Goal: Information Seeking & Learning: Learn about a topic

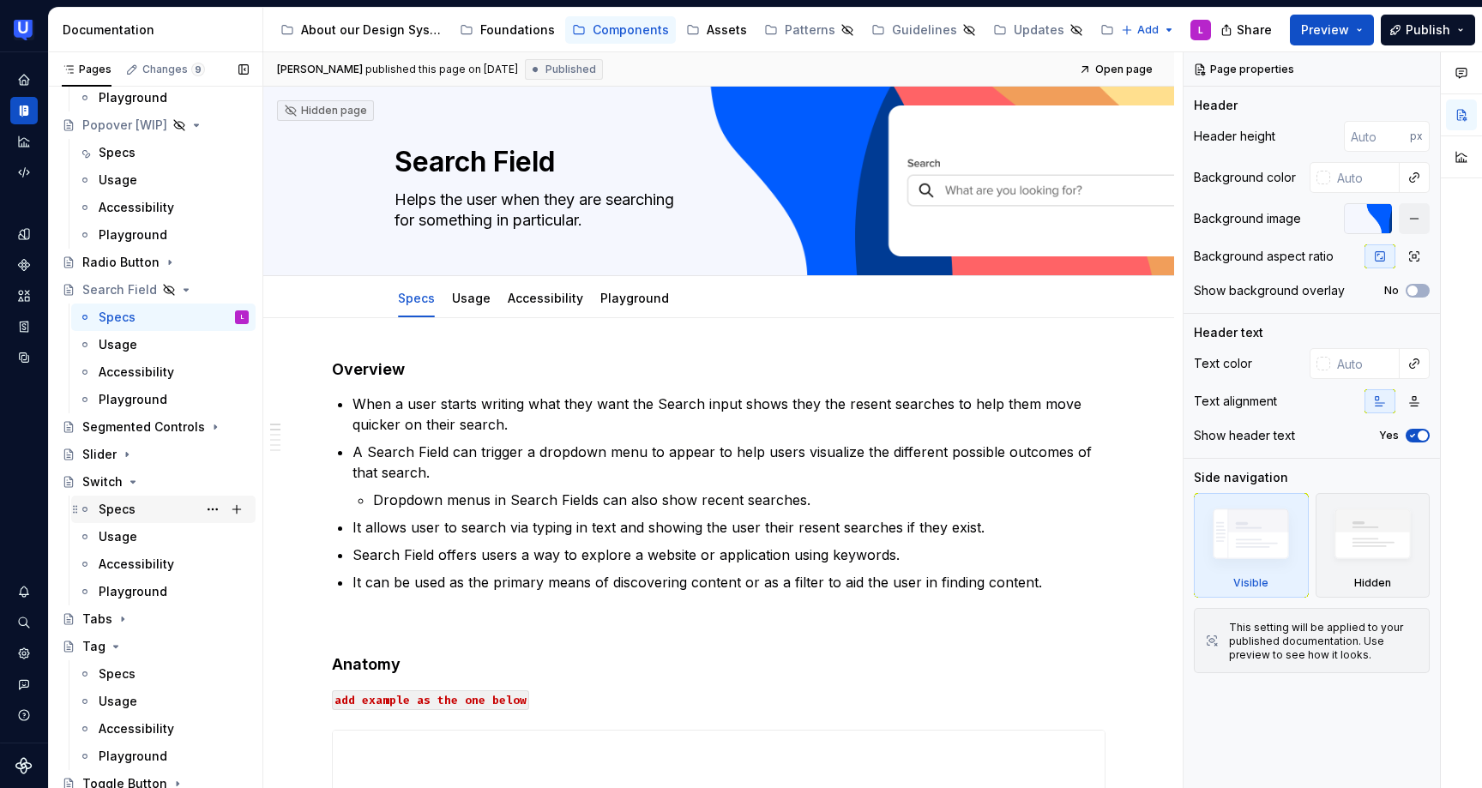
scroll to position [438, 0]
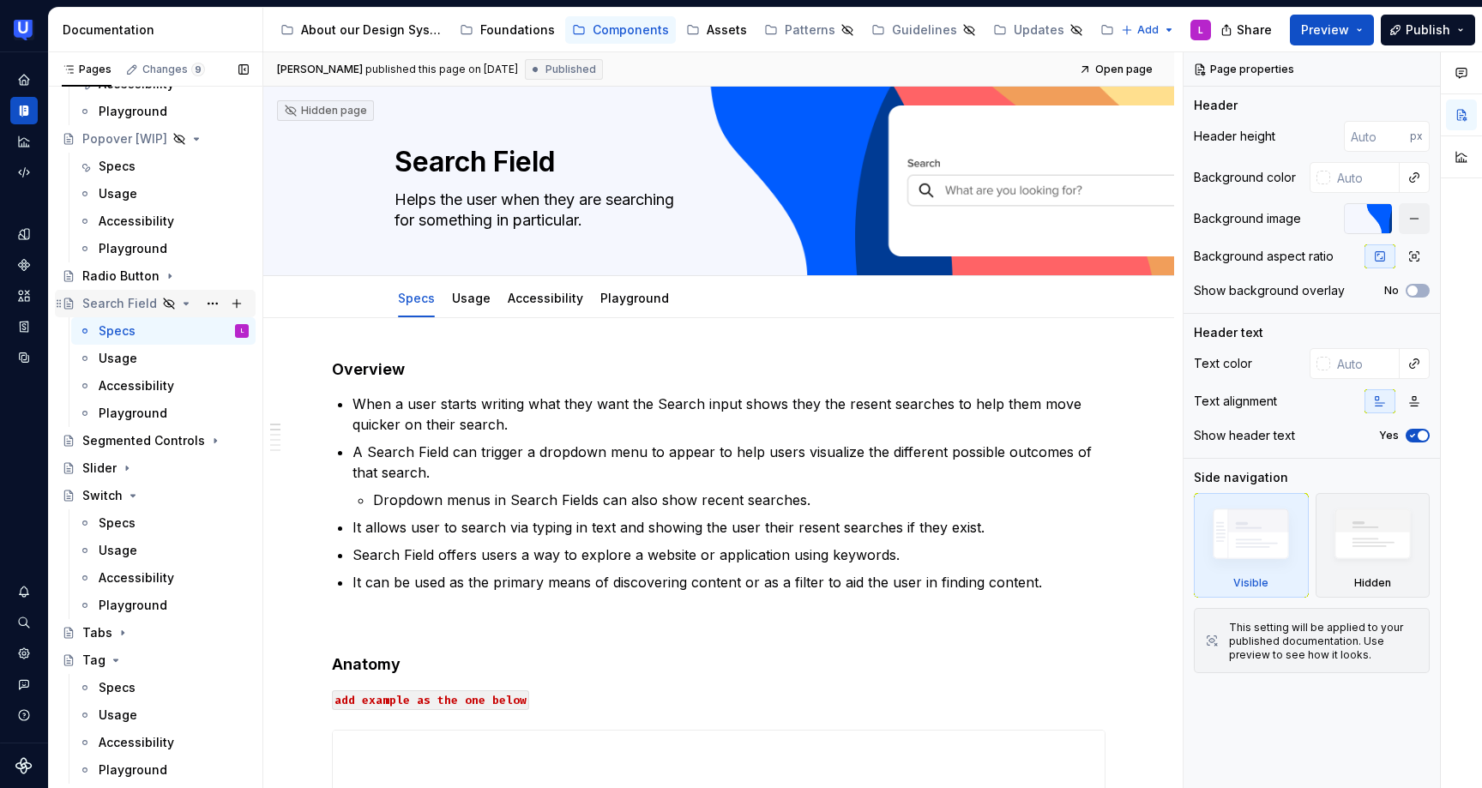
type textarea "*"
click at [117, 300] on div "Search Field" at bounding box center [119, 303] width 75 height 17
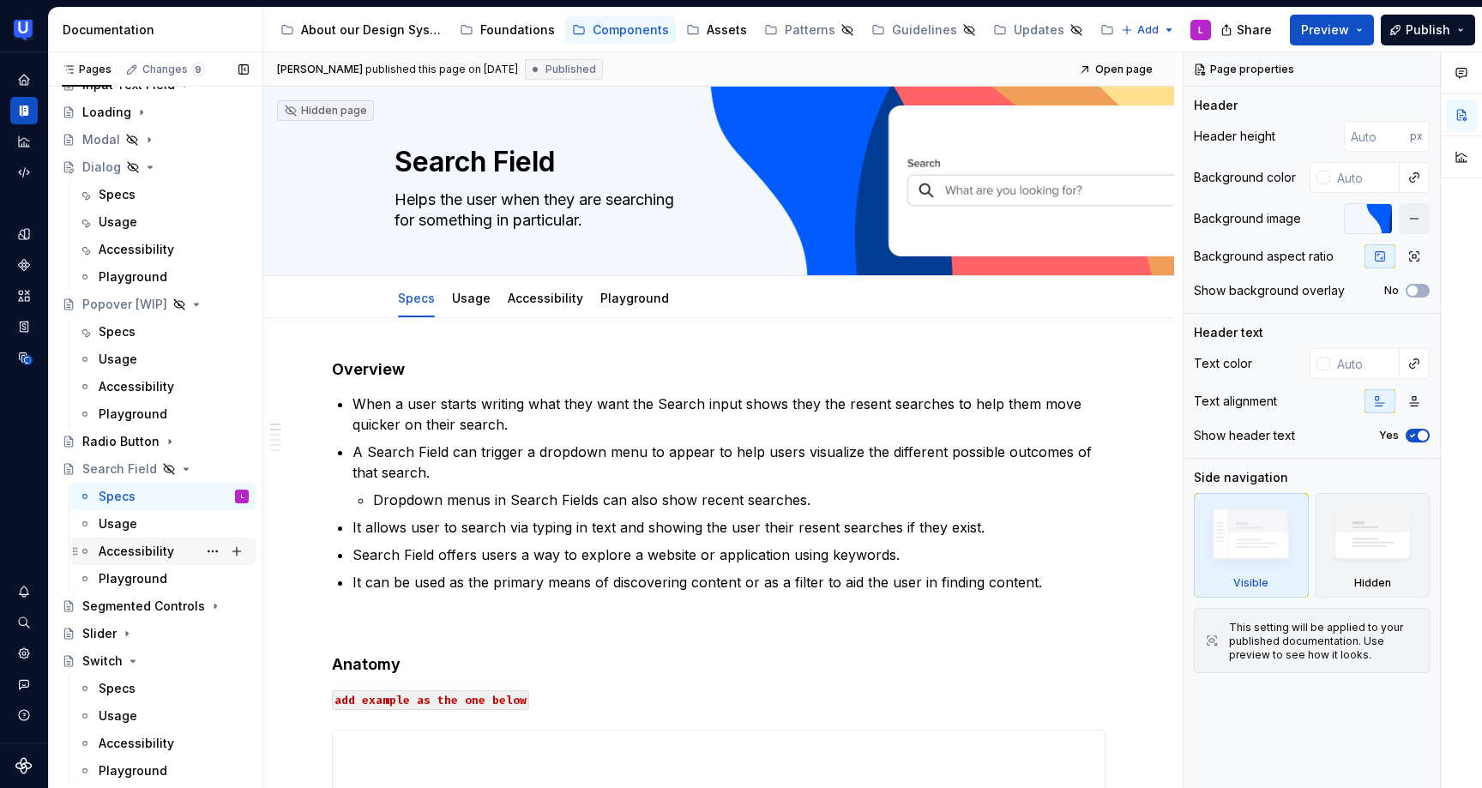
scroll to position [276, 0]
click at [210, 465] on button "Page tree" at bounding box center [213, 466] width 24 height 24
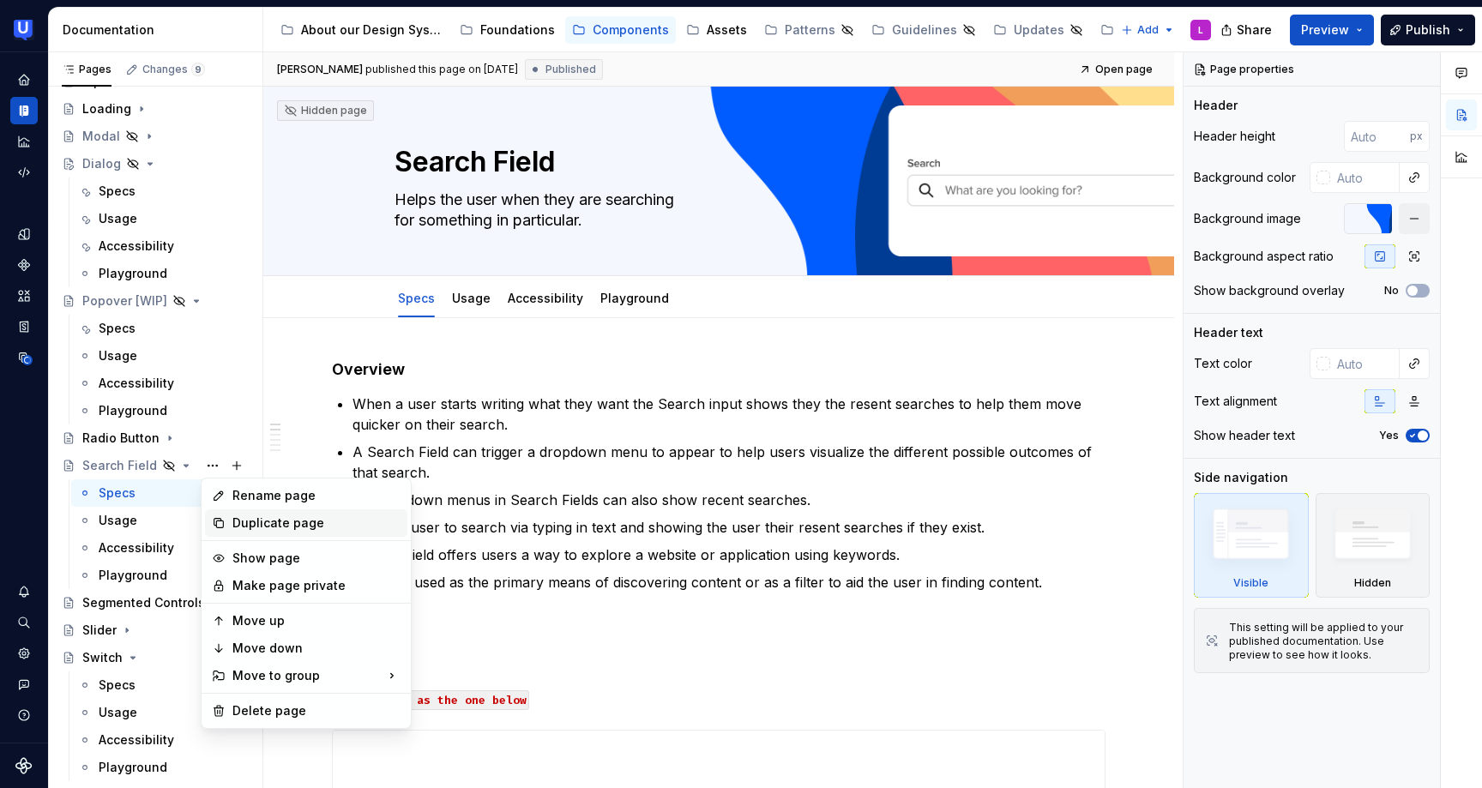
click at [246, 523] on div "Duplicate page" at bounding box center [316, 522] width 168 height 17
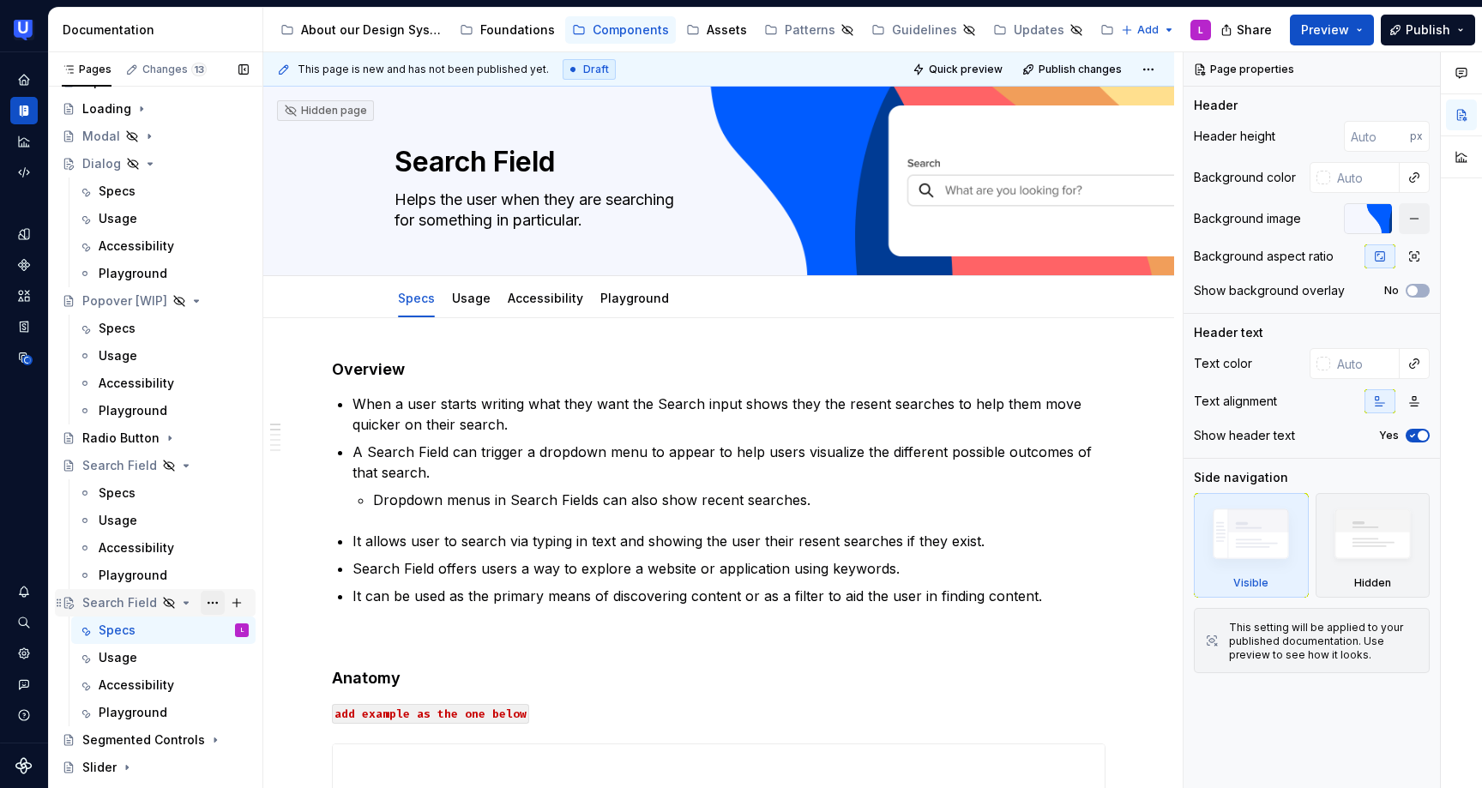
click at [215, 600] on button "Page tree" at bounding box center [213, 603] width 24 height 24
type textarea "*"
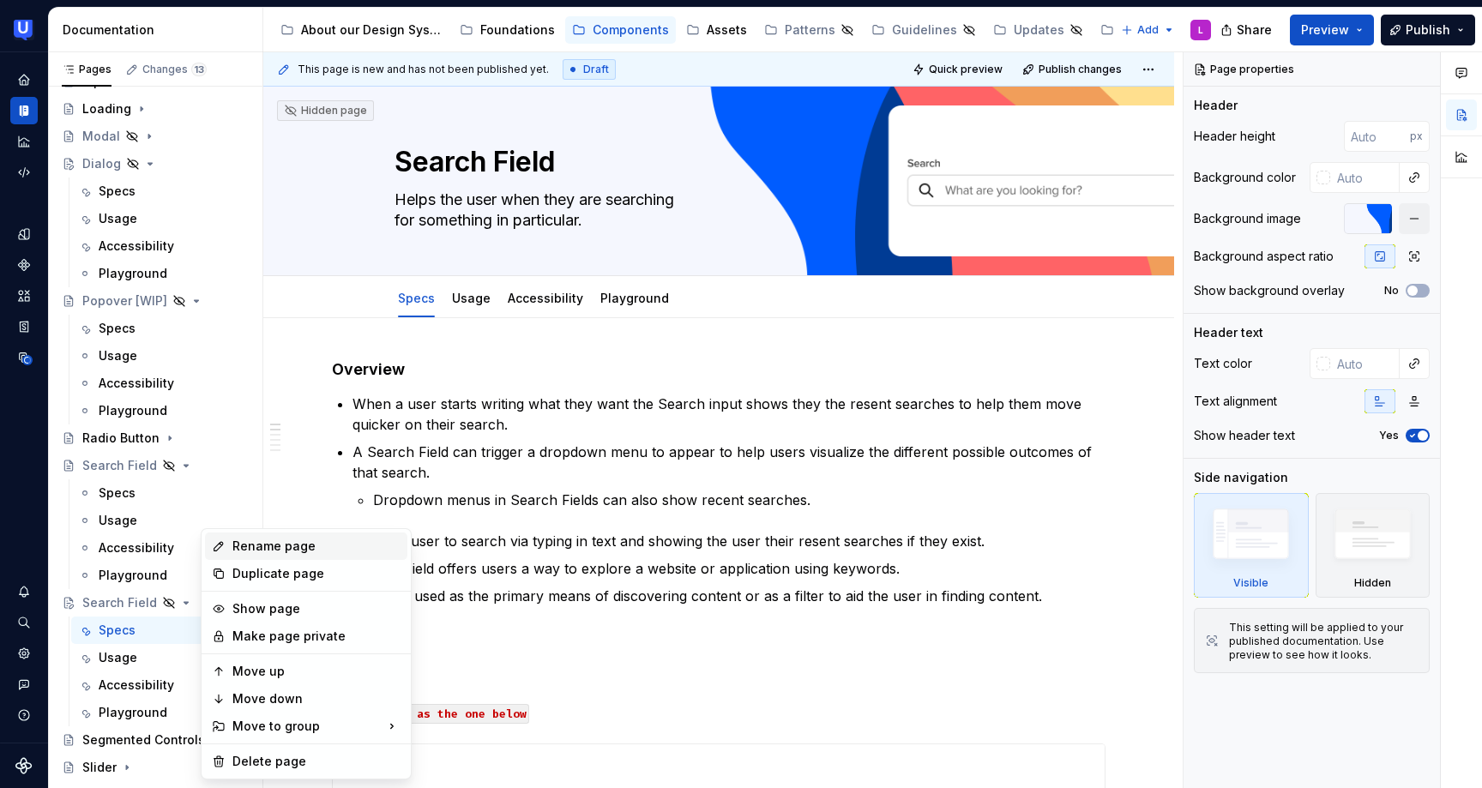
click at [281, 547] on div "Rename page" at bounding box center [316, 546] width 168 height 17
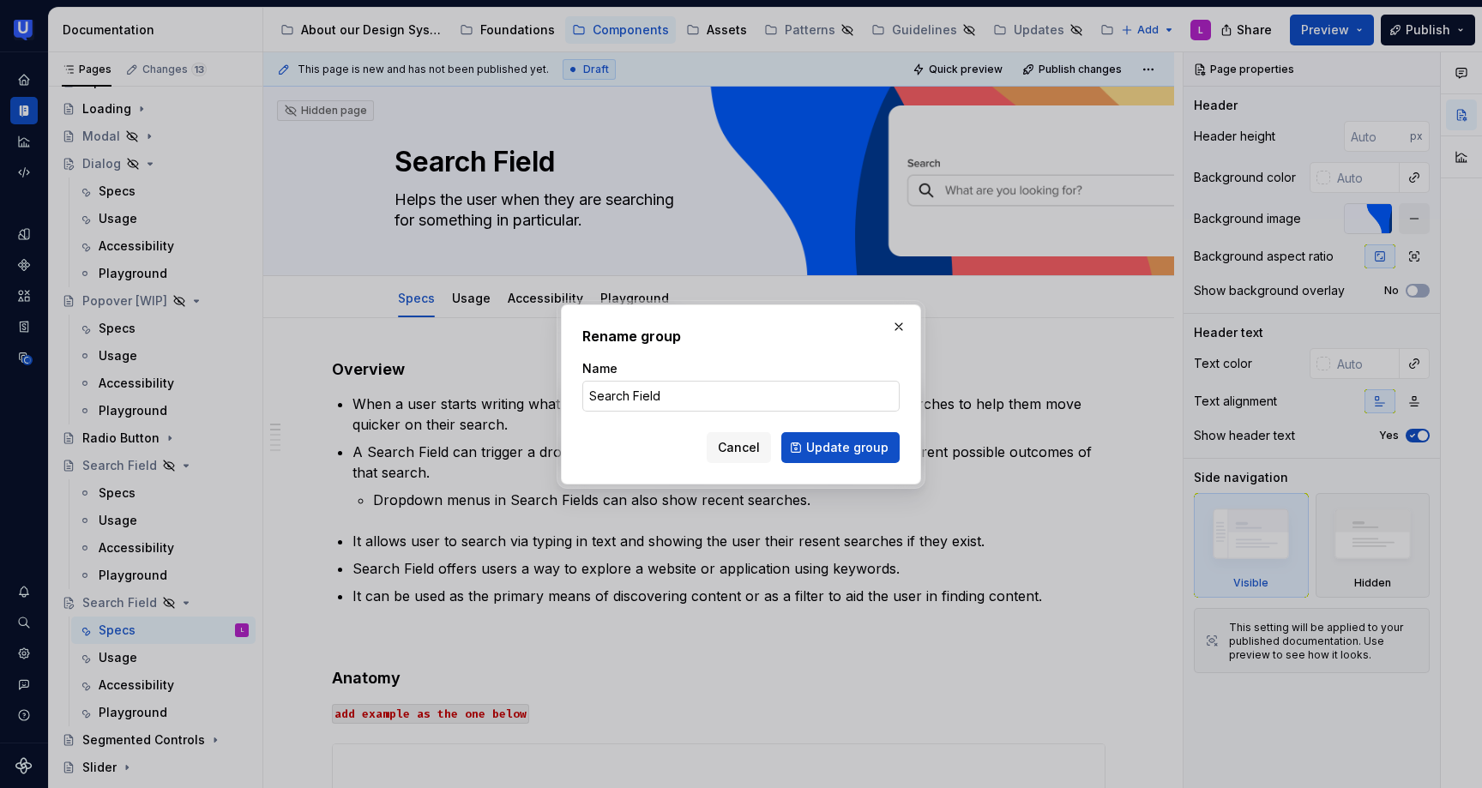
click at [617, 400] on input "Search Field" at bounding box center [740, 396] width 317 height 31
type input "Password Field"
click button "Update group" at bounding box center [840, 447] width 118 height 31
type textarea "*"
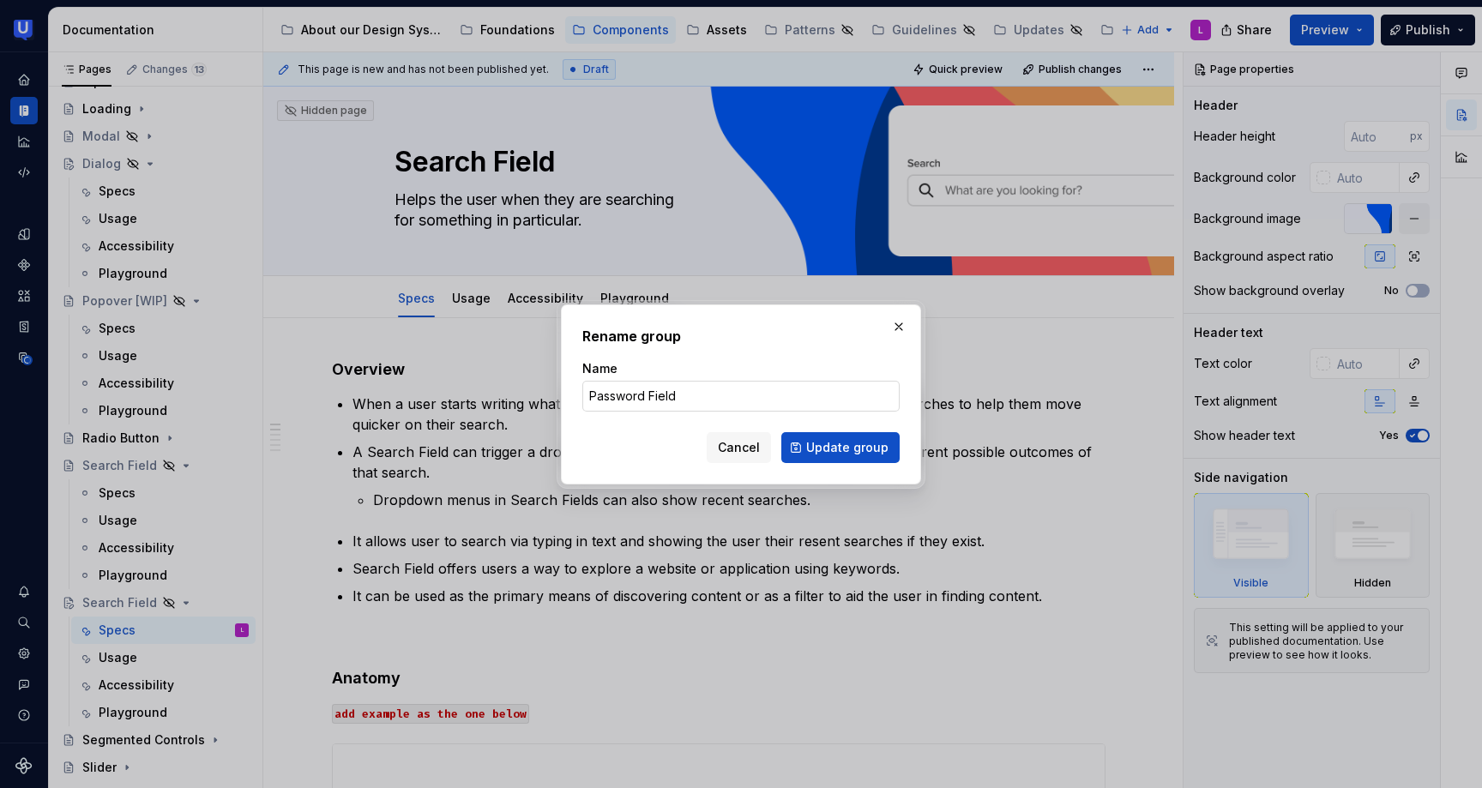
type textarea "Password Field"
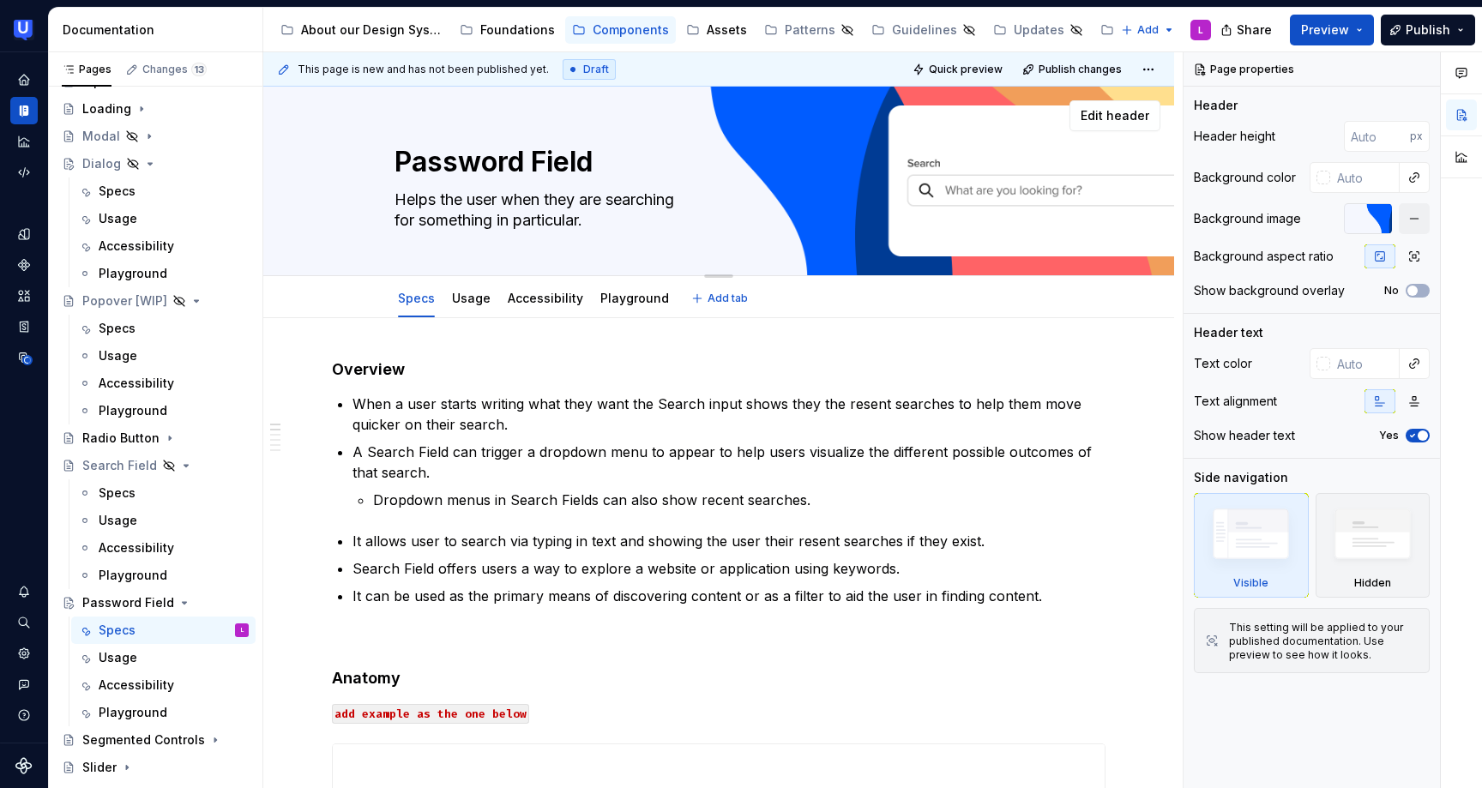
click at [563, 169] on textarea "Password Field" at bounding box center [715, 161] width 648 height 41
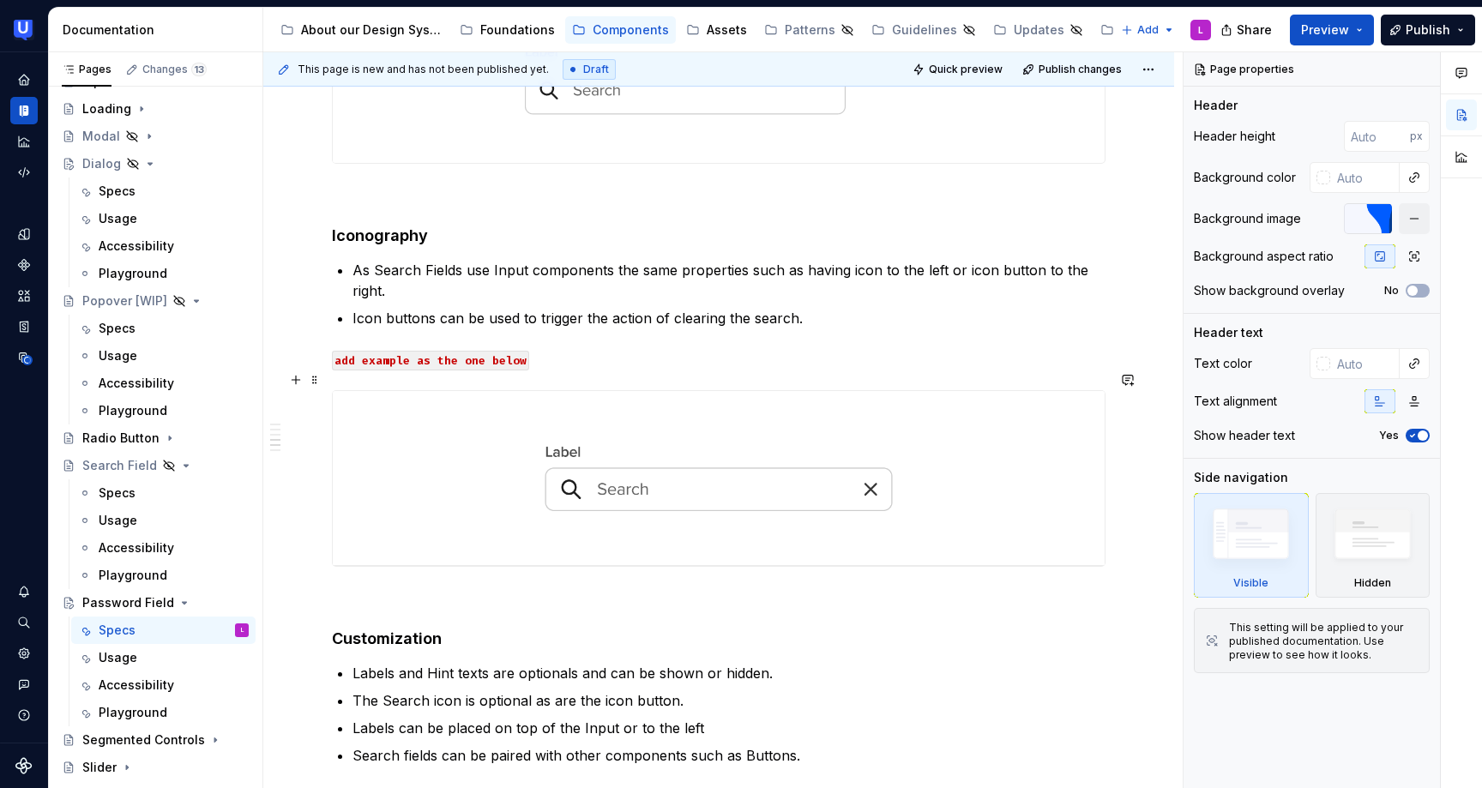
scroll to position [1315, 0]
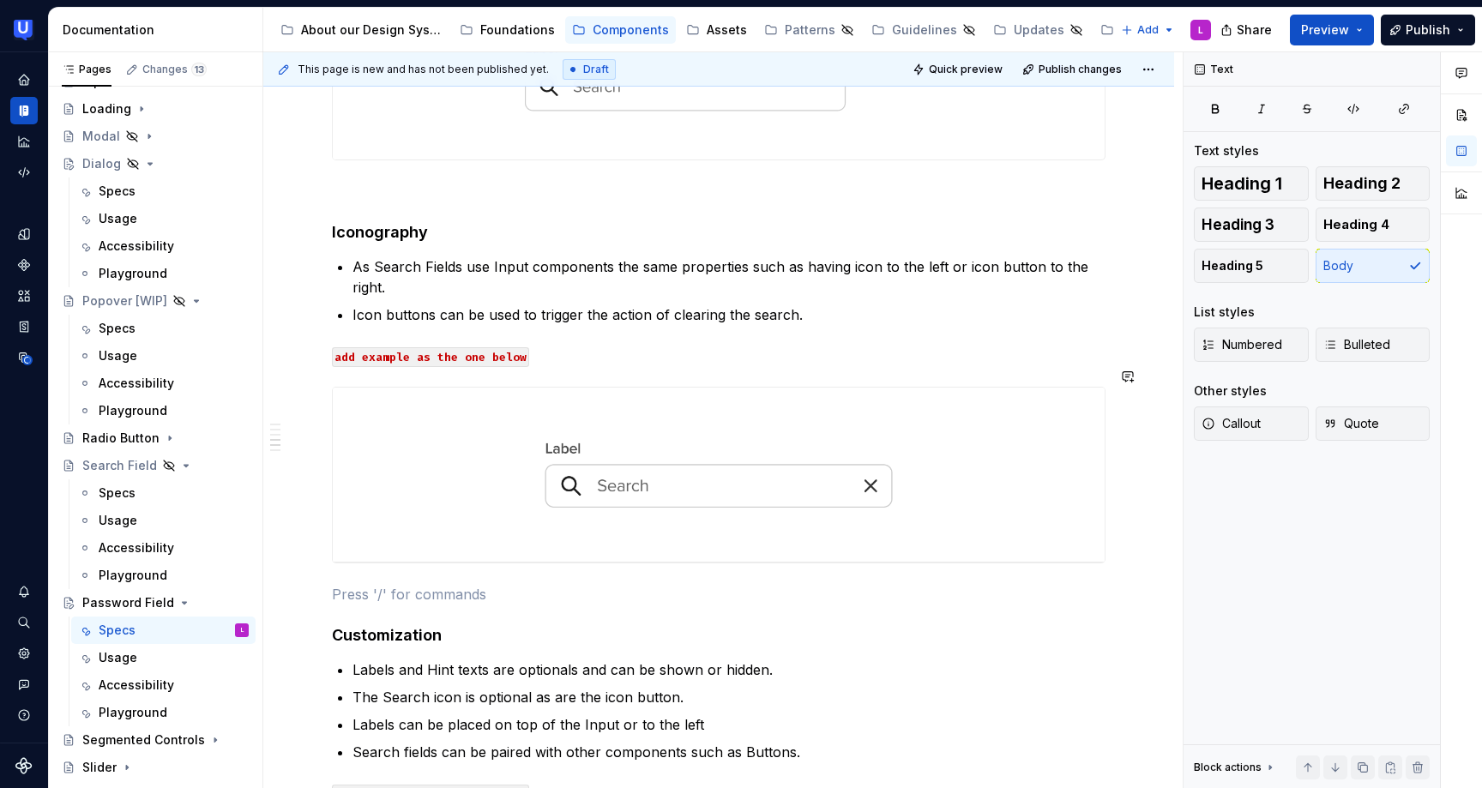
click at [525, 562] on div "Overview When a user starts writing what they want the Search input shows they …" at bounding box center [718, 518] width 773 height 2948
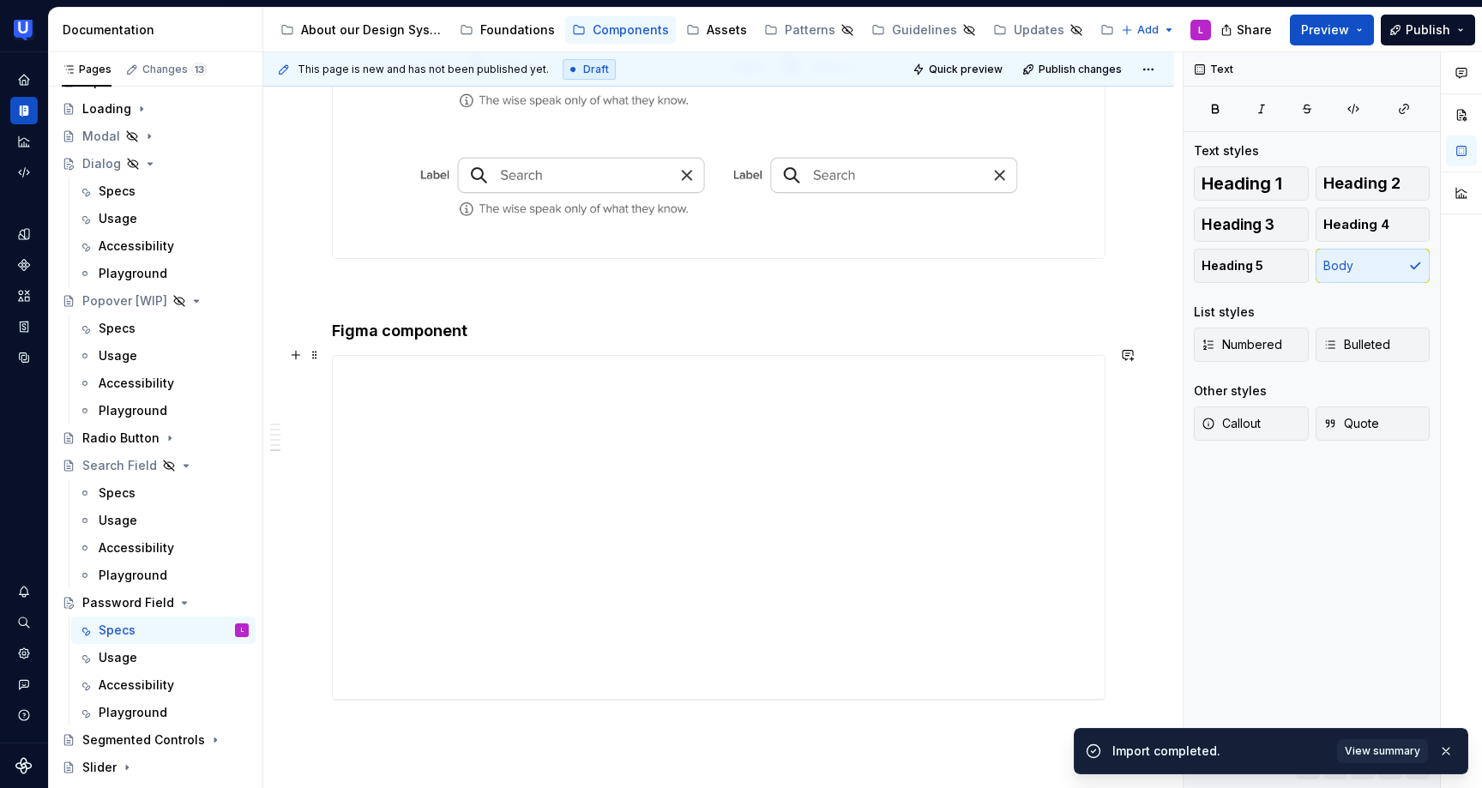
scroll to position [2666, 0]
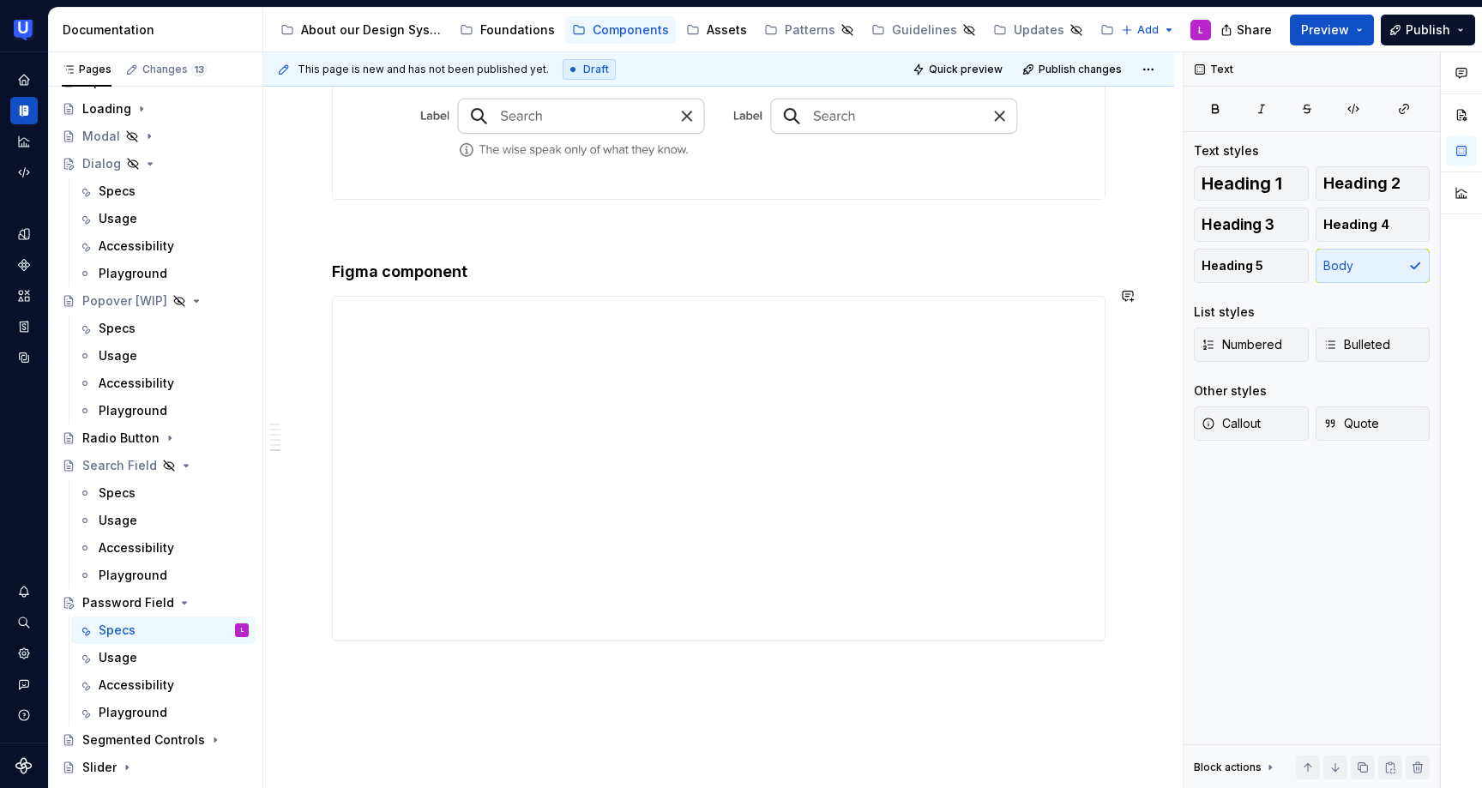
type textarea "*"
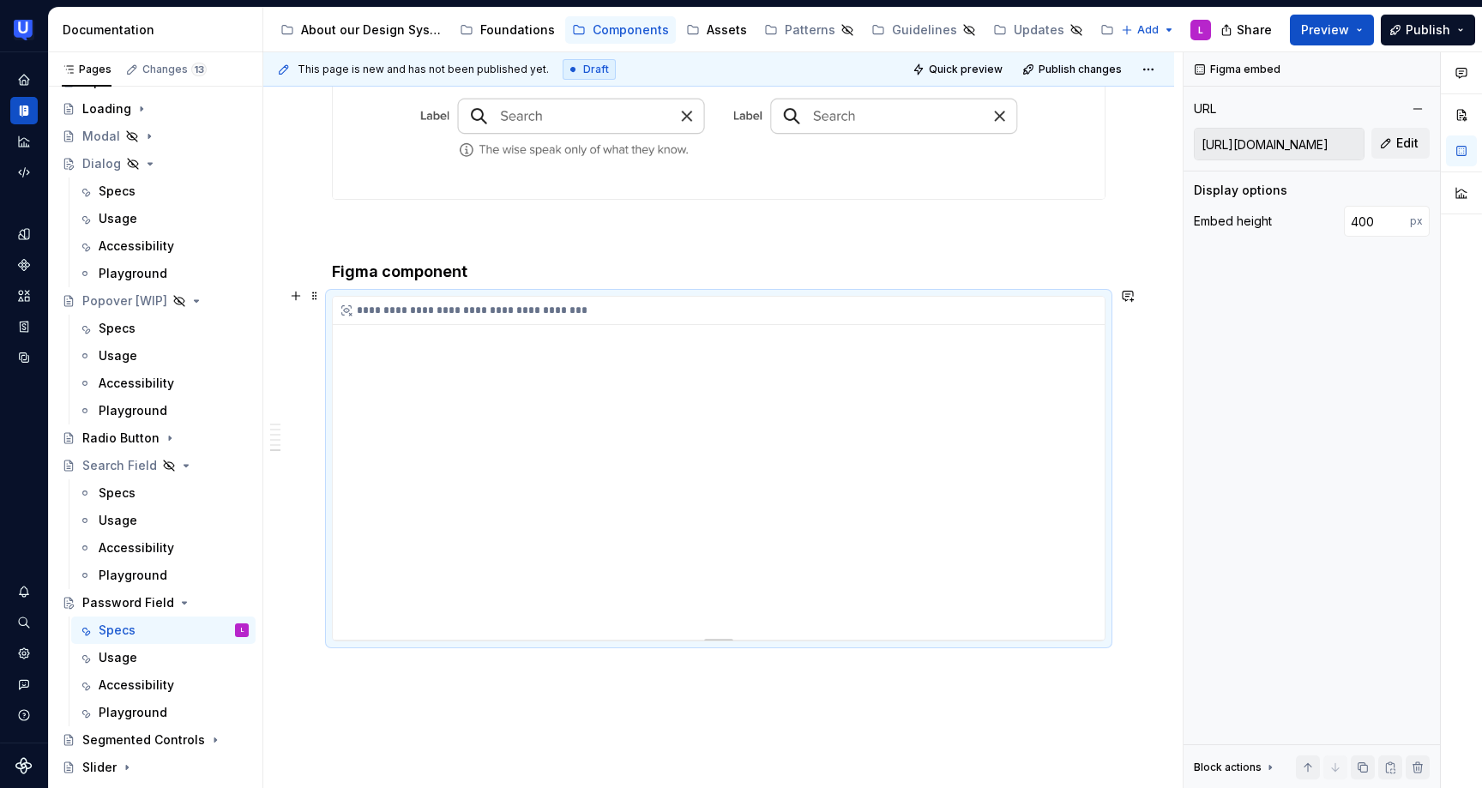
click at [496, 406] on div "**********" at bounding box center [719, 468] width 772 height 343
click at [1414, 144] on span "Edit" at bounding box center [1407, 143] width 22 height 17
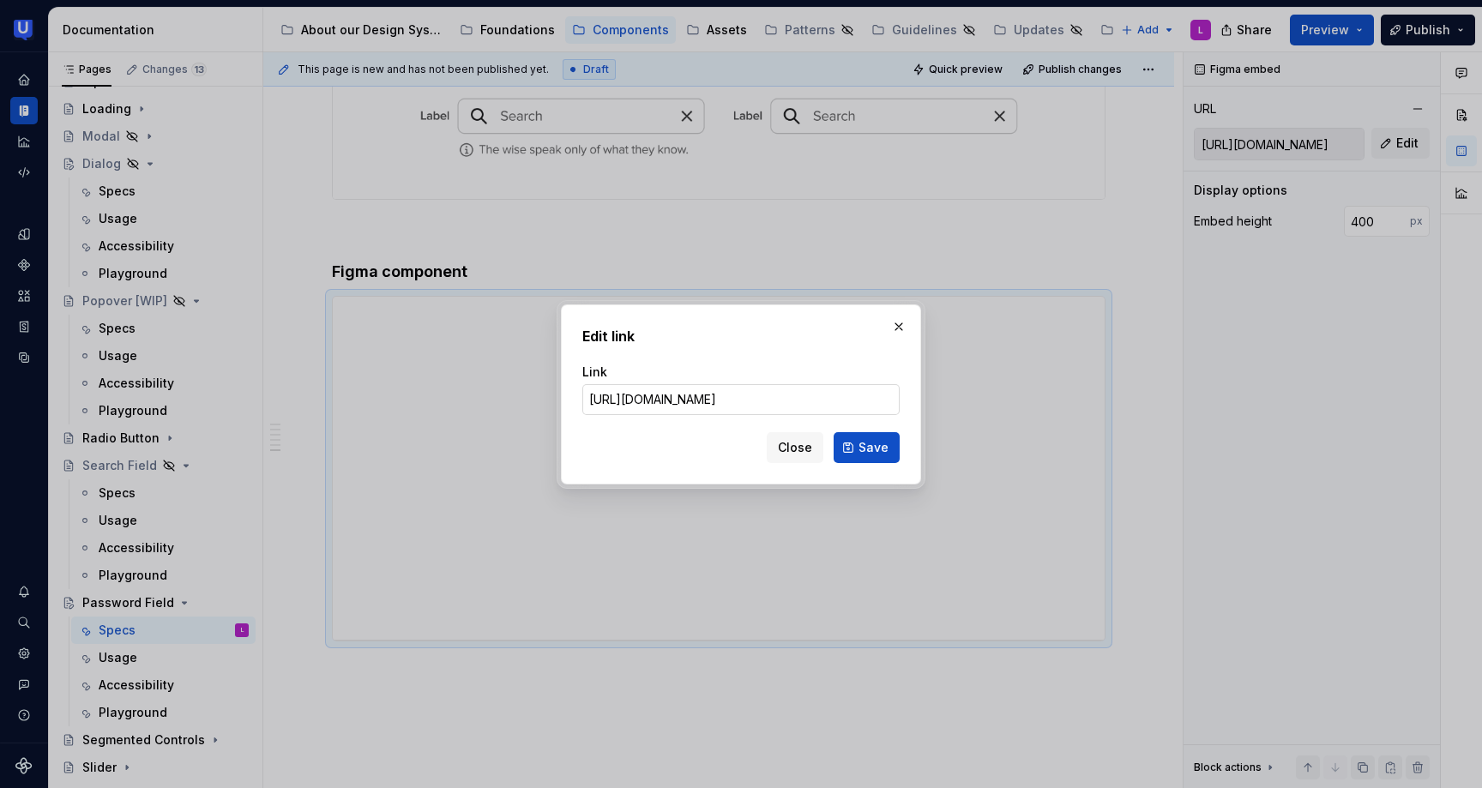
type input "https://www.figma.com/design/HY04ubvfGKPJDU8D9NqFVi/%F0%9F%93%9A-Web-Library?m=…"
click button "Save" at bounding box center [866, 447] width 66 height 31
type input "https://embed.figma.com/design/HY04ubvfGKPJDU8D9NqFVi/%F0%9F%93%9A-Web-Library?…"
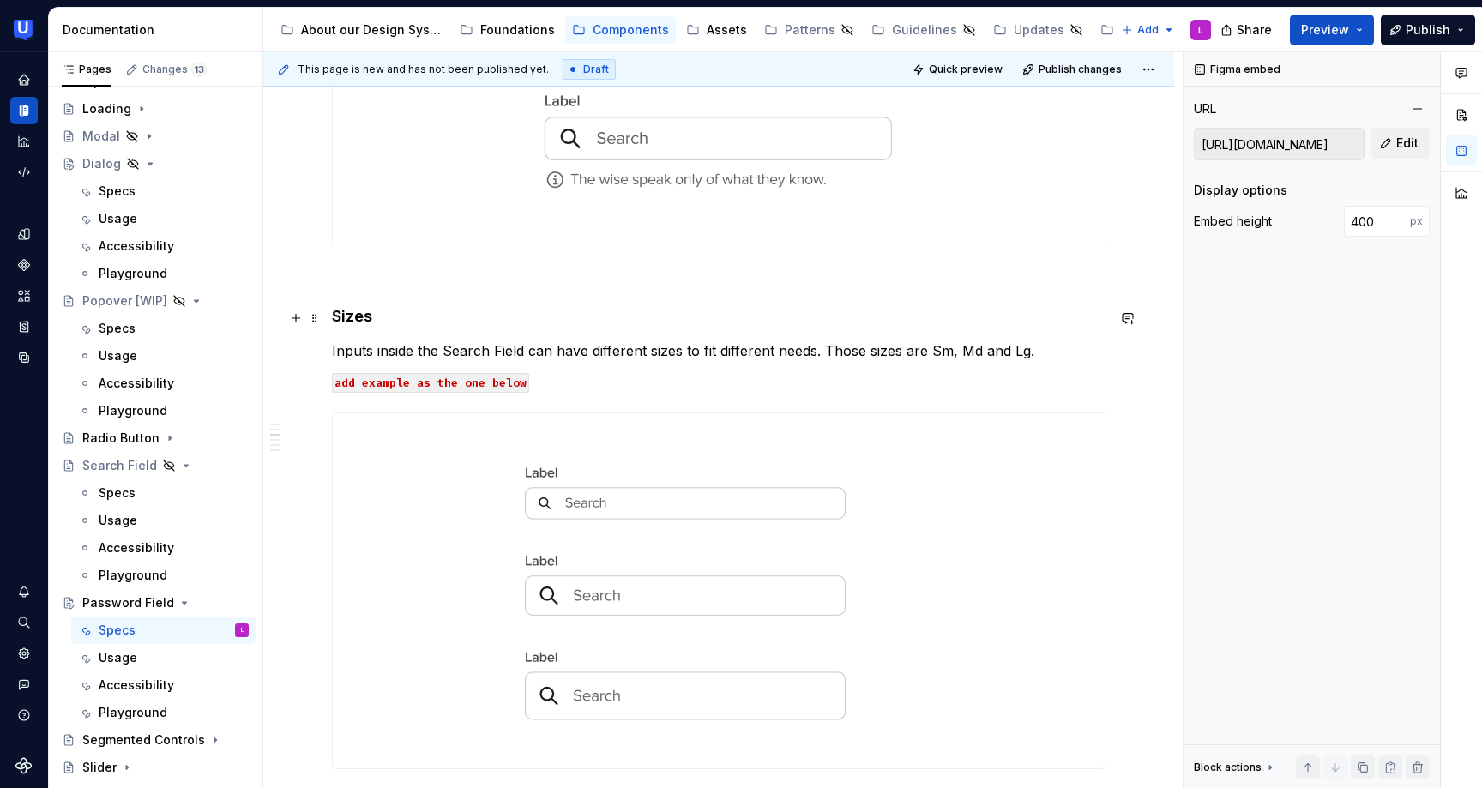
scroll to position [0, 0]
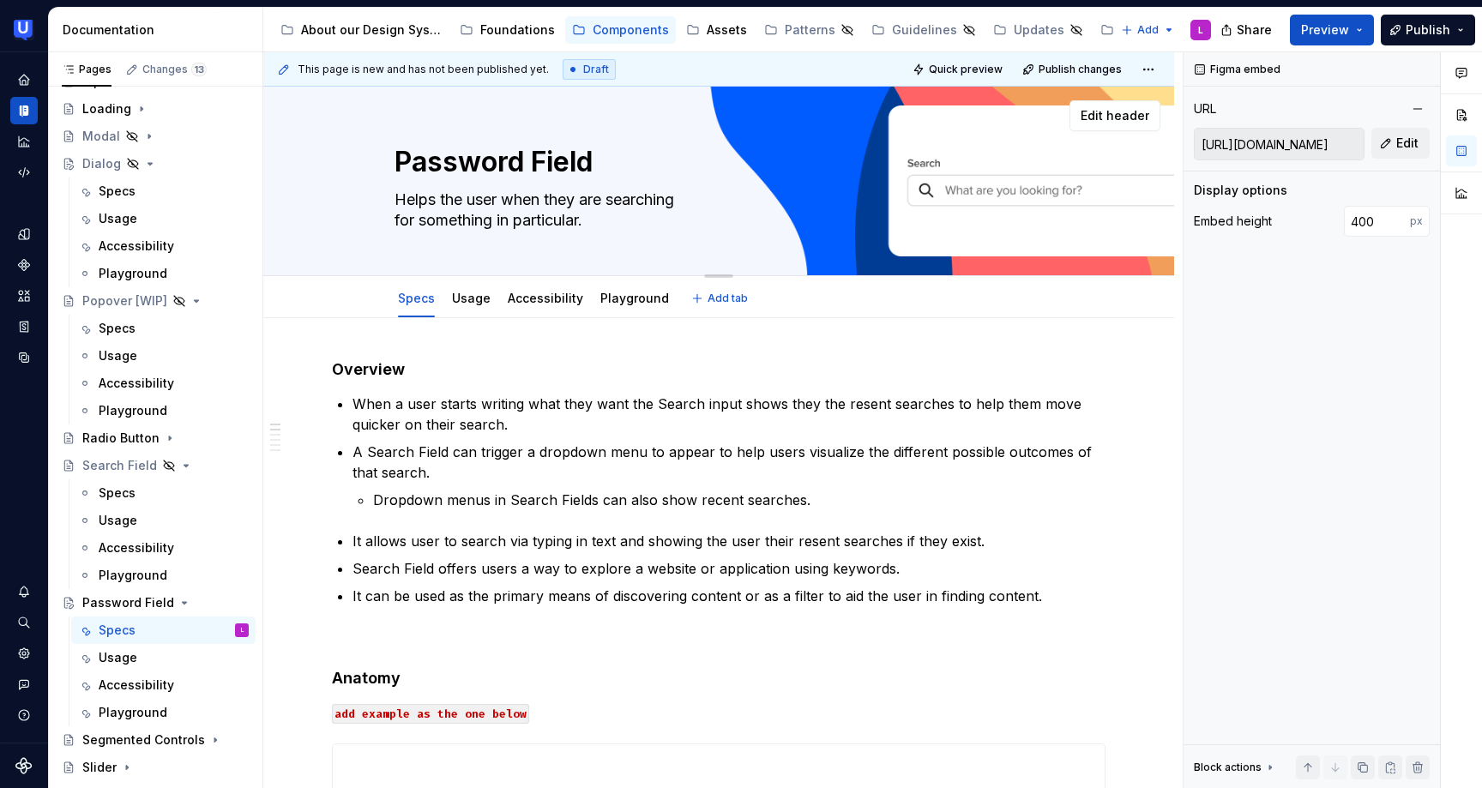
click at [504, 211] on textarea "Helps the user when they are searching for something in particular." at bounding box center [715, 210] width 648 height 48
paste textarea "A password field allows users to enter secure, obfuscated text—typically for au…"
type textarea "*"
type textarea "A password field allows users to enter secure, obfuscated text—typically for au…"
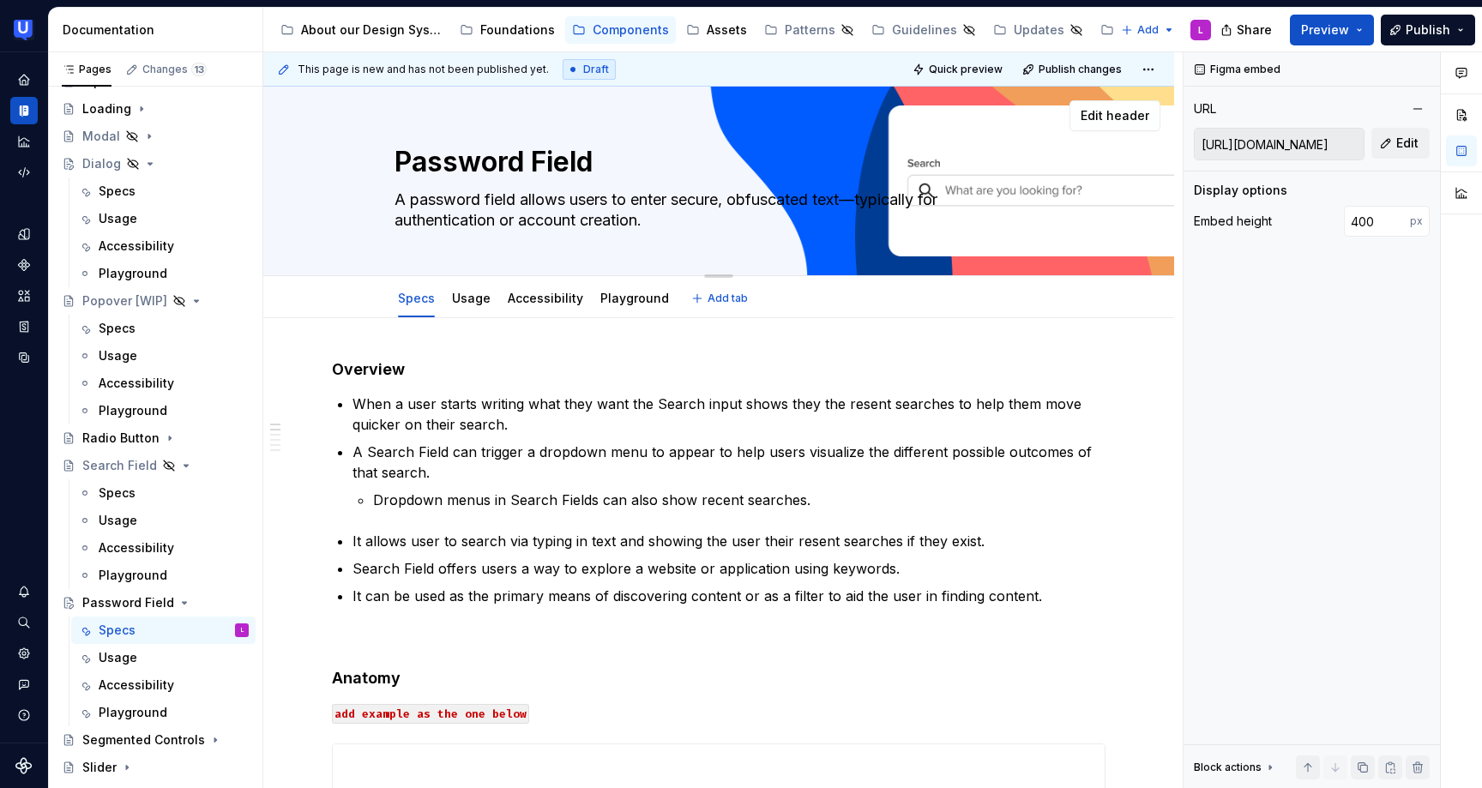
click at [739, 199] on textarea "A password field allows users to enter secure, obfuscated text—typically for au…" at bounding box center [715, 210] width 648 height 48
type textarea "*"
type textarea "A password field allows users to enter secure, obfuscated text—typically for au…"
drag, startPoint x: 486, startPoint y: 219, endPoint x: 403, endPoint y: 219, distance: 83.2
click at [403, 219] on textarea "A password field allows users to enter secure, obfuscated text—typically for au…" at bounding box center [715, 210] width 648 height 48
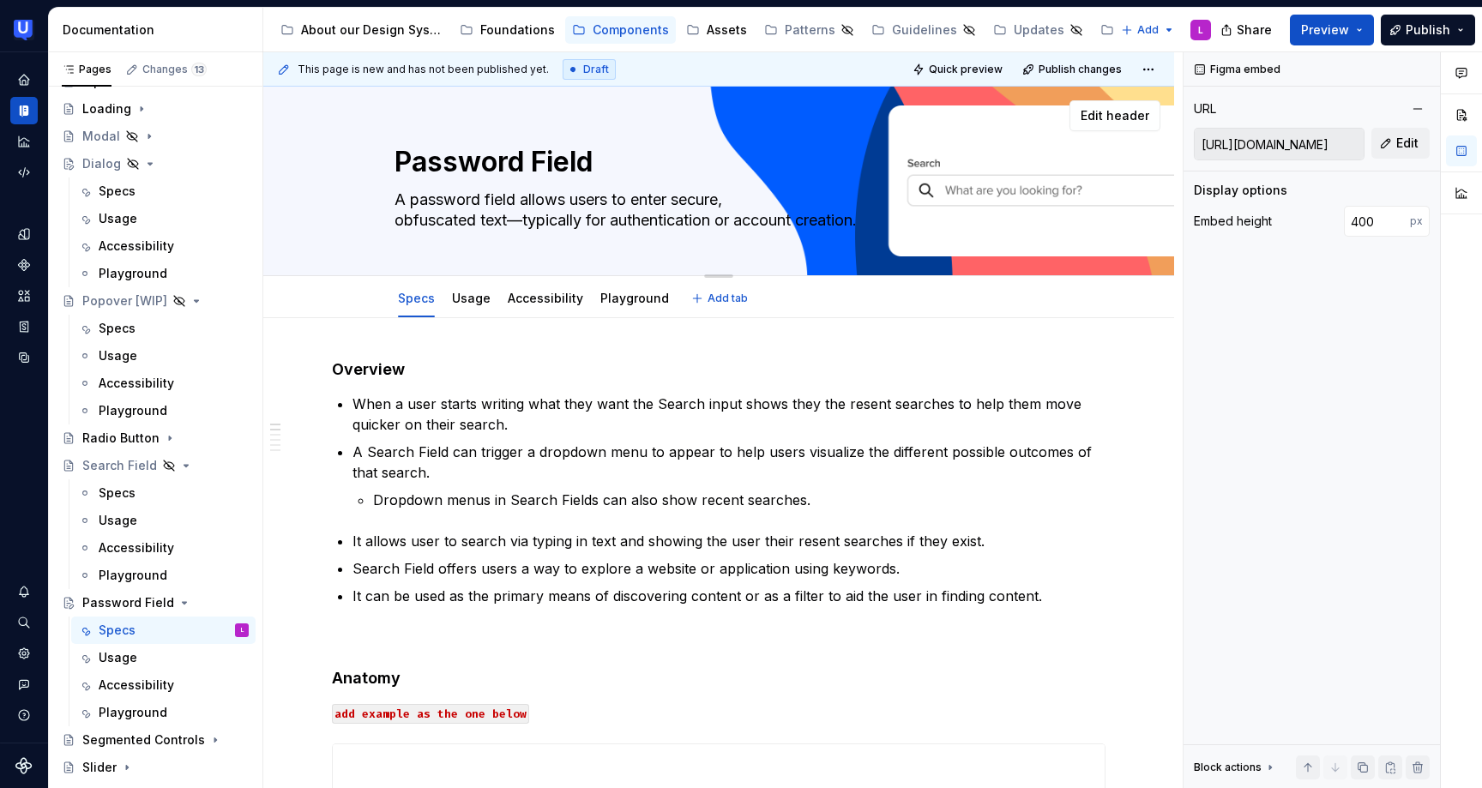
type textarea "*"
type textarea "A password field allows users to enter secure, otext—typically for authenticati…"
type textarea "*"
type textarea "A password field allows users to enter secure, text—typically for authenticatio…"
drag, startPoint x: 635, startPoint y: 219, endPoint x: 779, endPoint y: 222, distance: 144.1
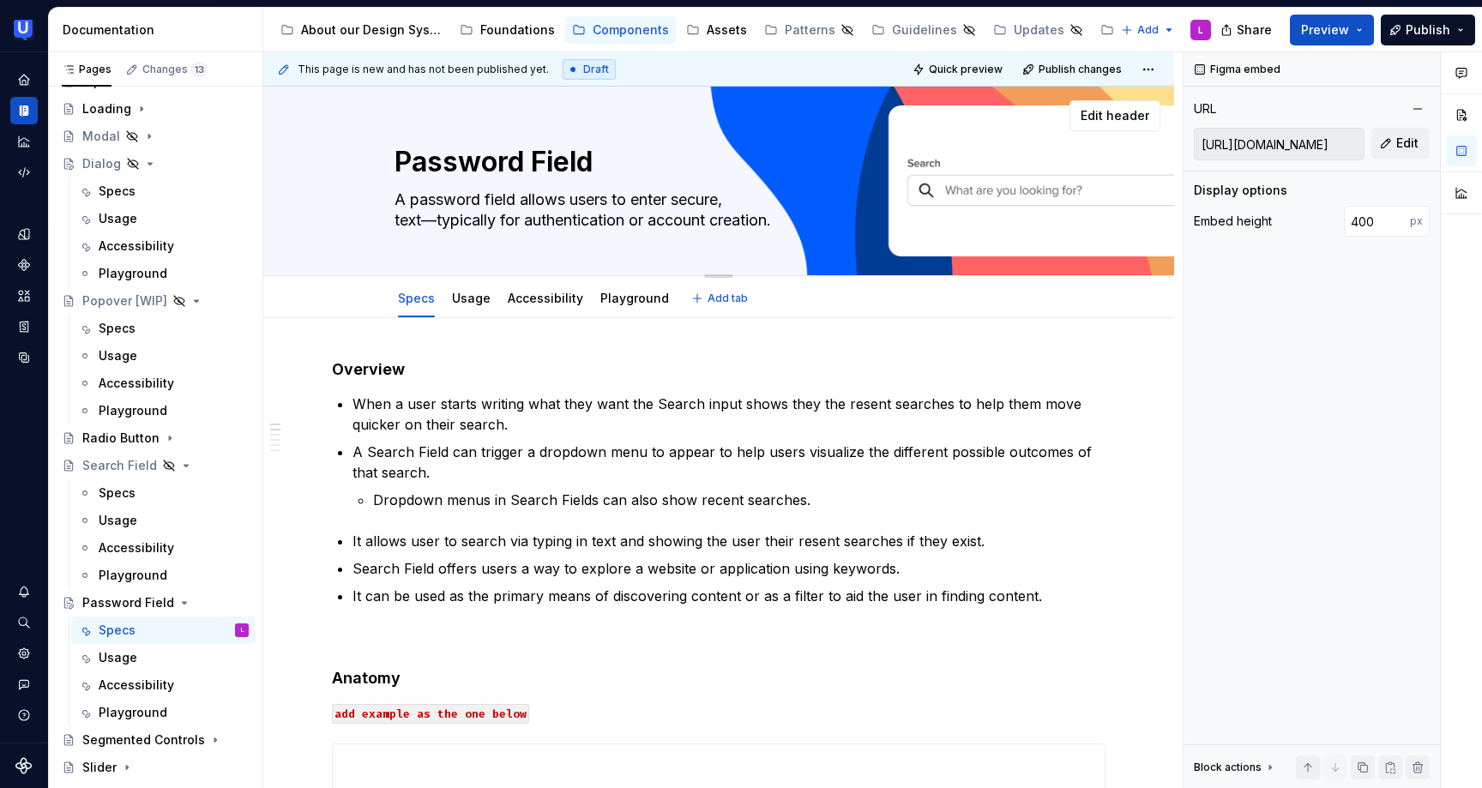
click at [779, 222] on textarea "A password field allows users to enter secure, text—typically for authenticatio…" at bounding box center [715, 210] width 648 height 48
type textarea "*"
type textarea "A password field allows users to enter secure, text—typically for authenticatio…"
type textarea "*"
type textarea "A password field allows users to enter secure, text—typically for authenticatio…"
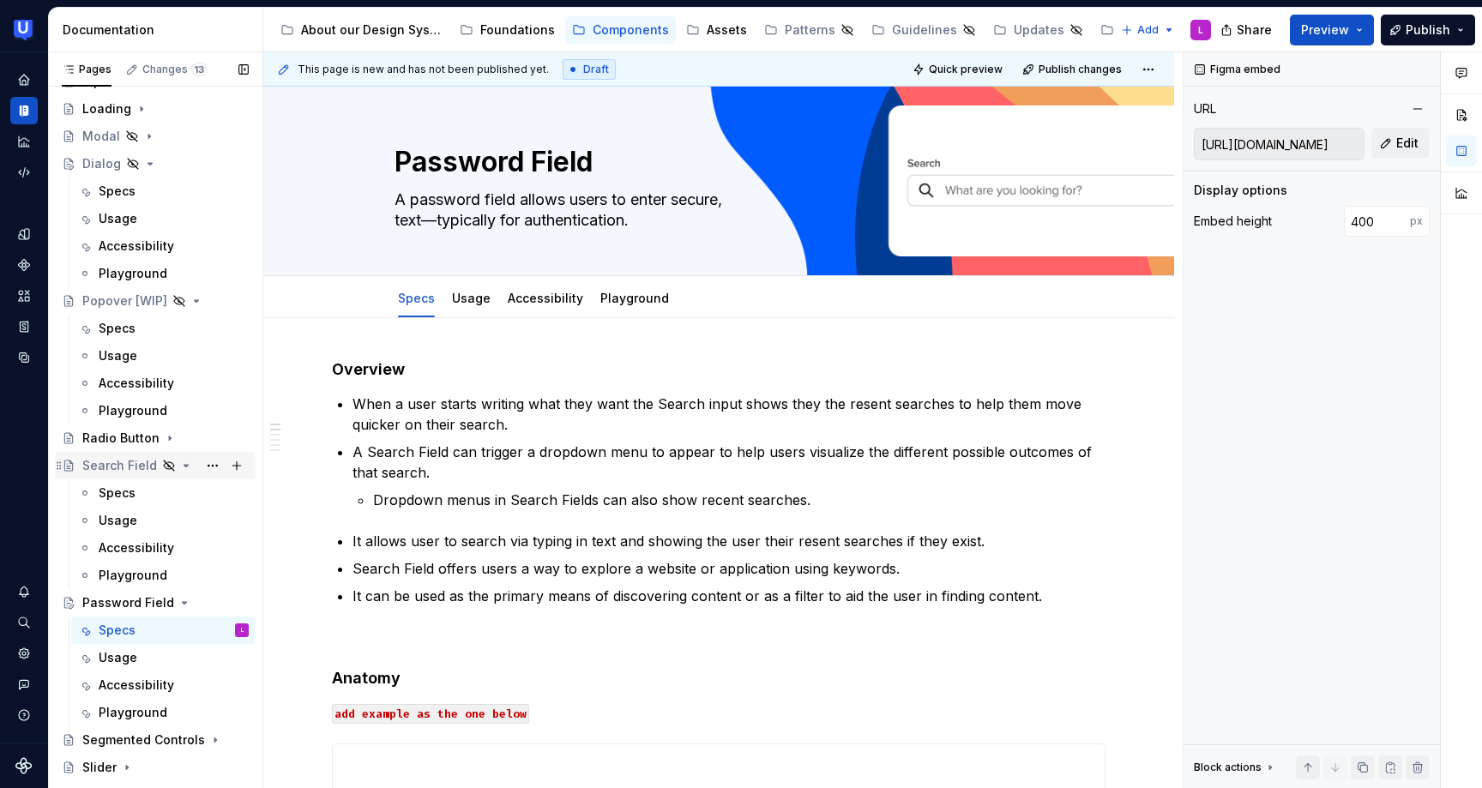
click at [118, 462] on div "Search Field" at bounding box center [119, 465] width 75 height 17
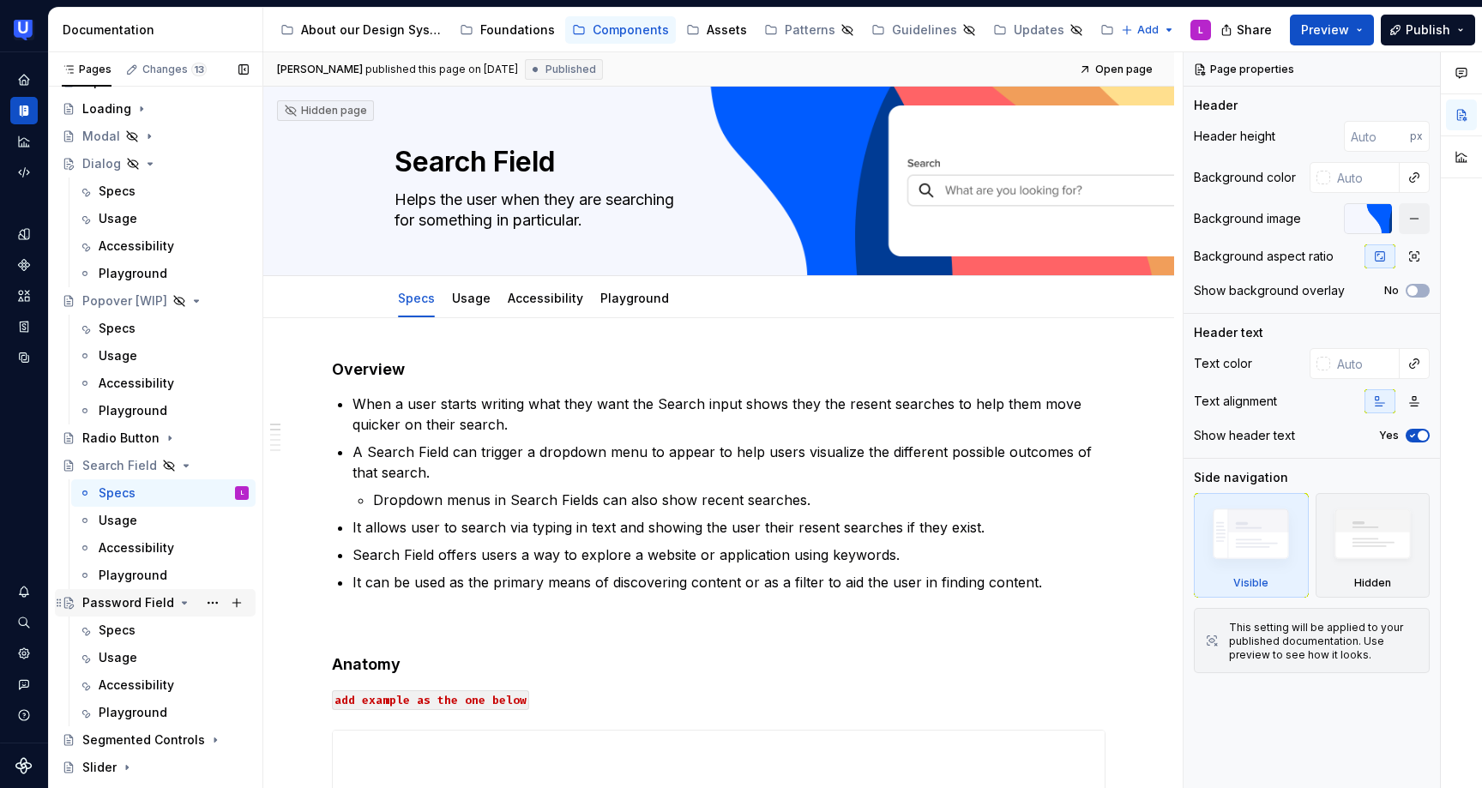
click at [114, 601] on div "Password Field" at bounding box center [128, 602] width 92 height 17
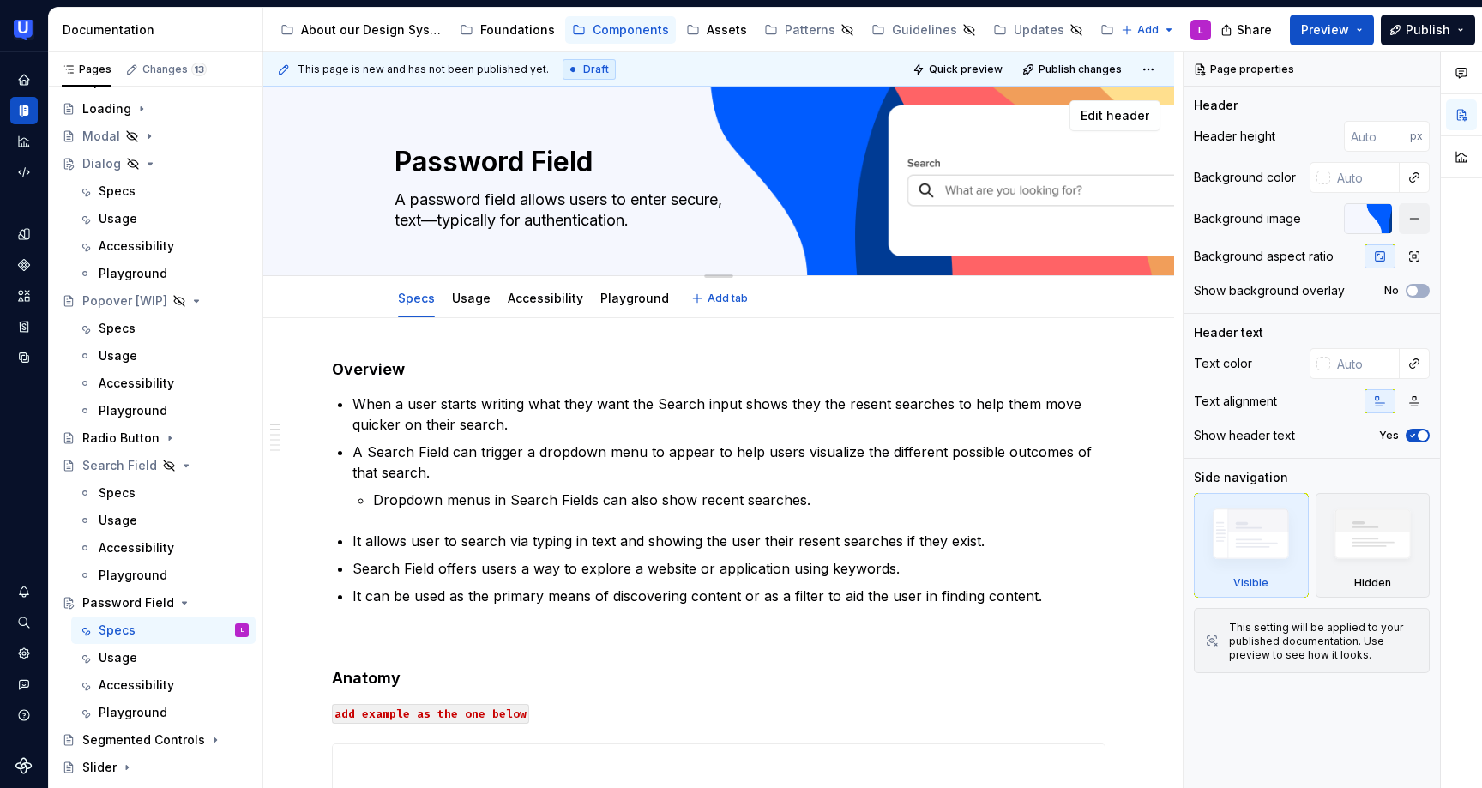
click at [424, 201] on textarea "A password field allows users to enter secure, text—typically for authenticatio…" at bounding box center [715, 210] width 648 height 48
click at [423, 201] on textarea "A password field allows users to enter secure, text—typically for authenticatio…" at bounding box center [715, 210] width 648 height 48
click at [103, 466] on div "Search Field" at bounding box center [119, 465] width 75 height 17
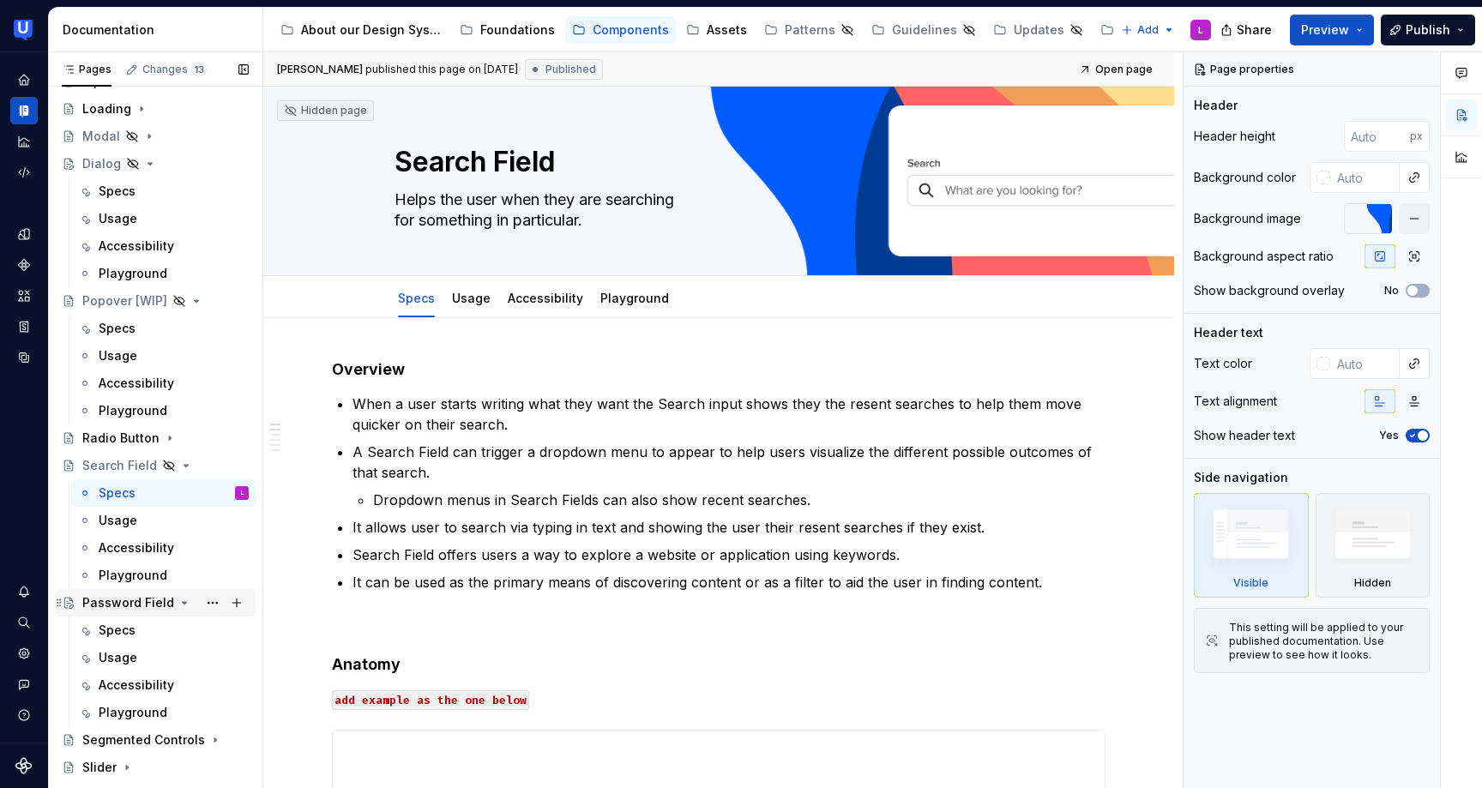
click at [100, 600] on div "Password Field" at bounding box center [128, 602] width 92 height 17
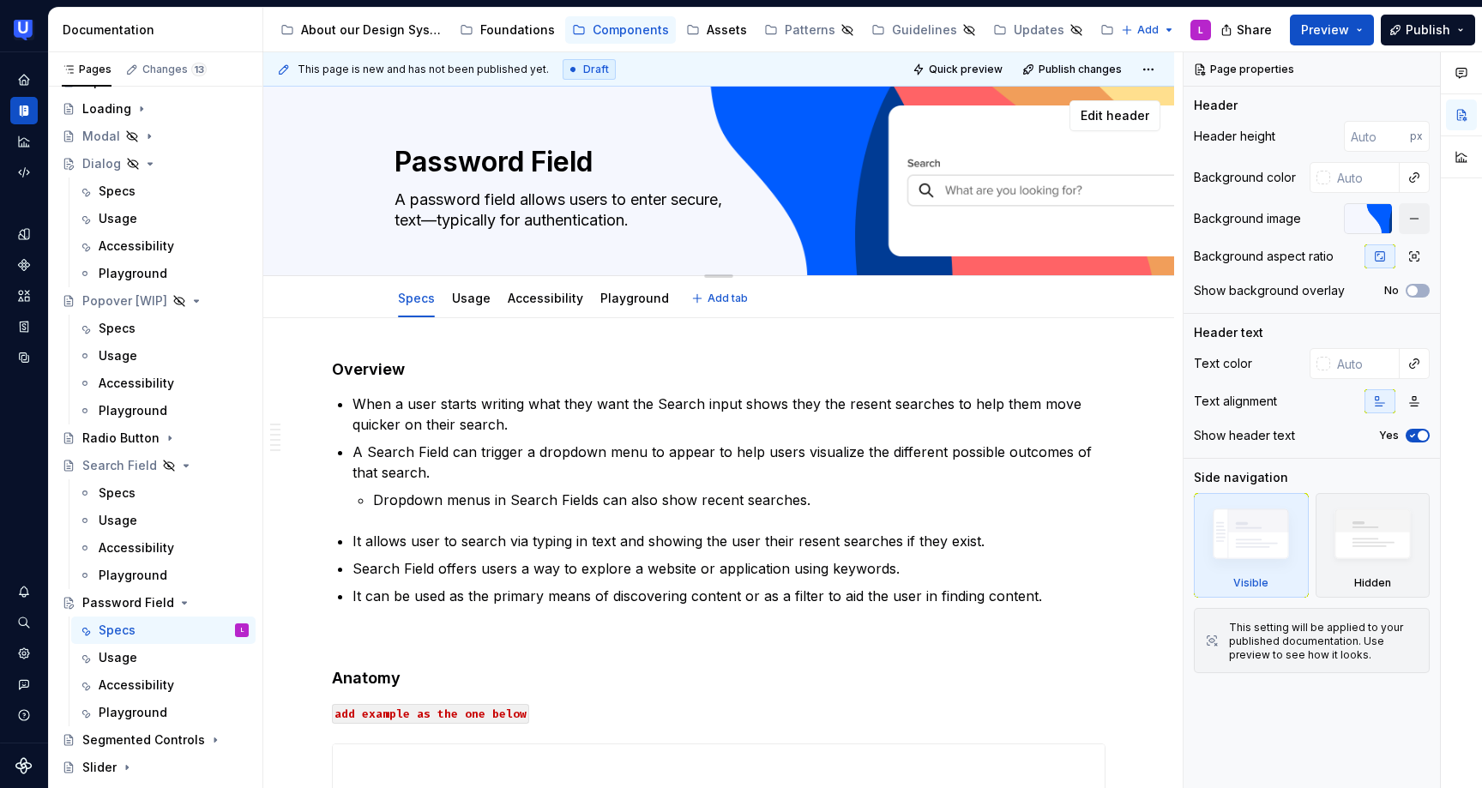
click at [495, 207] on textarea "A password field allows users to enter secure, text—typically for authenticatio…" at bounding box center [715, 210] width 648 height 48
paste textarea "obfuscated text—typically for authentication or account creation."
type textarea "*"
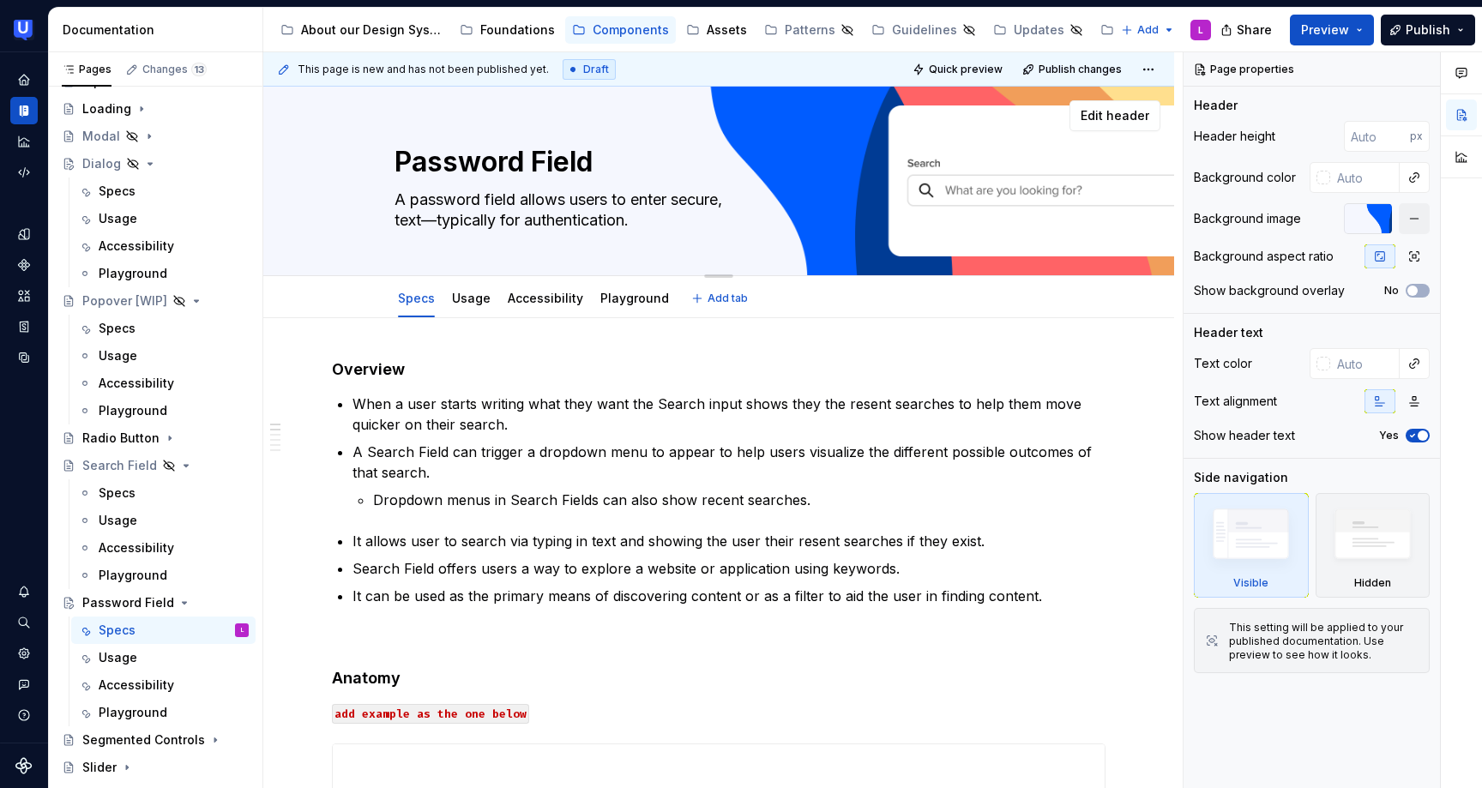
type textarea "A password field allows users to enter secure, obfuscated text—typically for au…"
drag, startPoint x: 530, startPoint y: 199, endPoint x: 417, endPoint y: 198, distance: 113.2
click at [406, 198] on textarea "A password field allows users to enter secure, obfuscated text—typically for au…" at bounding box center [715, 210] width 648 height 48
type textarea "*"
type textarea "Allows users to enter secure, obfuscated text—typically for authentication or a…"
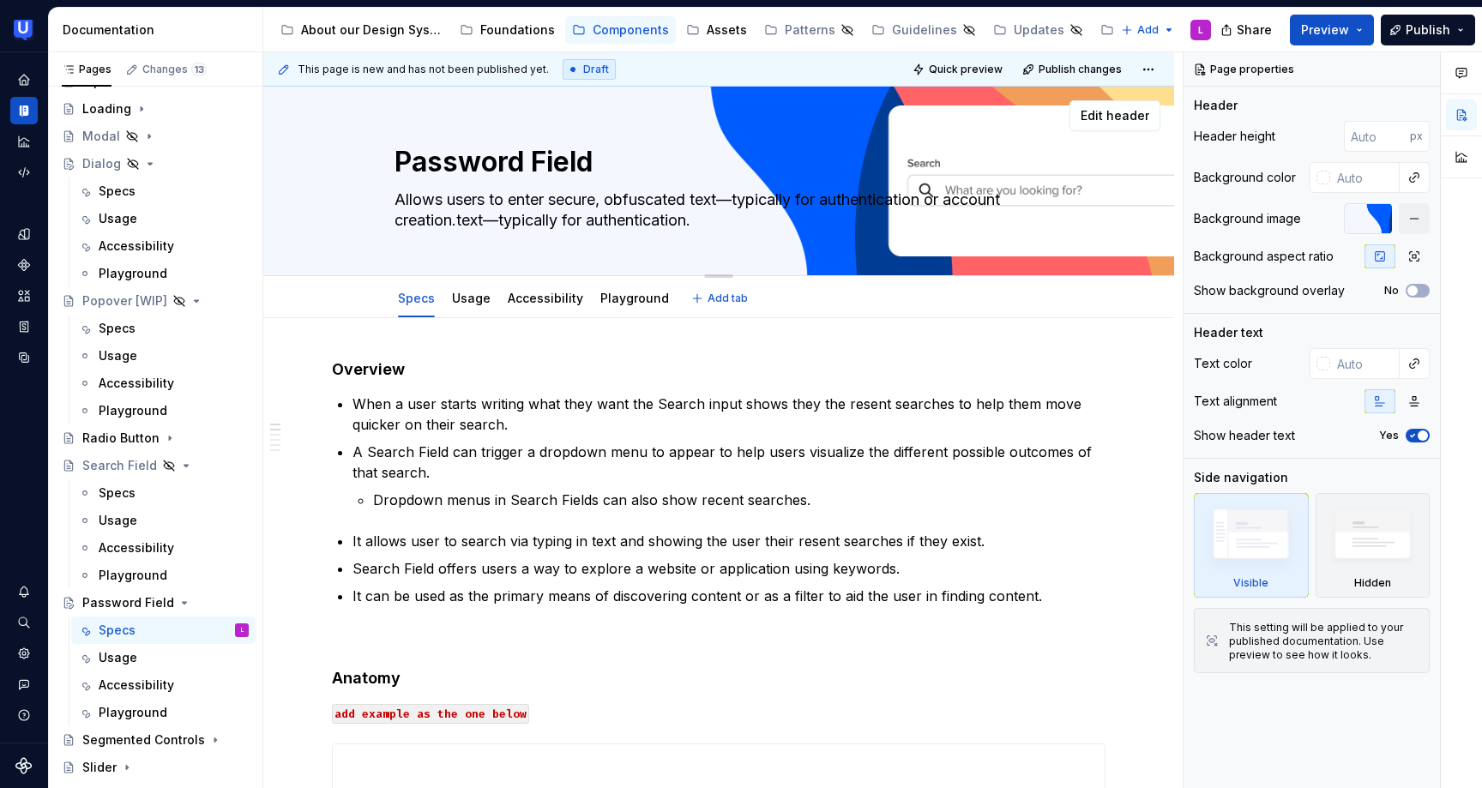
click at [730, 200] on textarea "Allows users to enter secure, obfuscated text—typically for authentication or a…" at bounding box center [715, 210] width 648 height 48
click at [746, 197] on textarea "Allows users to enter secure, obfuscated text—typically for authentication or a…" at bounding box center [715, 210] width 648 height 48
type textarea "*"
type textarea "Allows users to enter secure, obfuscated texttypically for authentication or ac…"
type textarea "*"
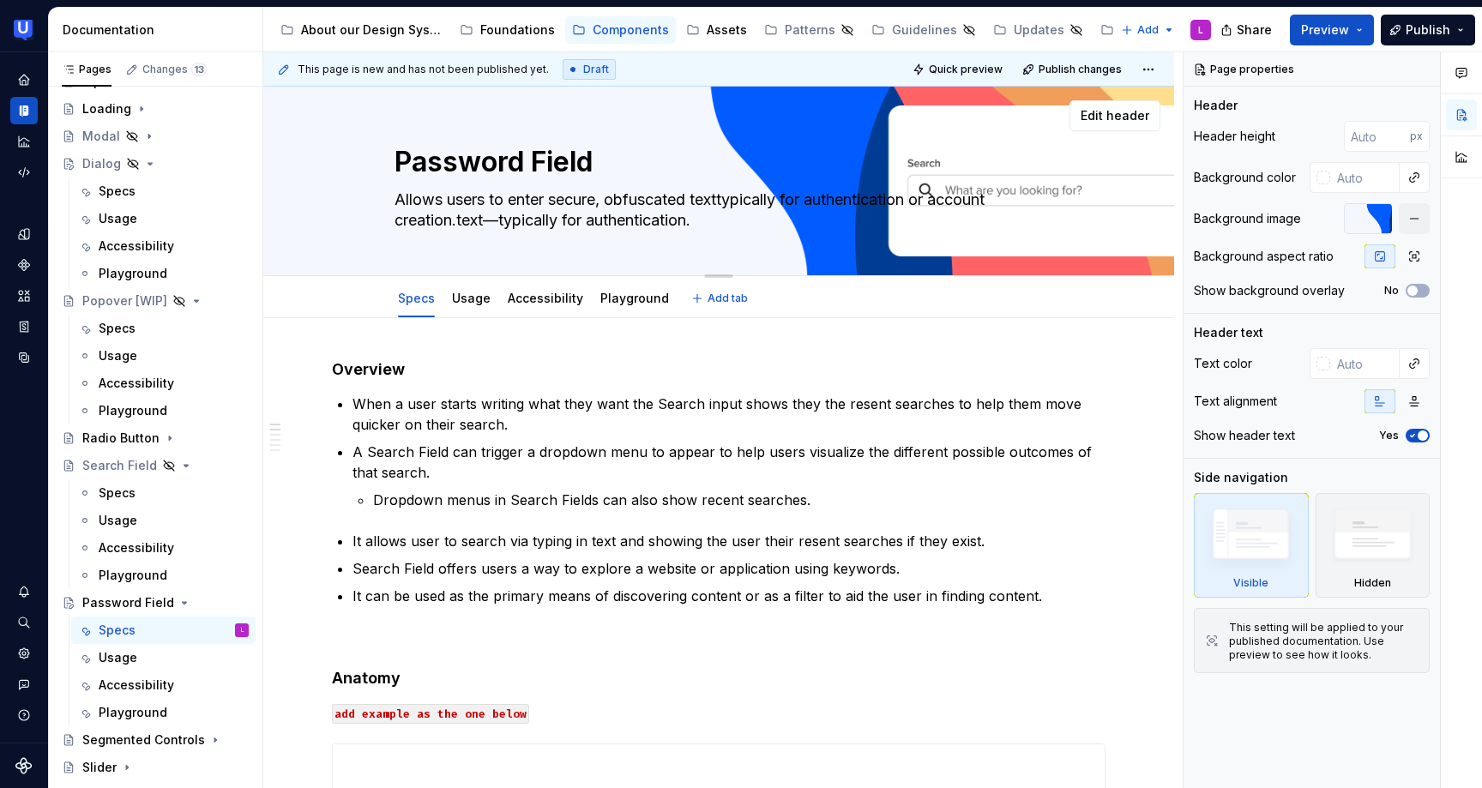
type textarea "Allows users to enter secure, obfuscated text typically for authentication or a…"
drag, startPoint x: 592, startPoint y: 220, endPoint x: 868, endPoint y: 235, distance: 276.5
click at [868, 235] on div "Password Field Allows users to enter secure, obfuscated text typically for auth…" at bounding box center [718, 181] width 648 height 189
type textarea "*"
type textarea "Allows users to enter secure, obfuscated text typically for authentication"
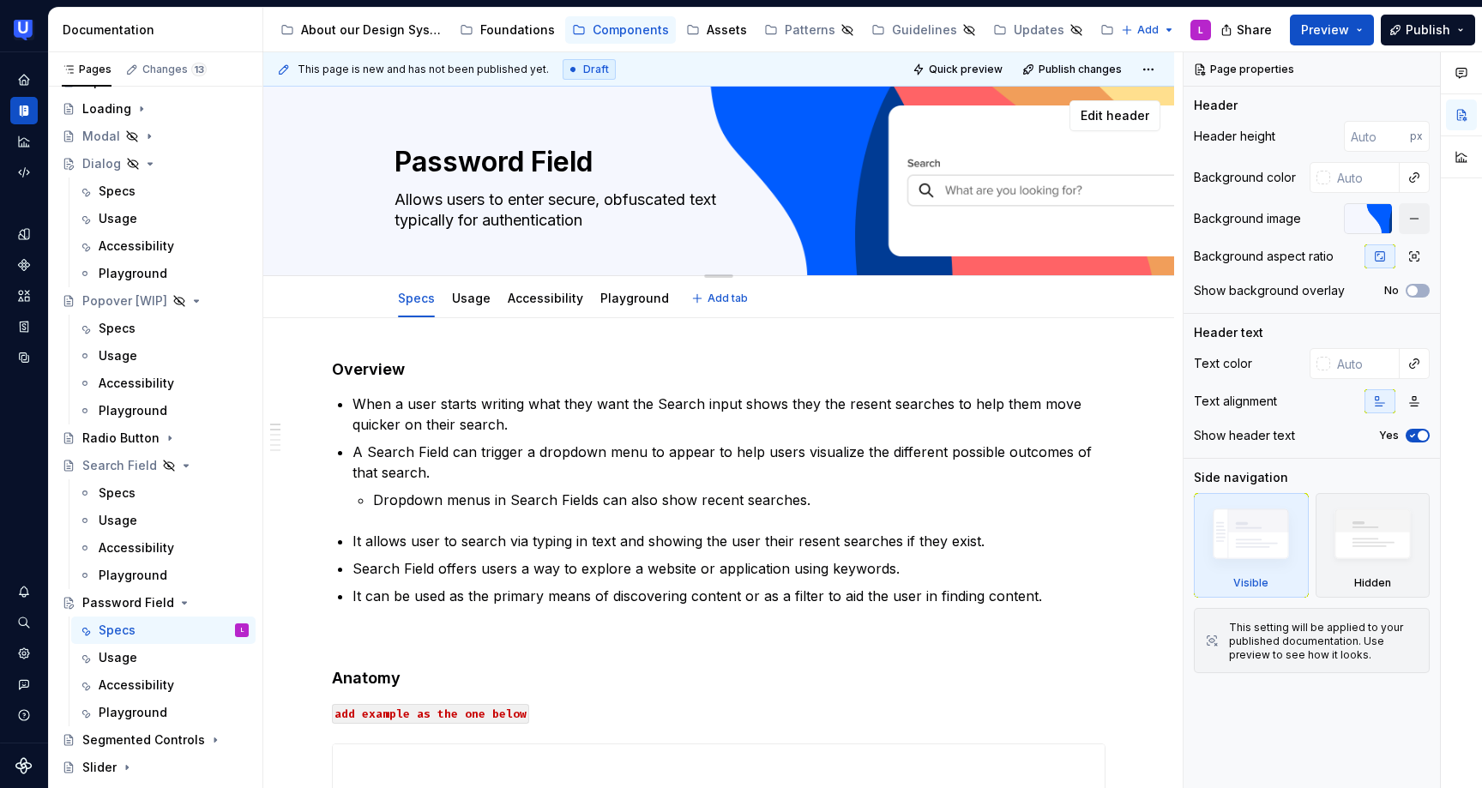
type textarea "*"
type textarea "Allows users to enter secure, obfuscated text typically for authentication."
click at [703, 200] on textarea "Allows users to enter secure, obfuscated text typically for authentication." at bounding box center [715, 210] width 648 height 48
type textarea "*"
type textarea "Allows users to enter secure, obfuscatedtext typically for authentication."
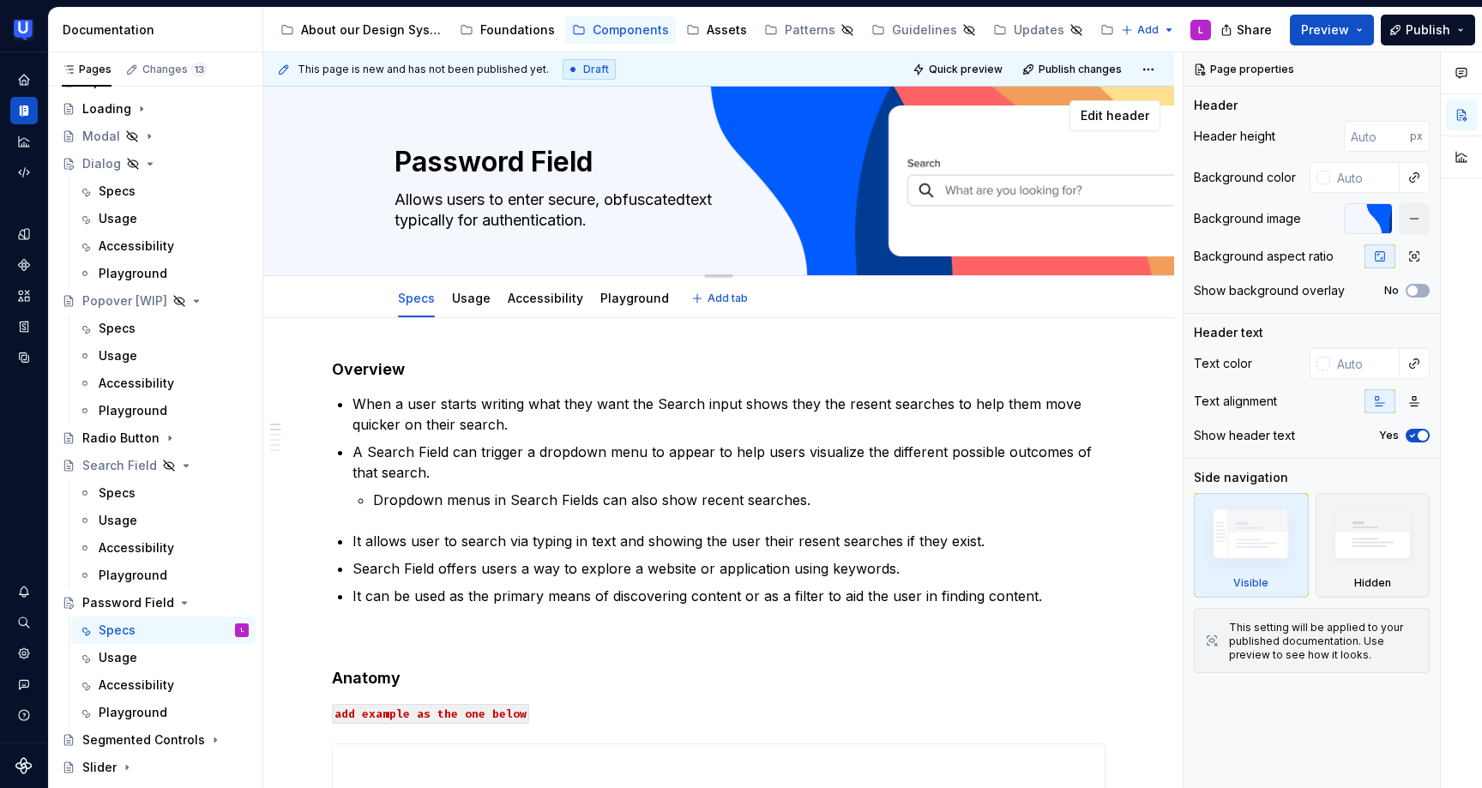
type textarea "*"
type textarea "Allows users to enter secure, obfuscated text typically for authentication."
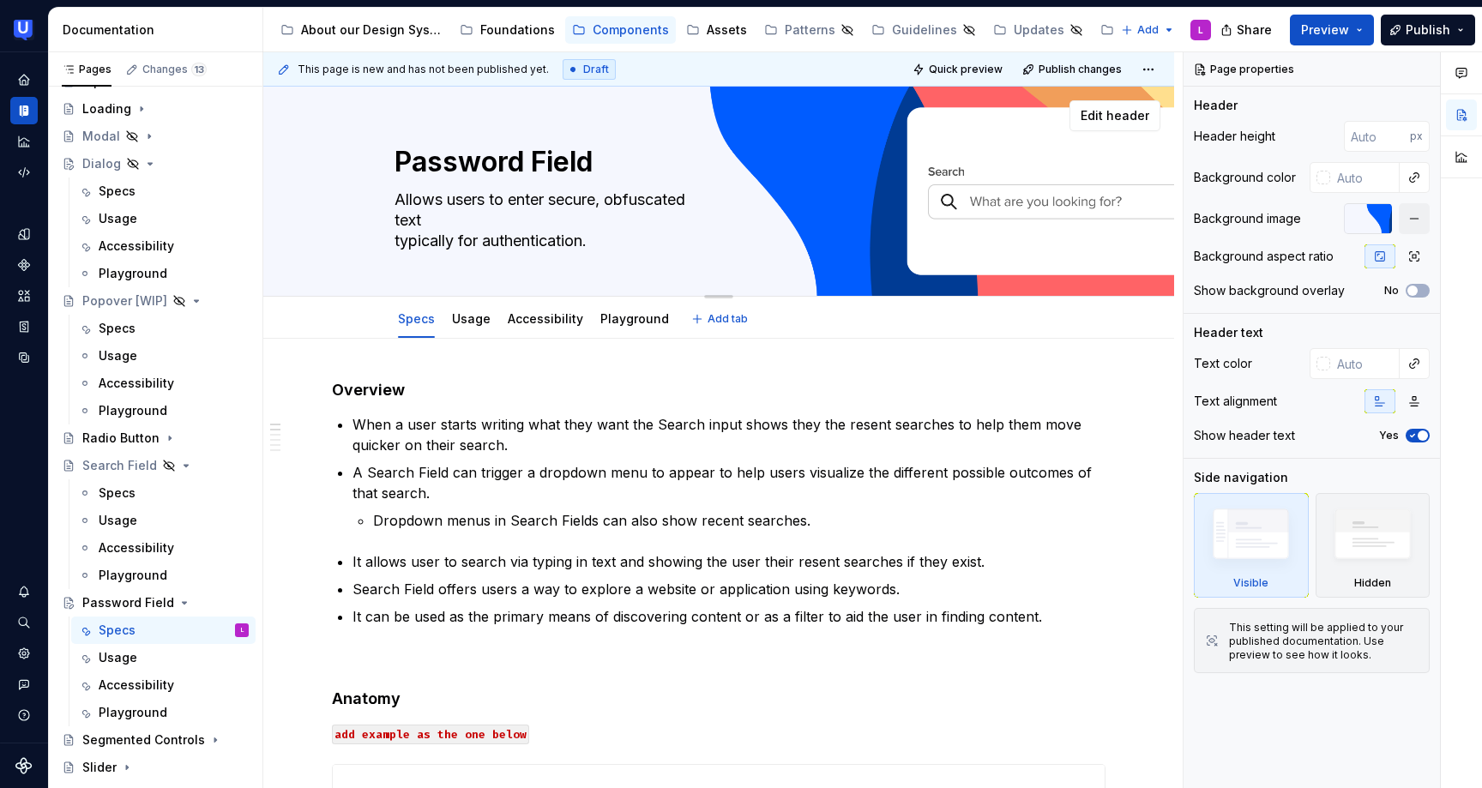
type textarea "*"
type textarea "Allows users to enter secure, obfuscated texttypically for authentication."
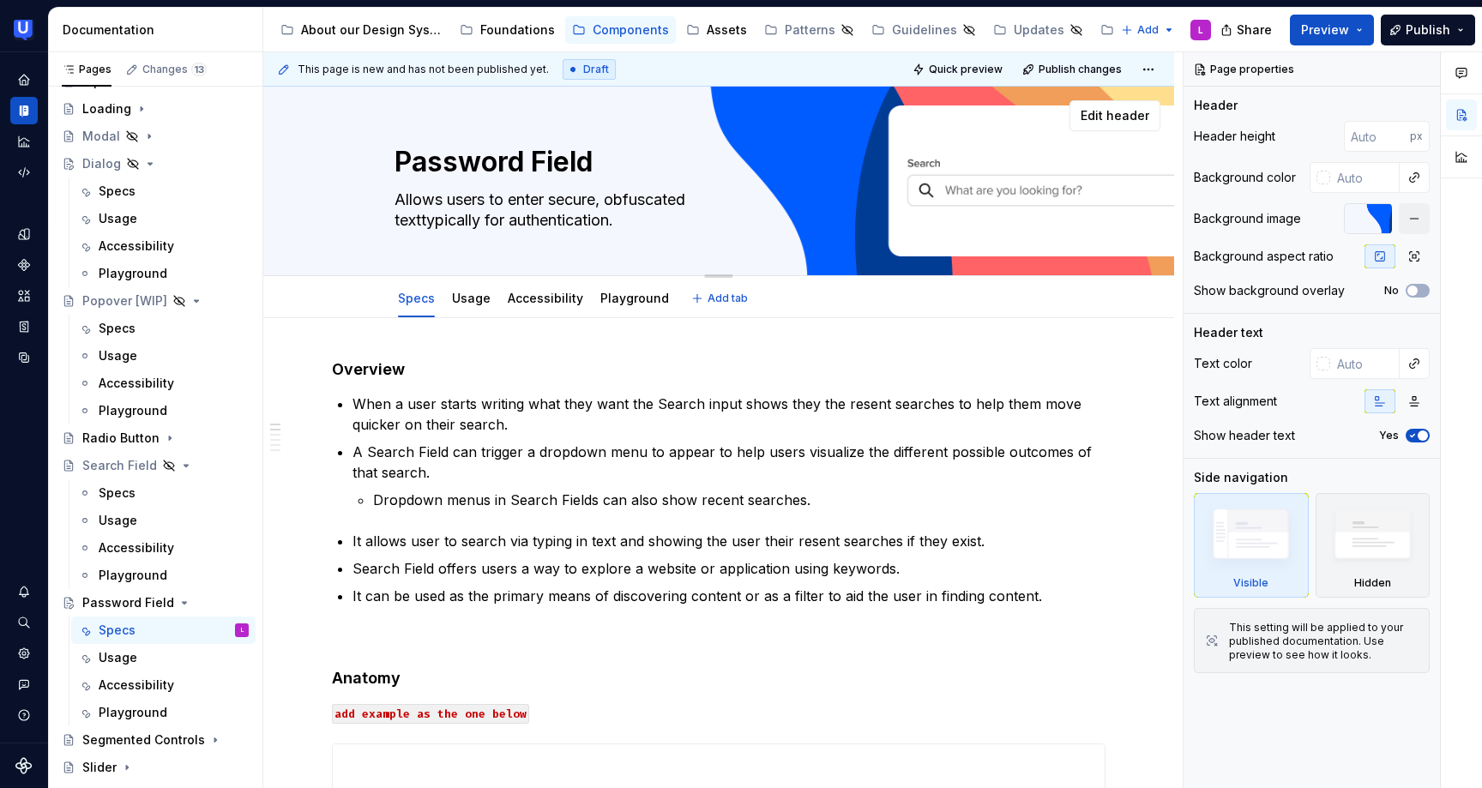
type textarea "*"
type textarea "Allows users to enter secure, obfuscated text typically for authentication."
type textarea "*"
type textarea "Allows users to enter secure, obfuscated text typically for authentication."
click at [513, 472] on p "A Search Field can trigger a dropdown menu to appear to help users visualize th…" at bounding box center [728, 462] width 753 height 41
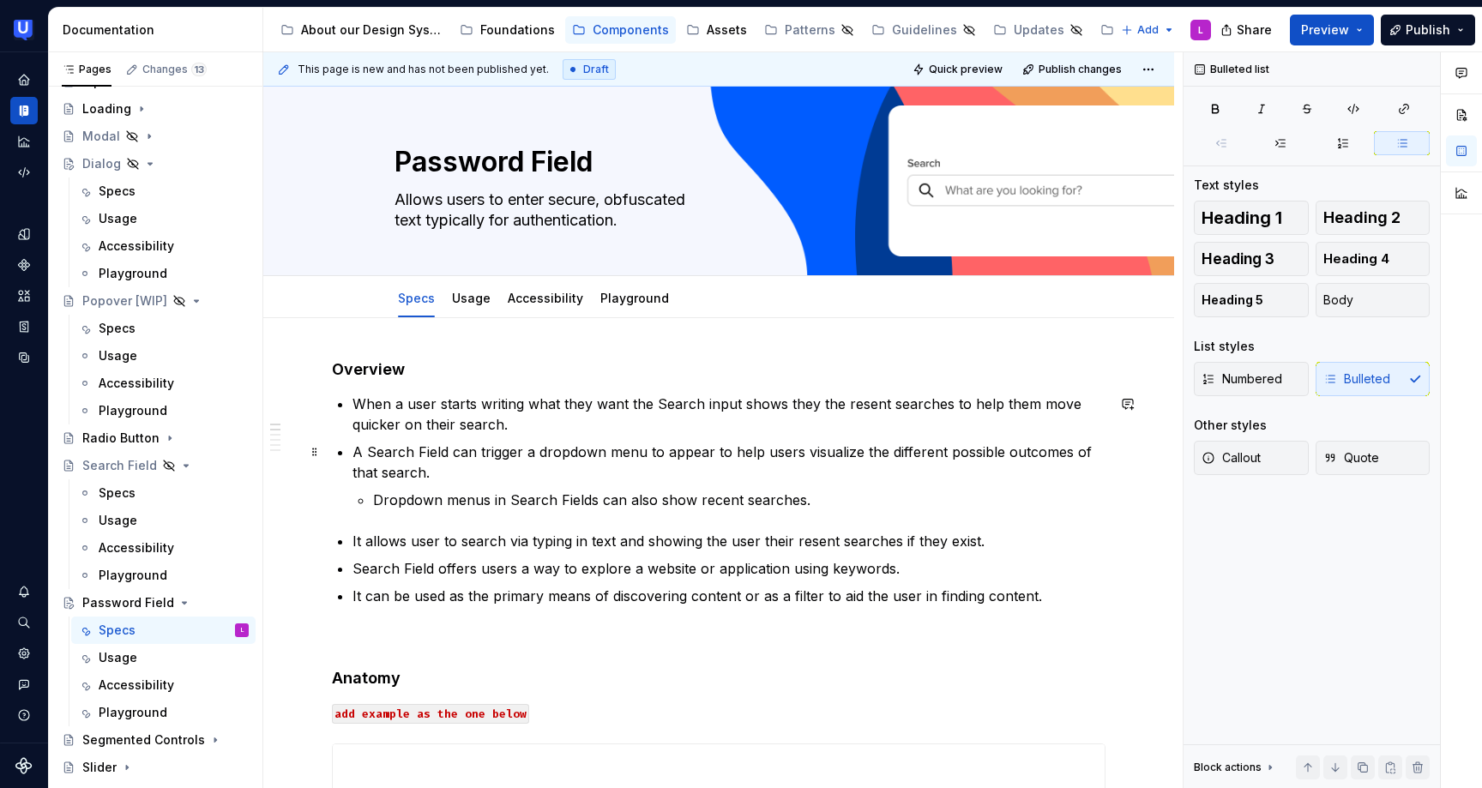
click at [513, 472] on p "A Search Field can trigger a dropdown menu to appear to help users visualize th…" at bounding box center [728, 462] width 753 height 41
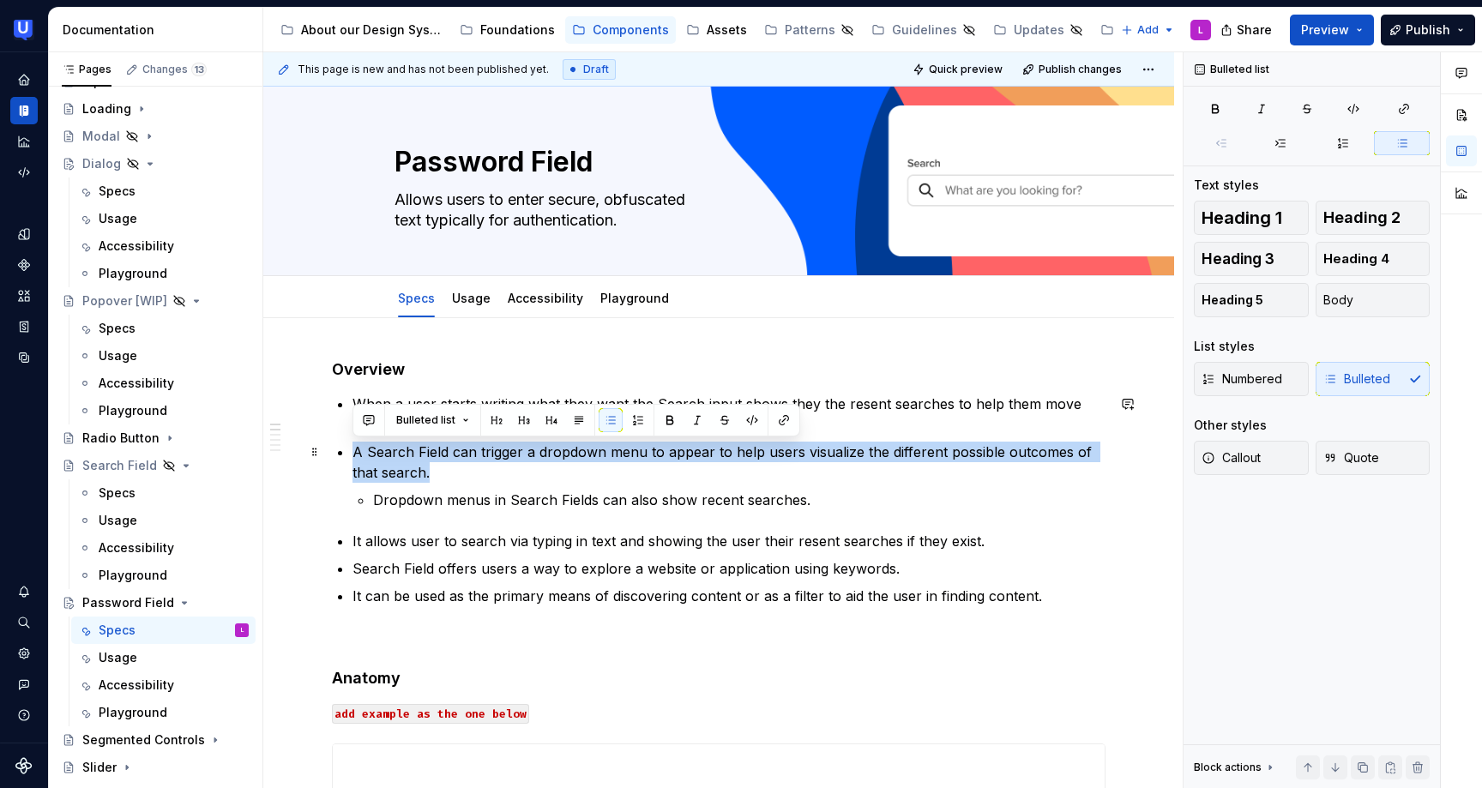
click at [513, 472] on p "A Search Field can trigger a dropdown menu to appear to help users visualize th…" at bounding box center [728, 462] width 753 height 41
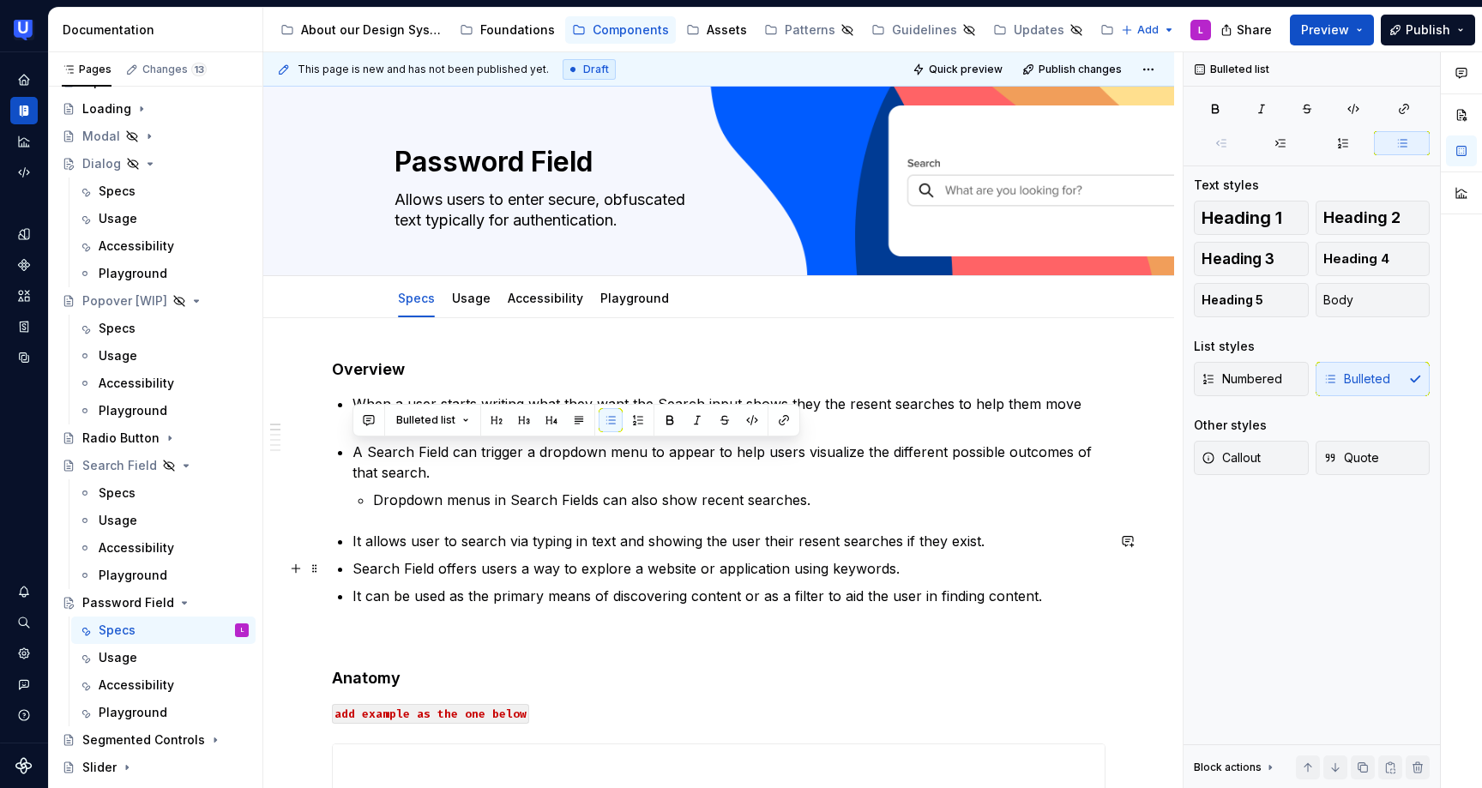
click at [807, 566] on p "Search Field offers users a way to explore a website or application using keywo…" at bounding box center [728, 568] width 753 height 21
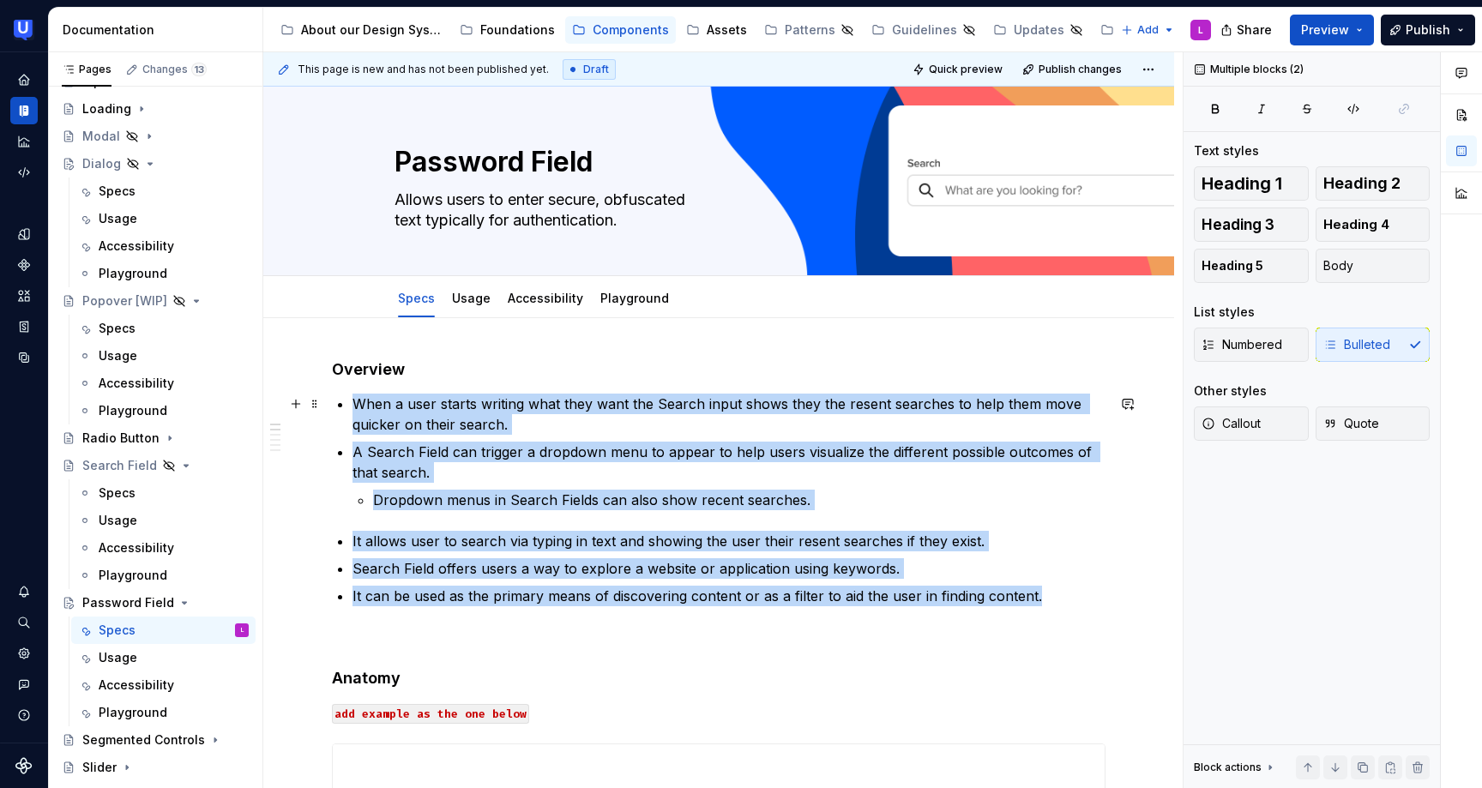
drag, startPoint x: 1043, startPoint y: 597, endPoint x: 346, endPoint y: 409, distance: 721.0
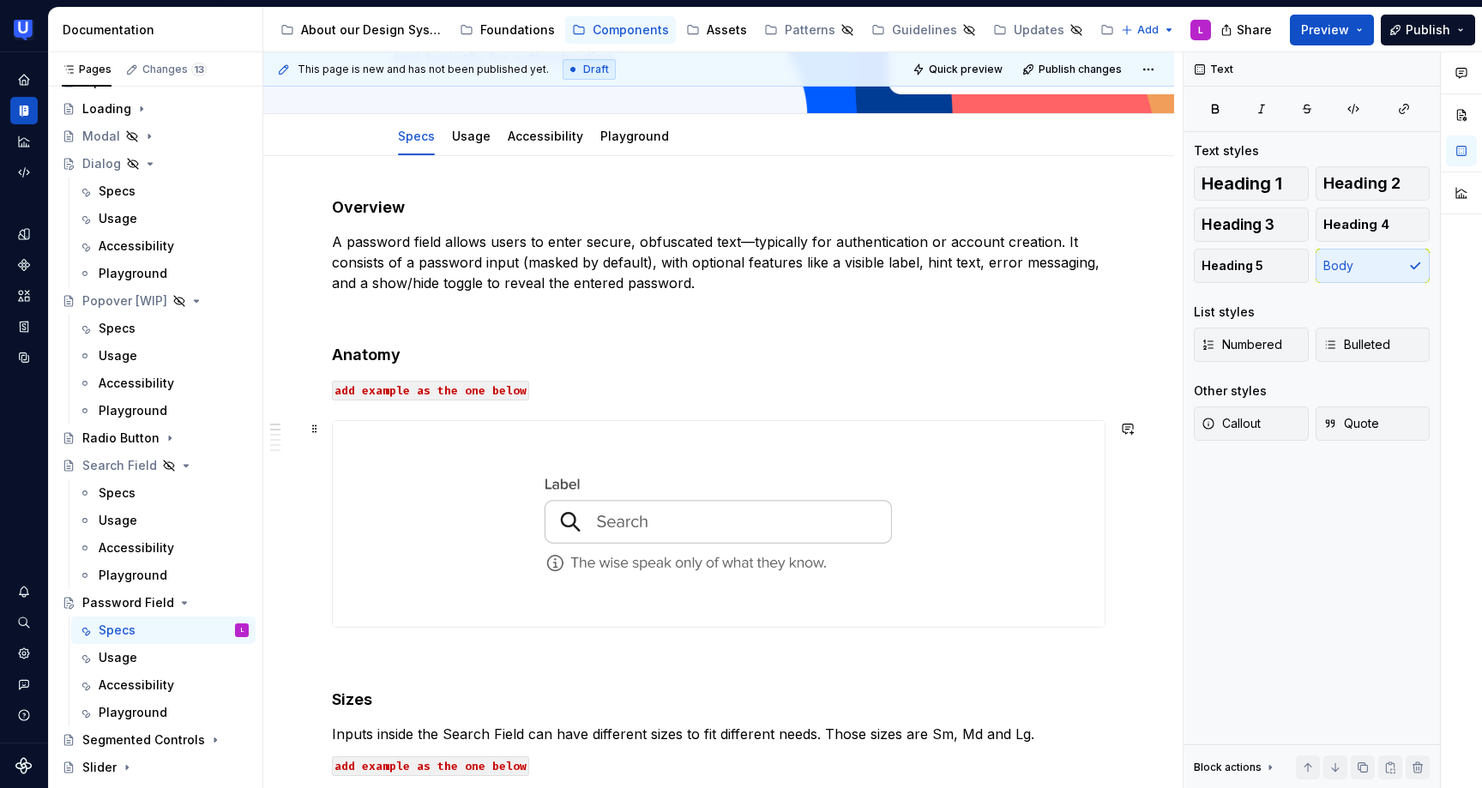
scroll to position [359, 0]
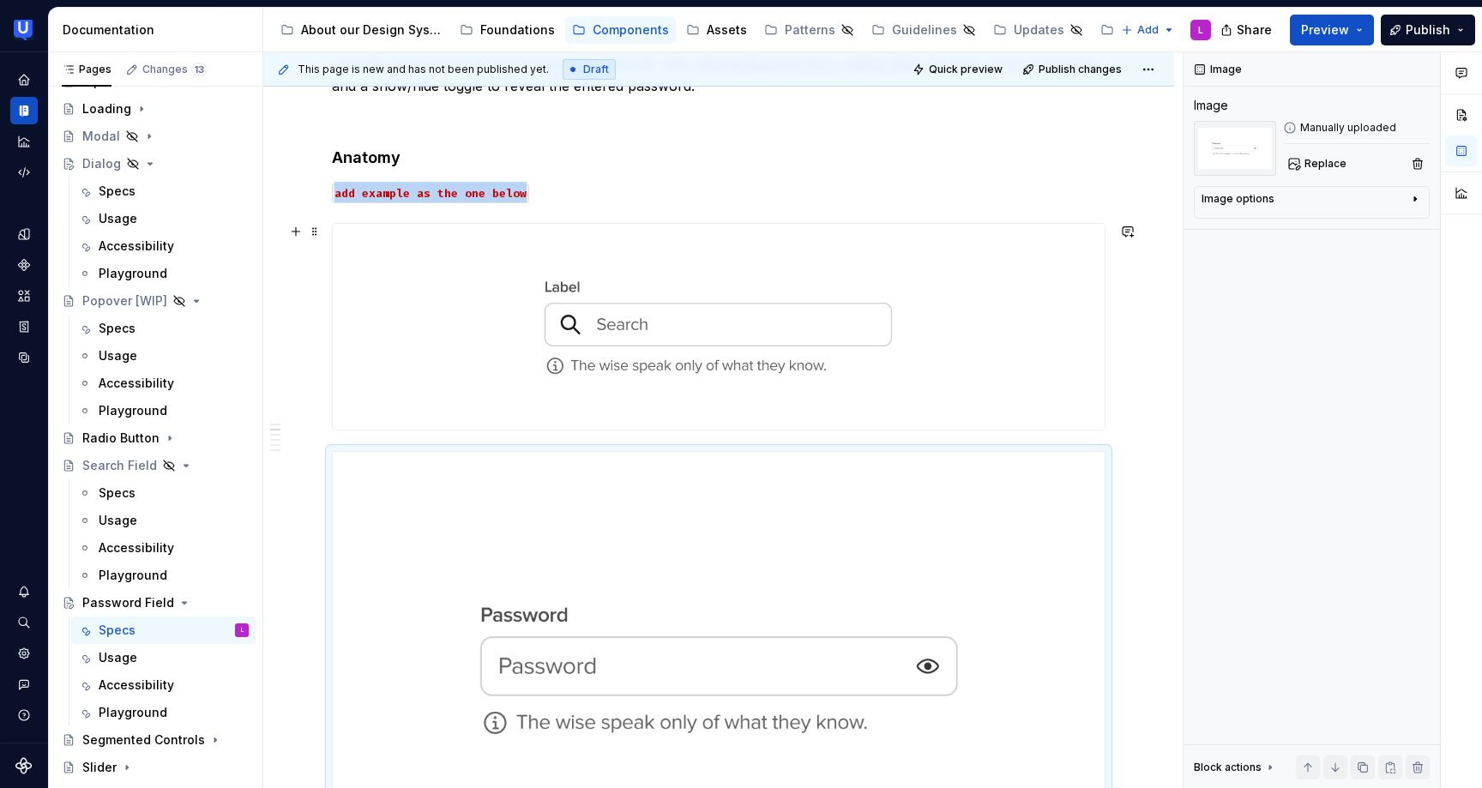
click at [877, 309] on img at bounding box center [719, 327] width 772 height 206
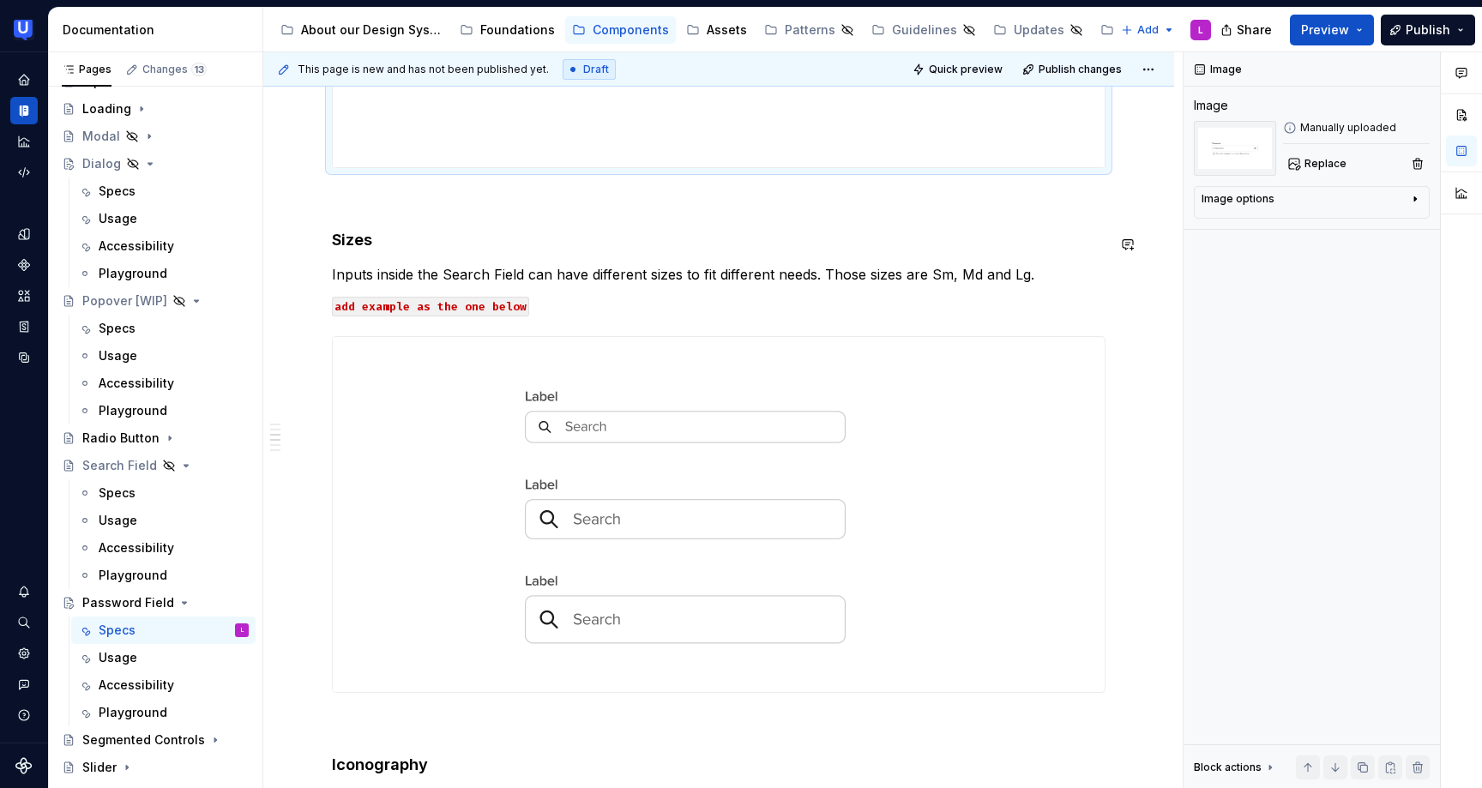
scroll to position [862, 0]
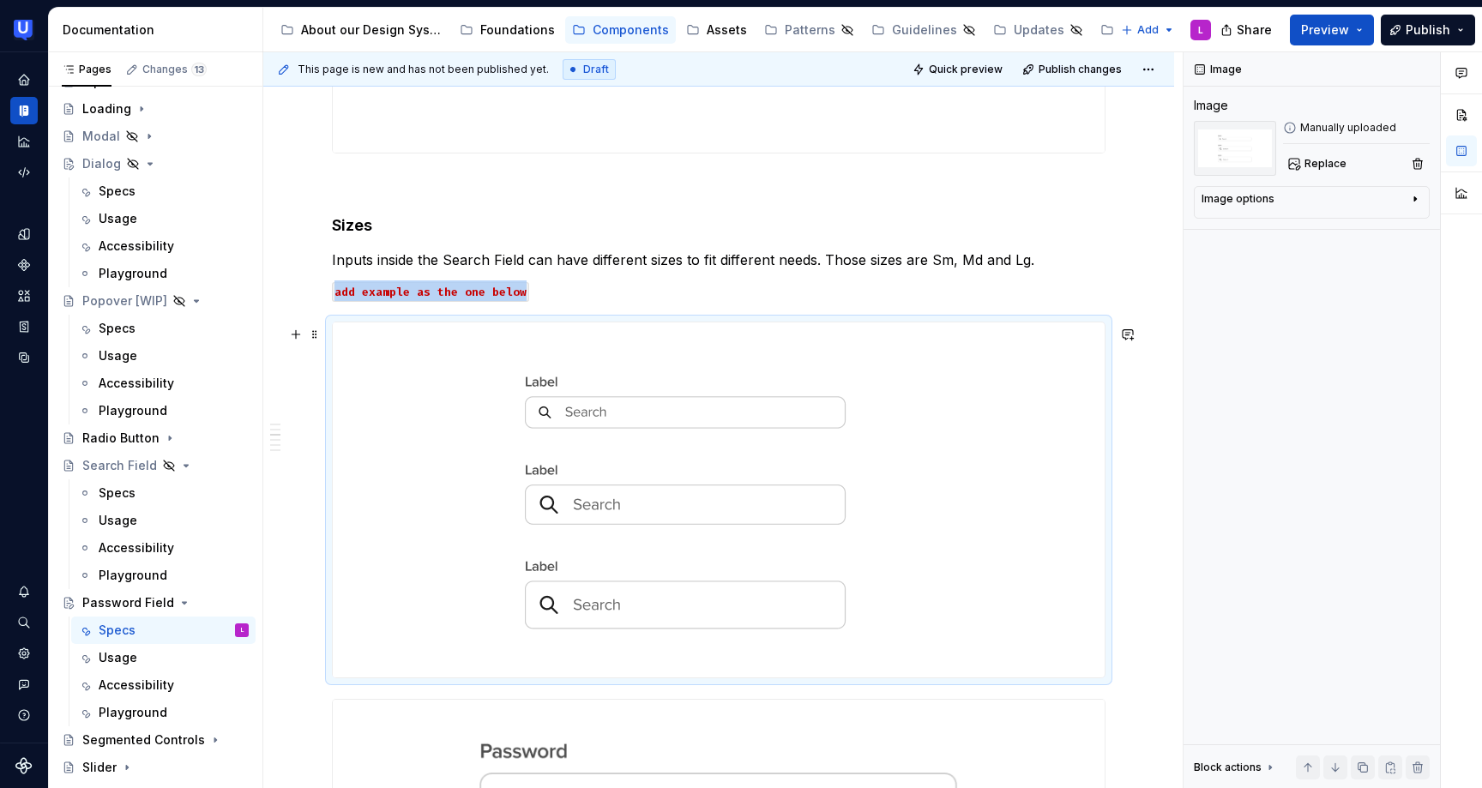
click at [934, 477] on img at bounding box center [687, 499] width 708 height 355
type textarea "*"
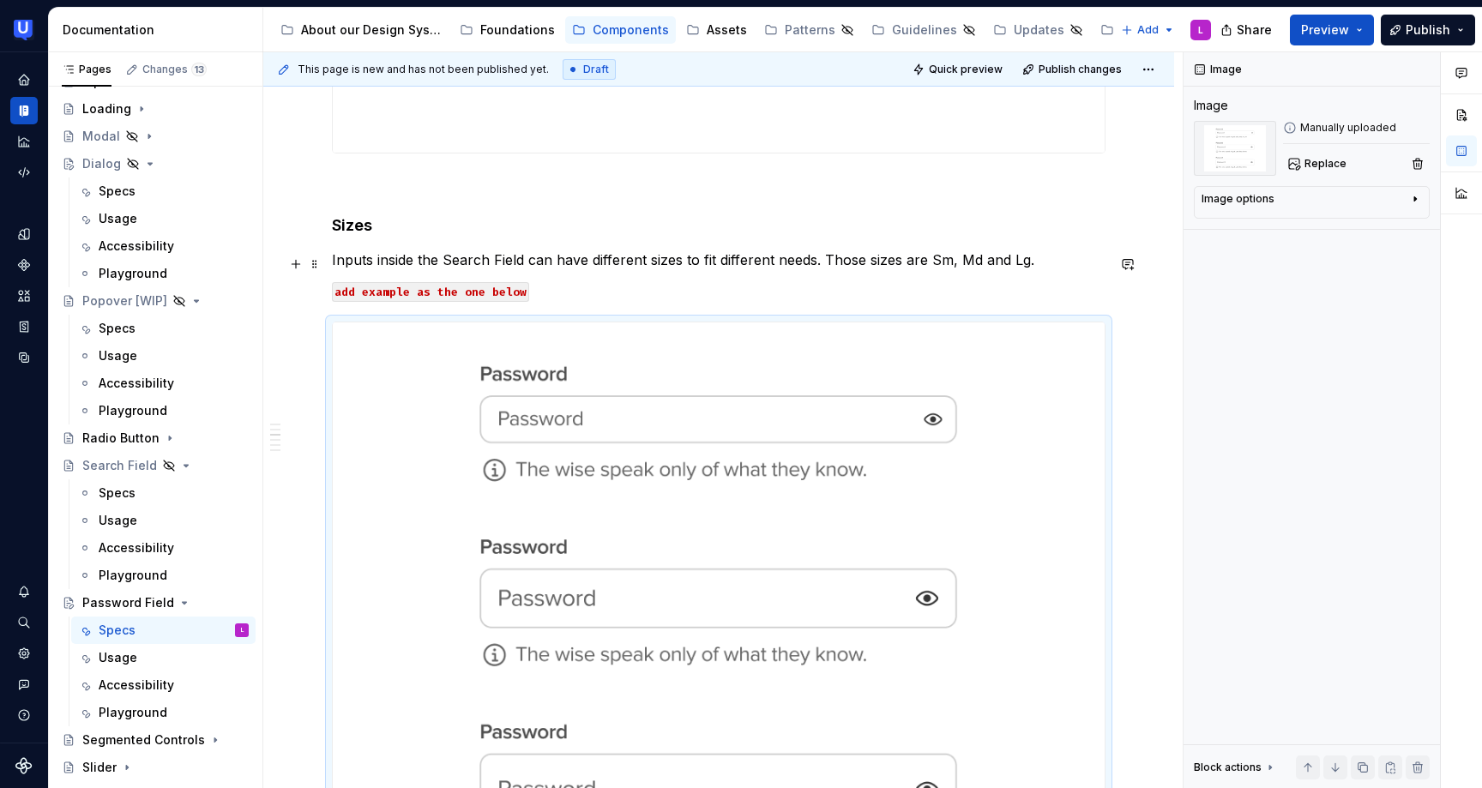
click at [460, 265] on p "Inputs inside the Search Field can have different sizes to fit different needs.…" at bounding box center [718, 259] width 773 height 21
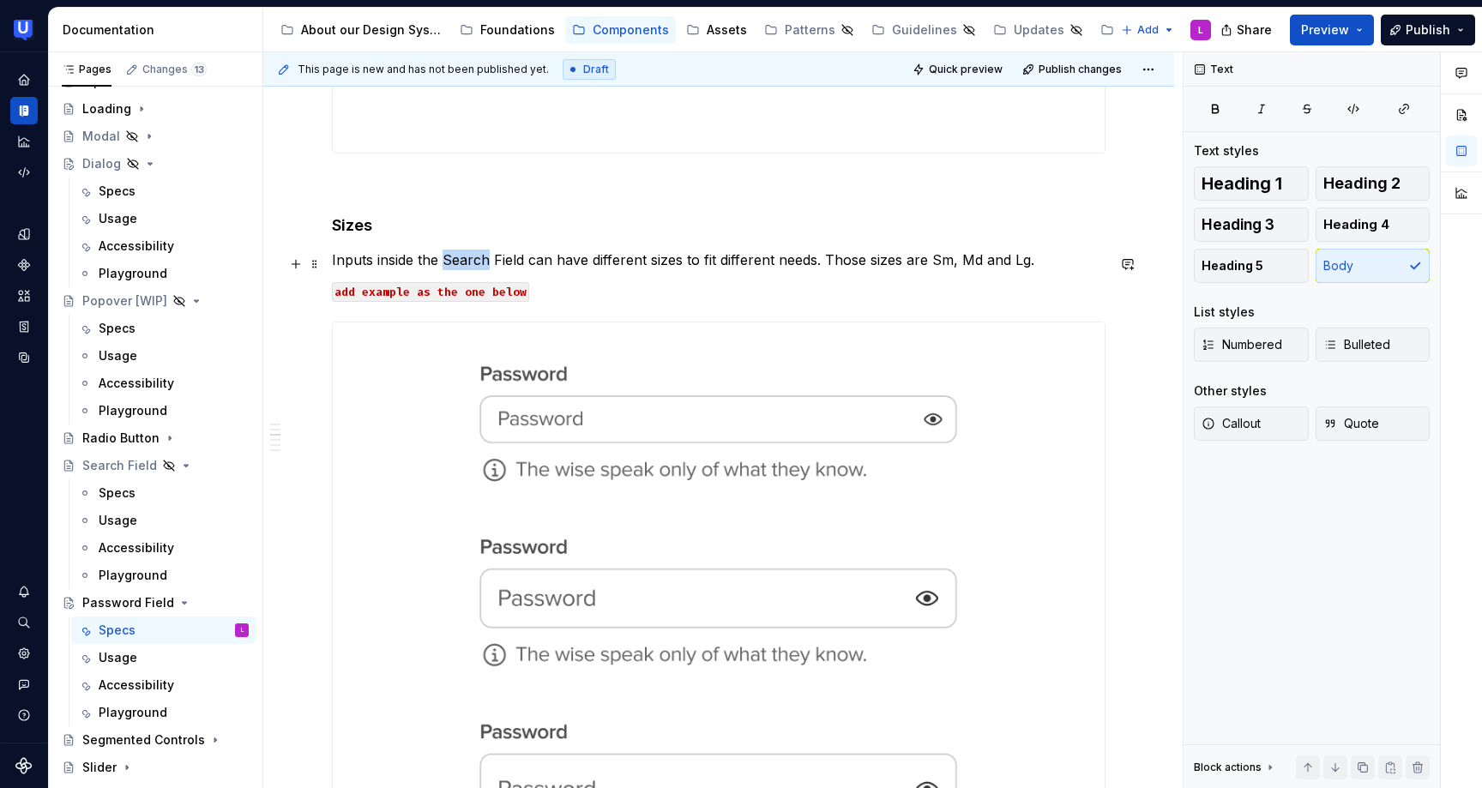
click at [460, 265] on p "Inputs inside the Search Field can have different sizes to fit different needs.…" at bounding box center [718, 259] width 773 height 21
click at [471, 261] on p "Inputs inside the Password Field can have different sizes to fit different need…" at bounding box center [718, 259] width 773 height 21
copy p "Password"
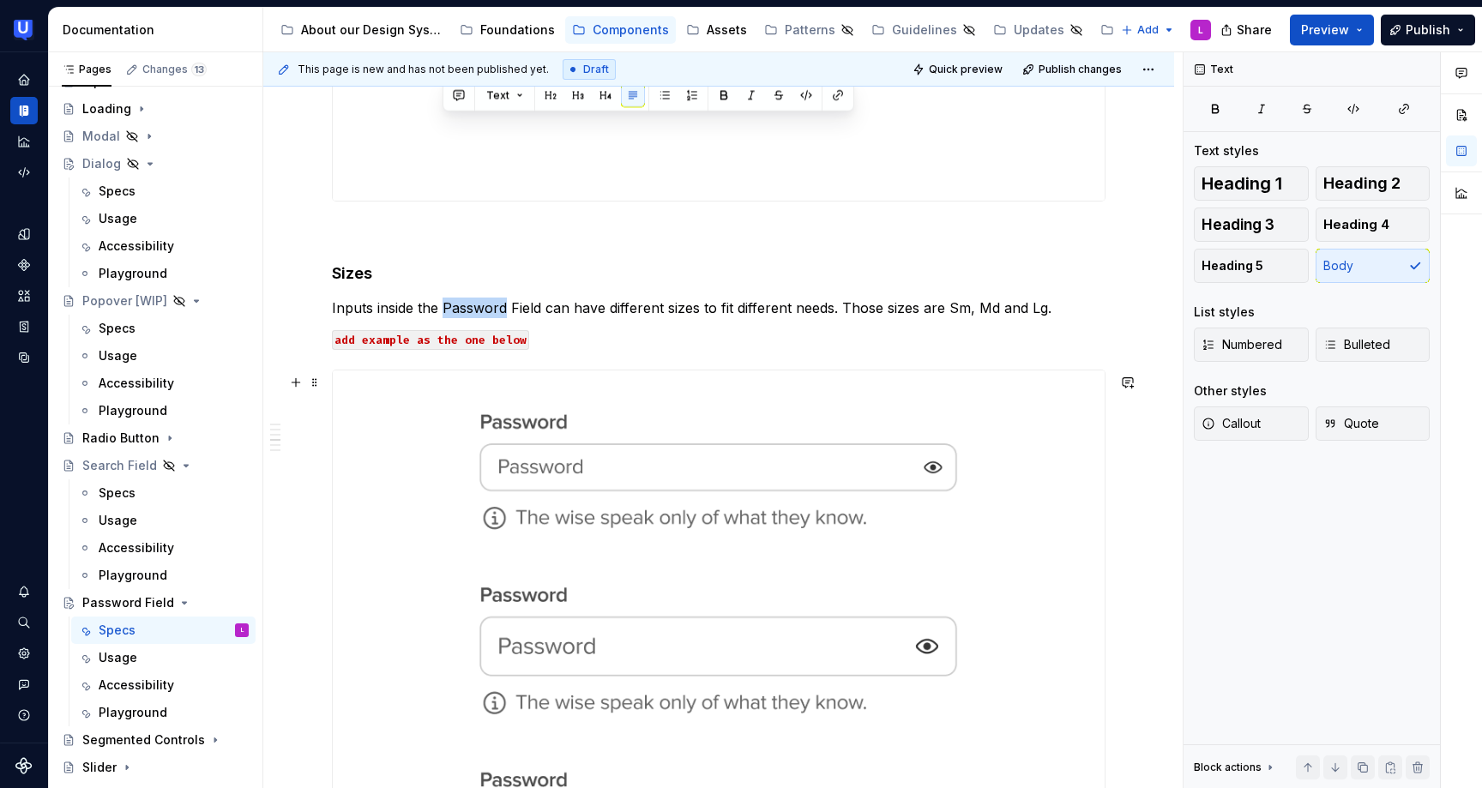
scroll to position [619, 0]
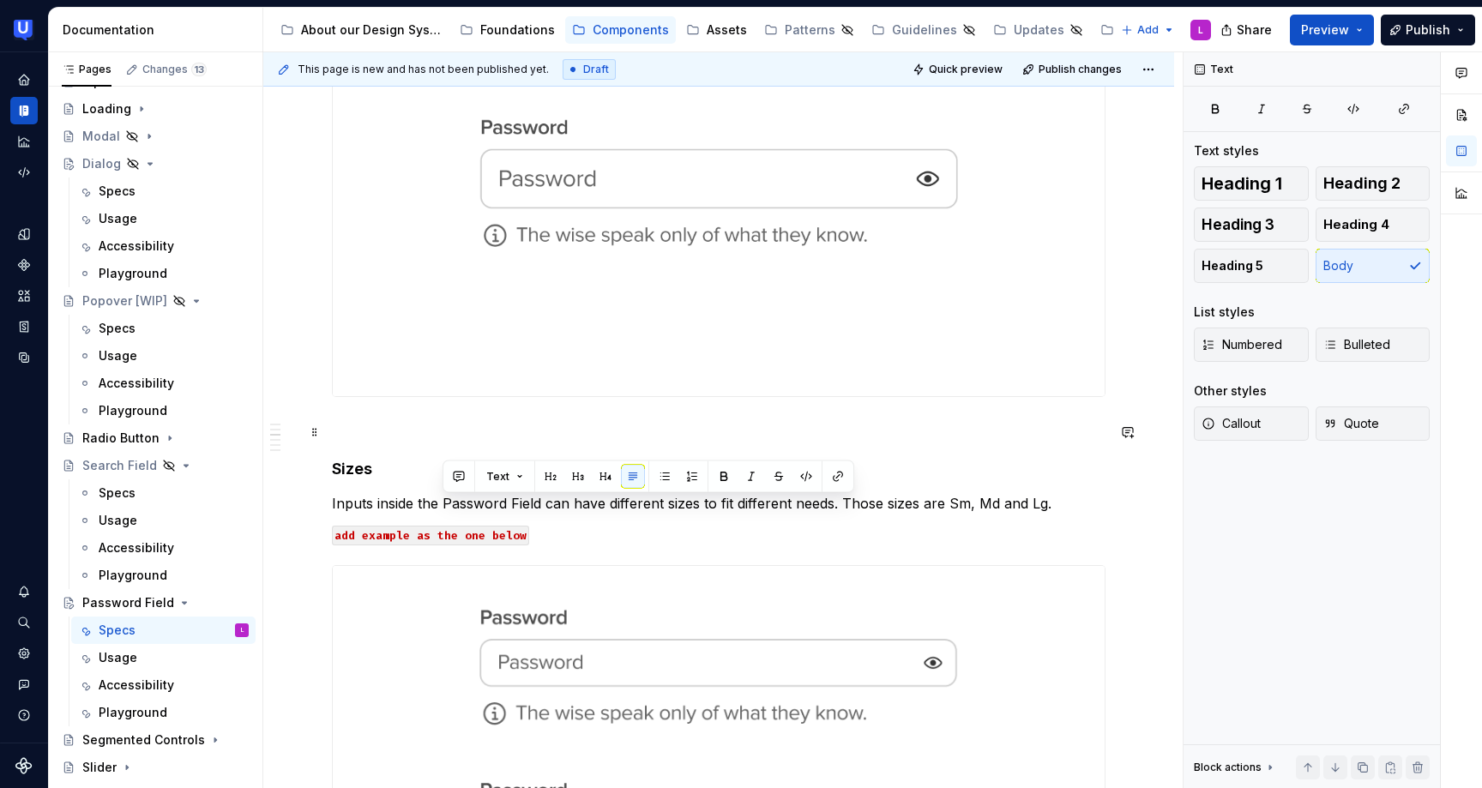
click at [370, 436] on p at bounding box center [718, 428] width 773 height 21
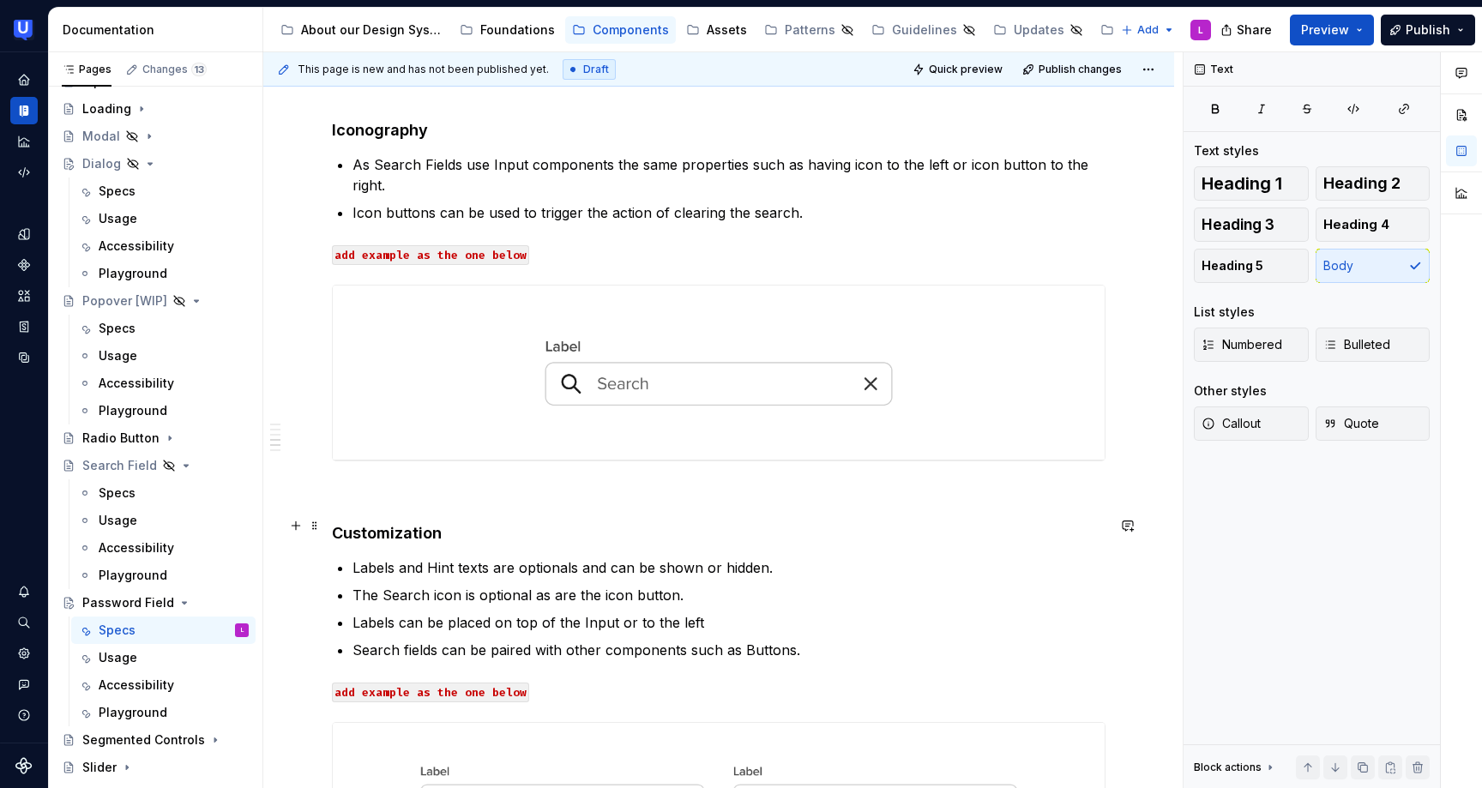
scroll to position [1879, 0]
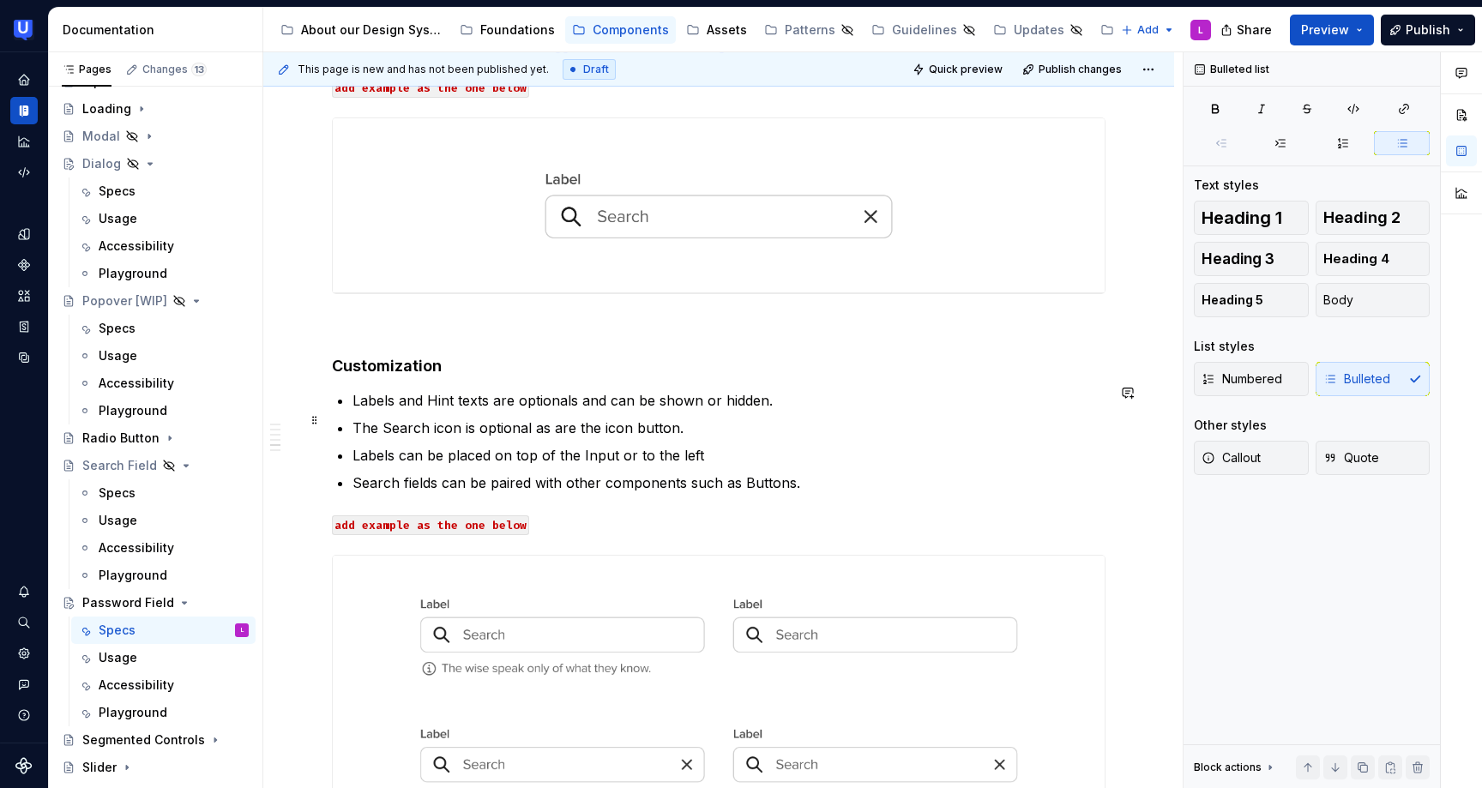
click at [405, 420] on p "The Search icon is optional as are the icon button." at bounding box center [728, 428] width 753 height 21
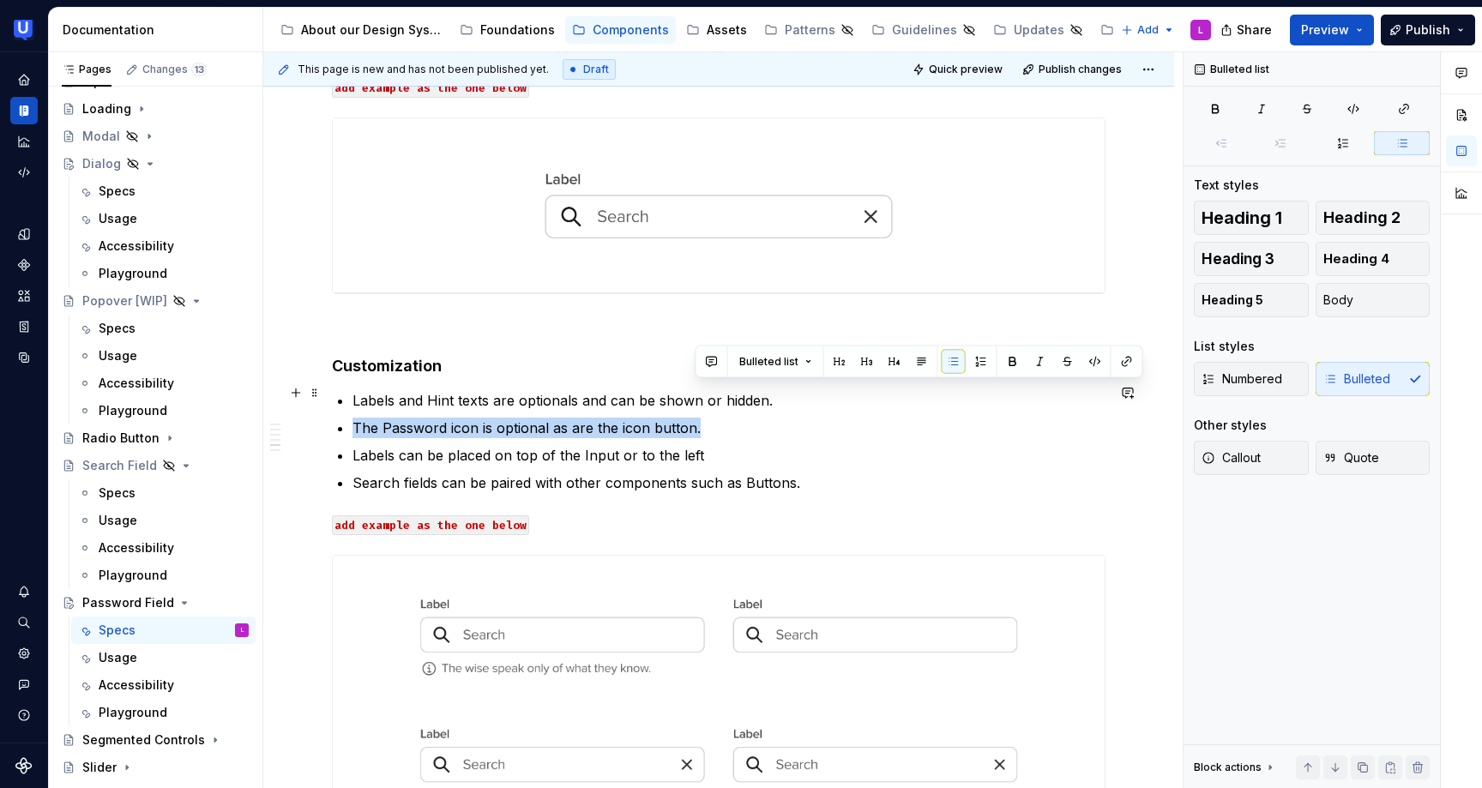
drag, startPoint x: 724, startPoint y: 423, endPoint x: 792, endPoint y: 400, distance: 72.4
click at [792, 400] on ul "Labels and Hint texts are optionals and can be shown or hidden. The Password ic…" at bounding box center [728, 441] width 753 height 103
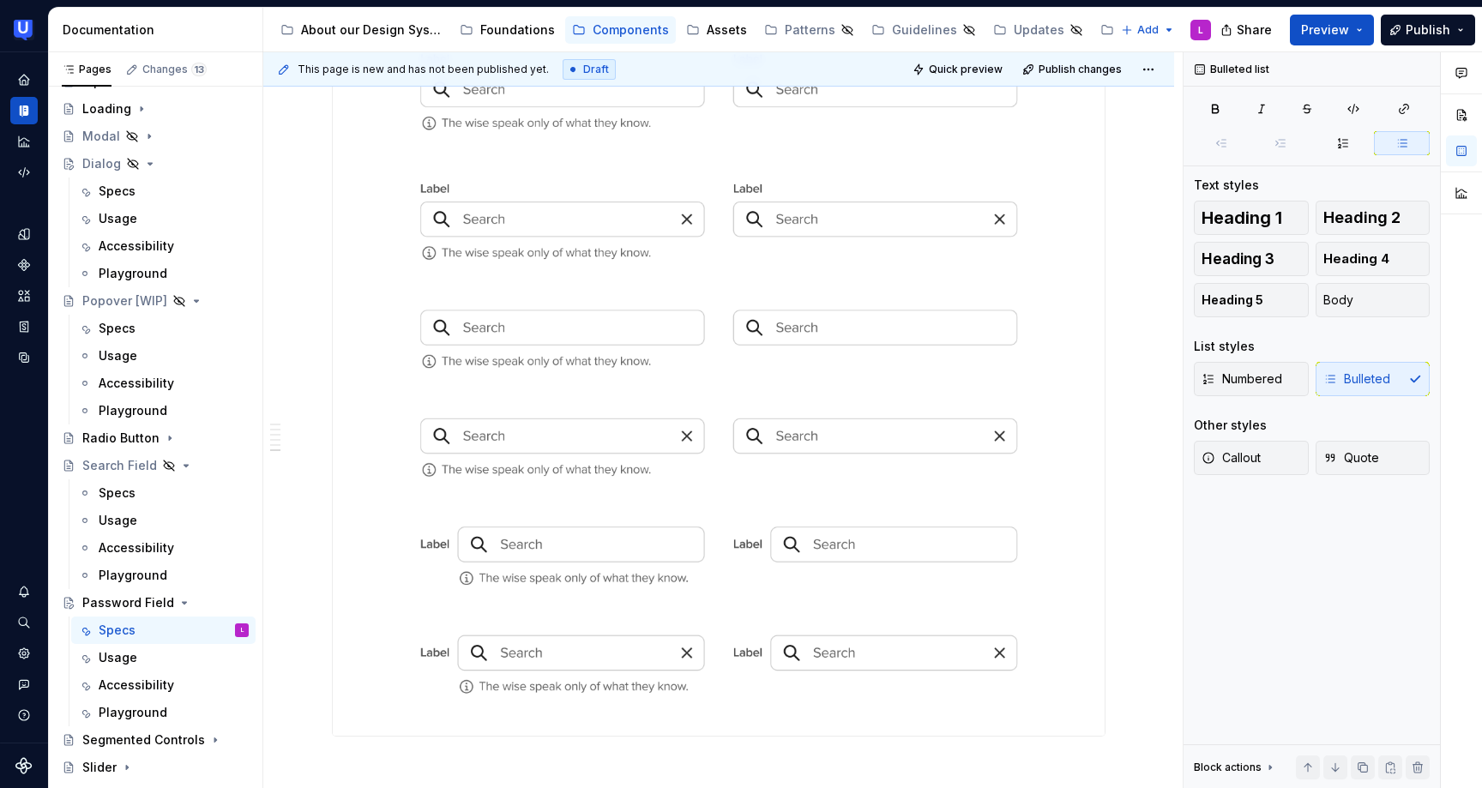
scroll to position [2573, 0]
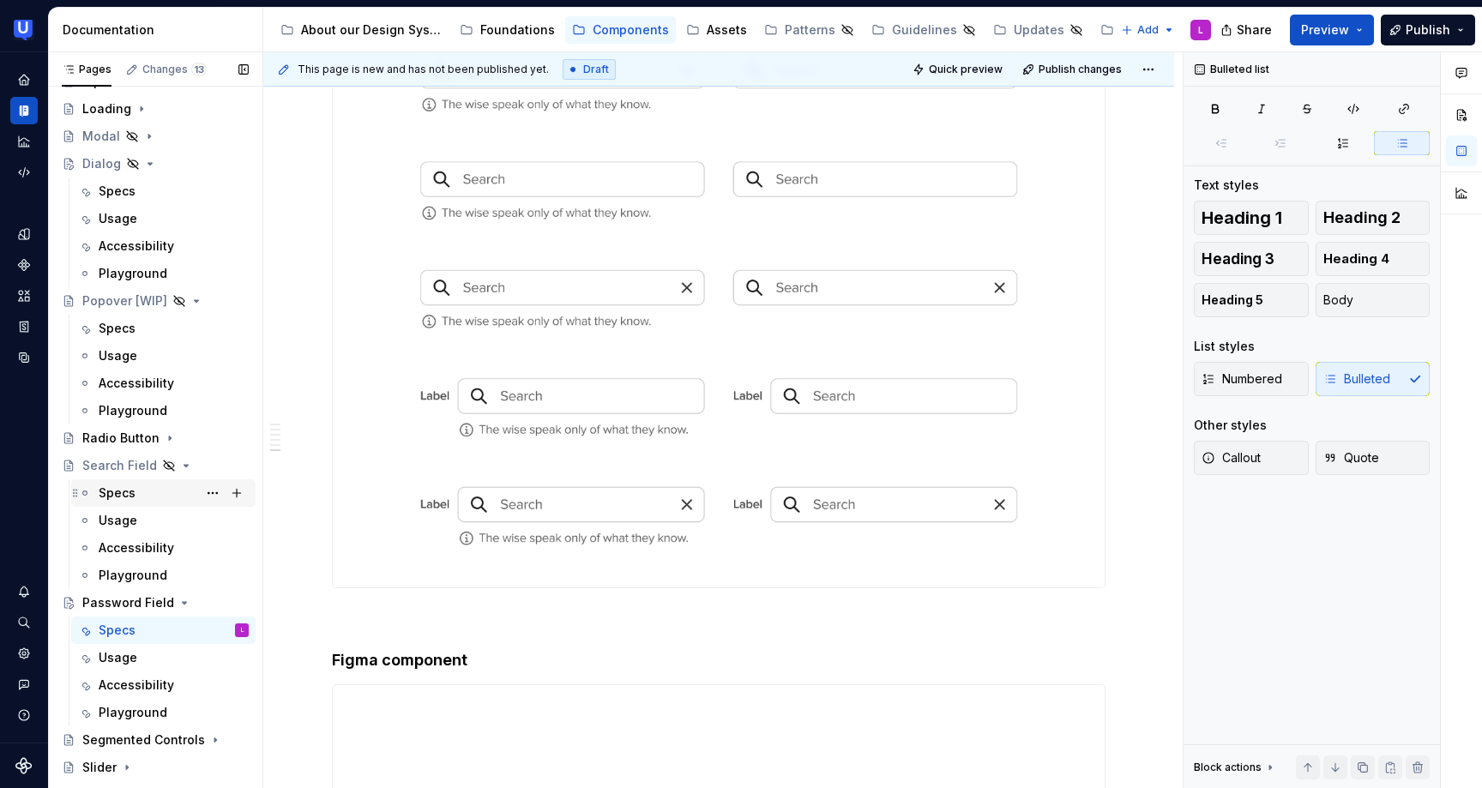
click at [101, 494] on div "Specs" at bounding box center [117, 492] width 37 height 17
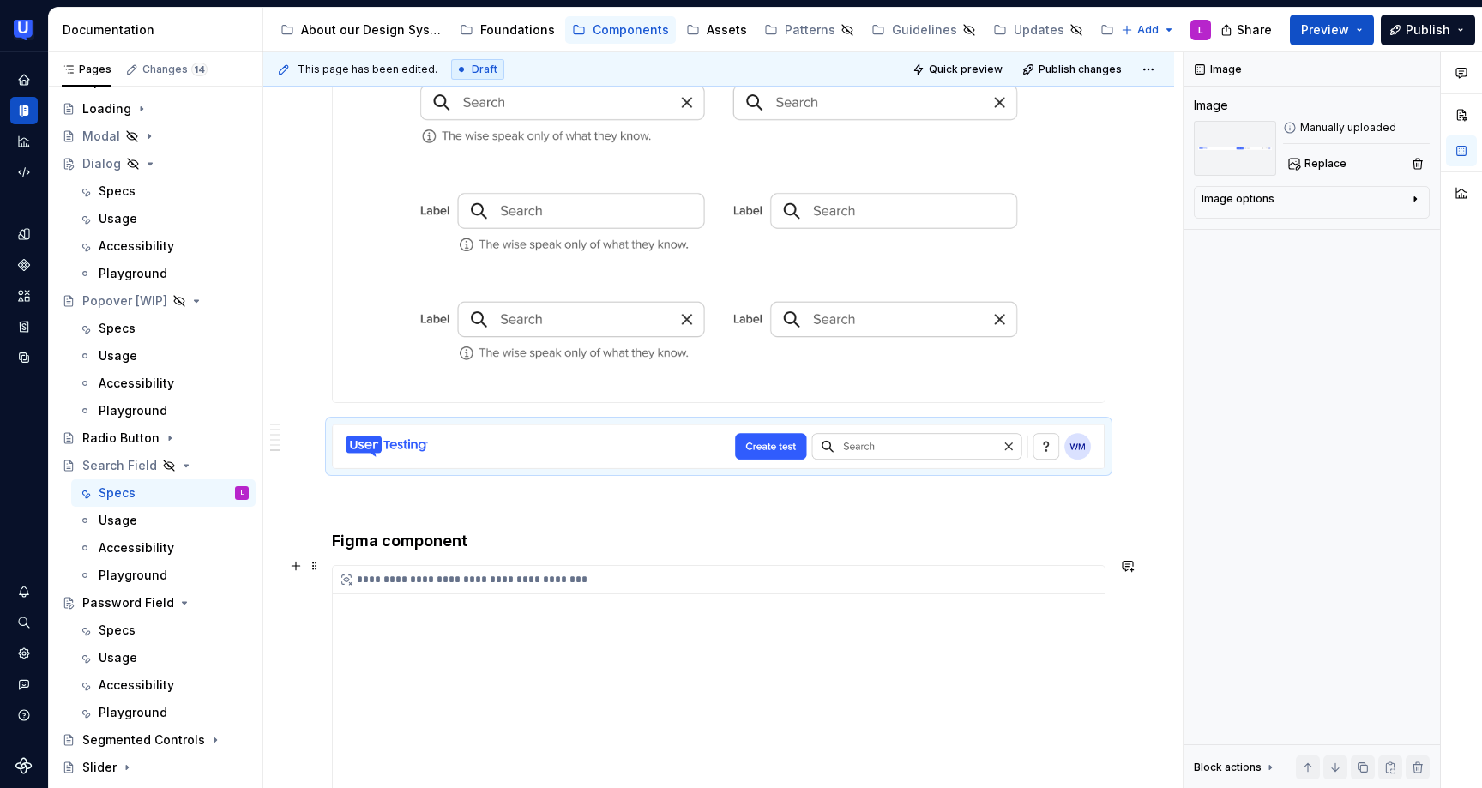
scroll to position [2461, 0]
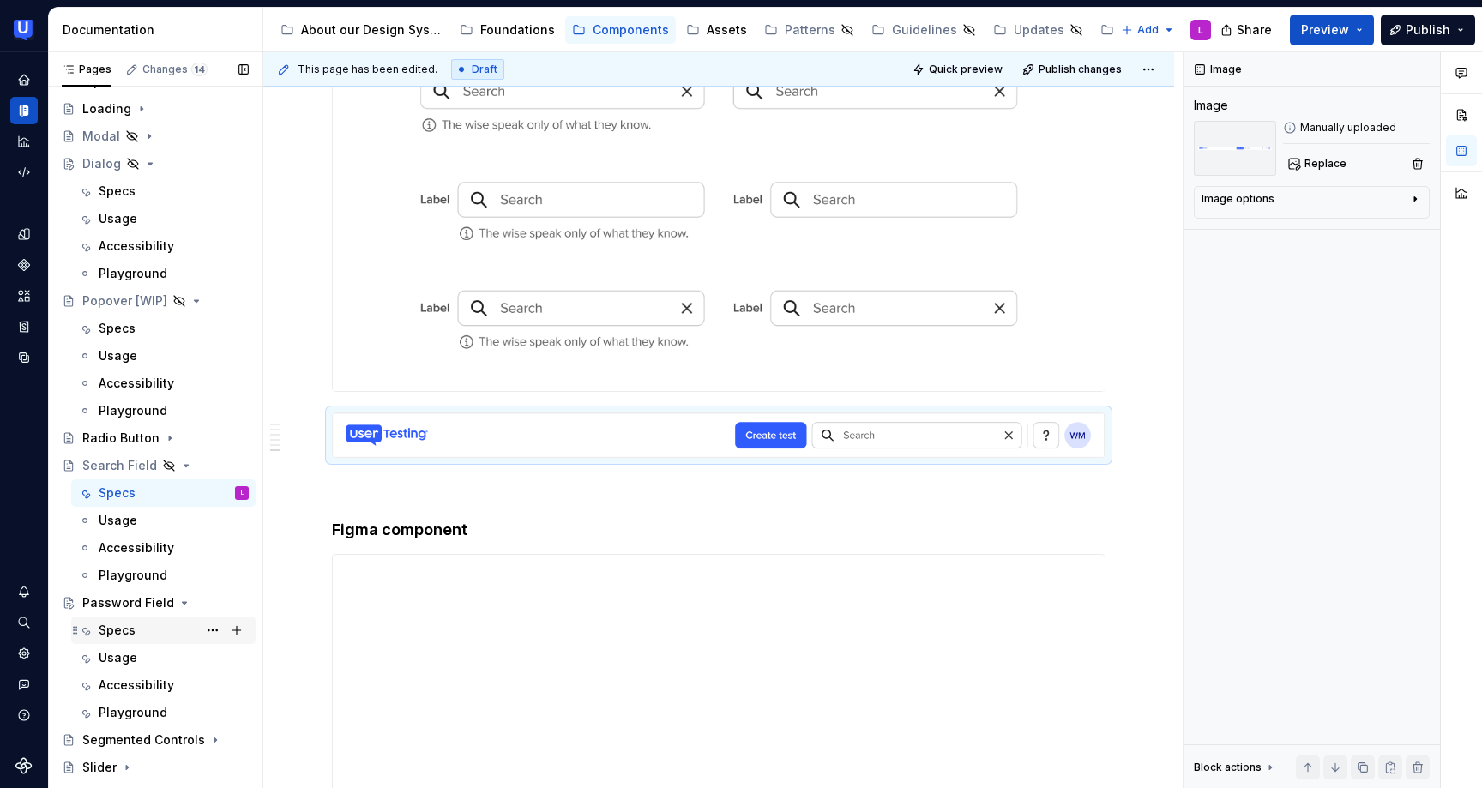
click at [129, 632] on div "Specs" at bounding box center [117, 630] width 37 height 17
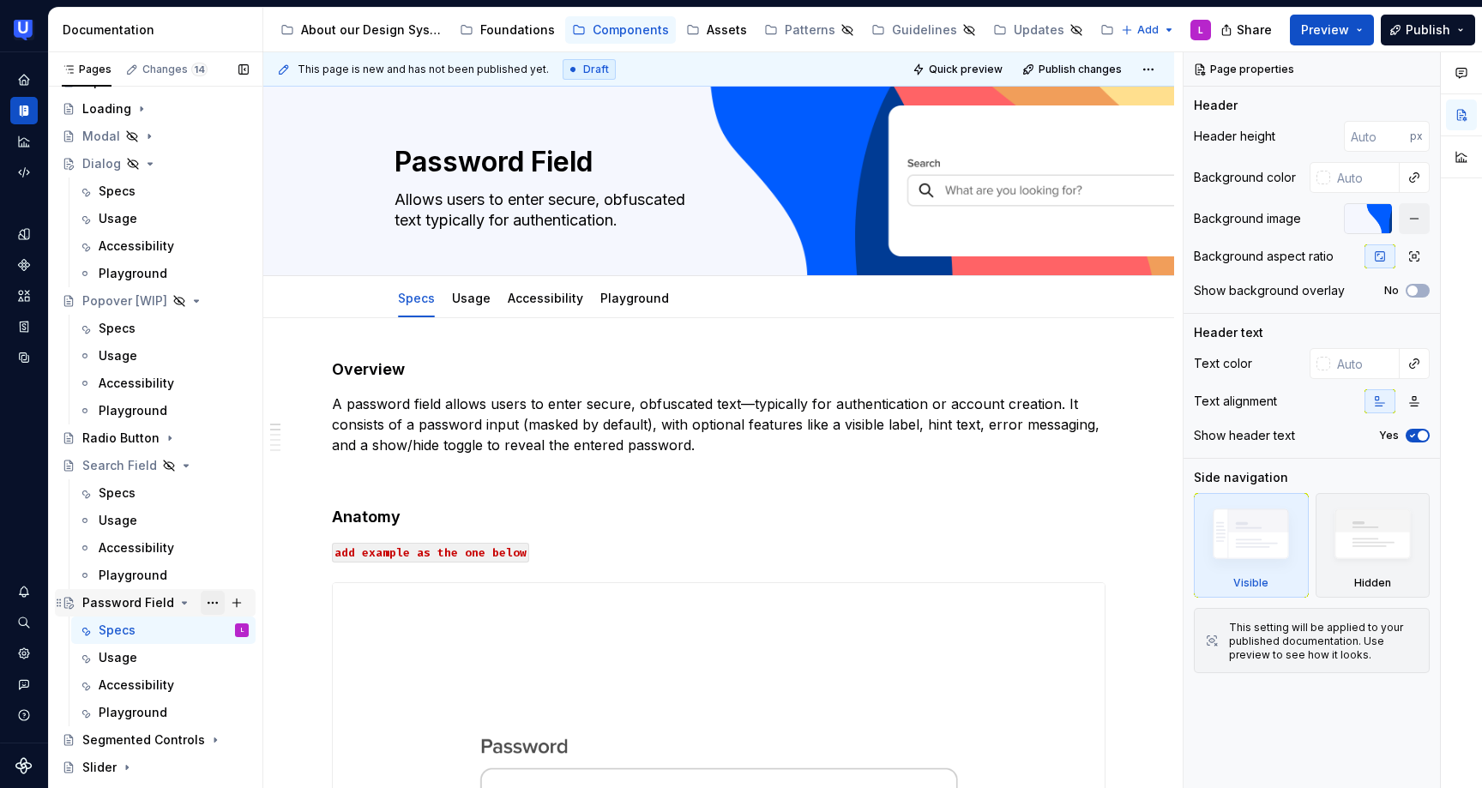
click at [207, 602] on button "Page tree" at bounding box center [213, 603] width 24 height 24
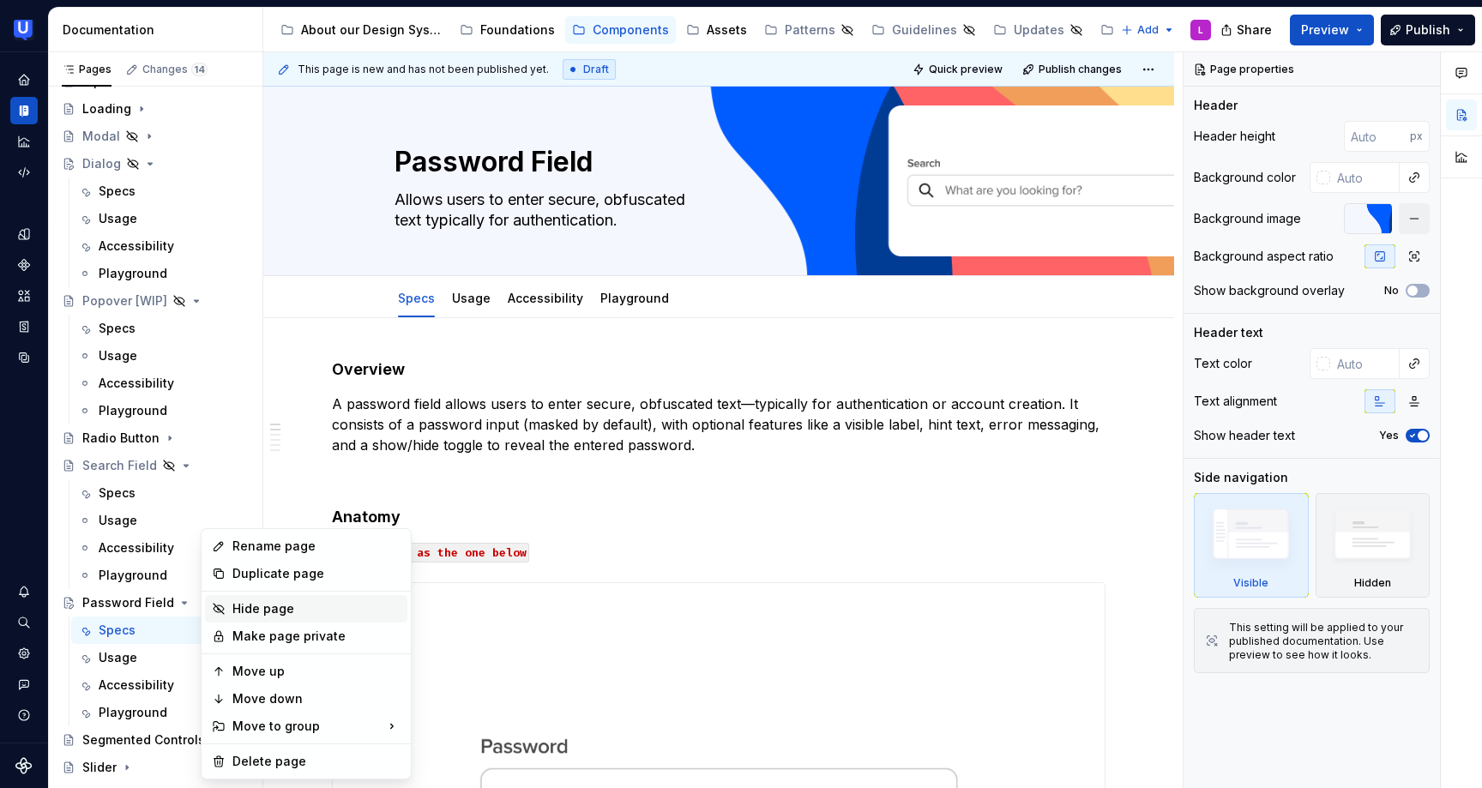
click at [235, 612] on div "Hide page" at bounding box center [316, 608] width 168 height 17
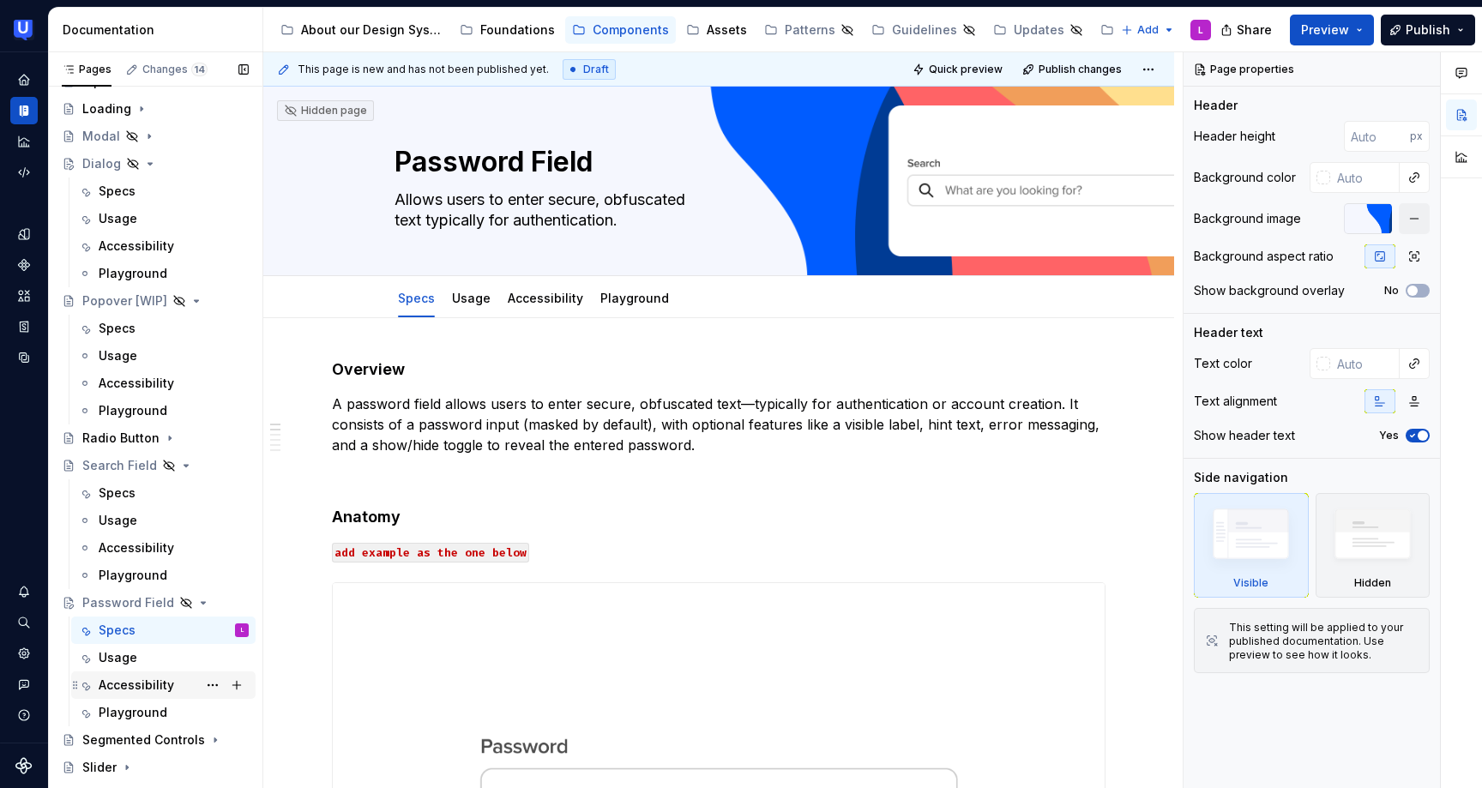
type textarea "*"
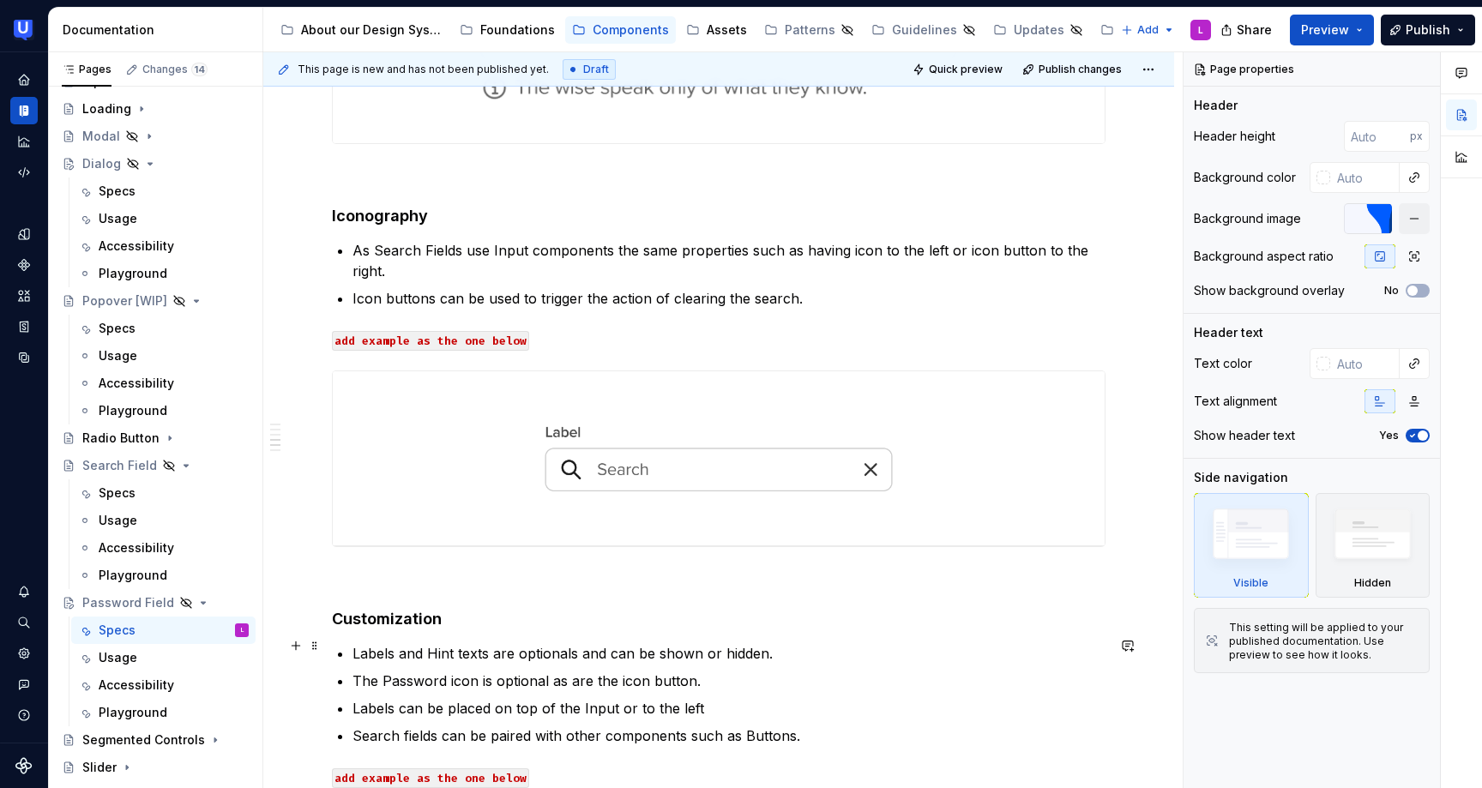
scroll to position [1624, 0]
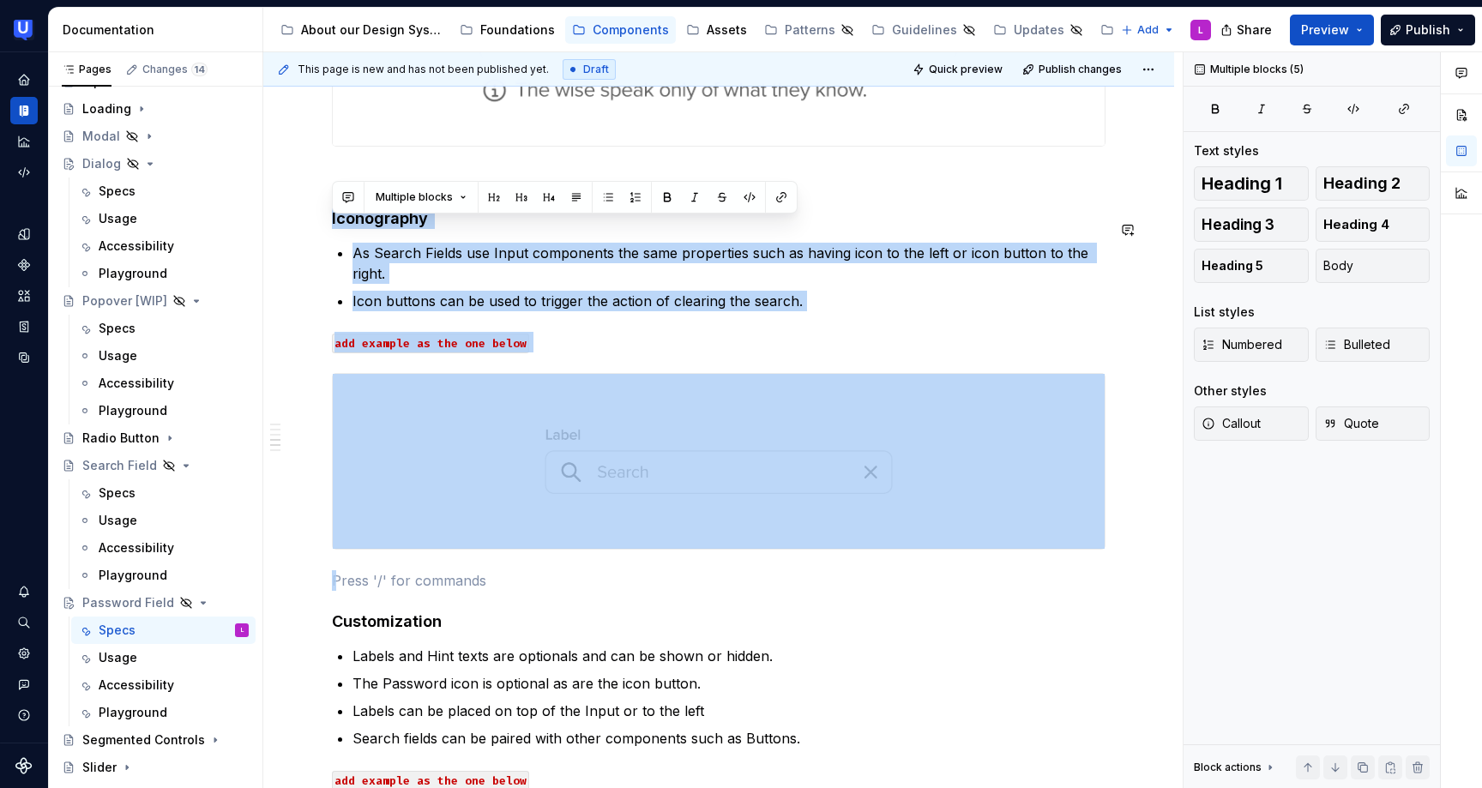
drag, startPoint x: 487, startPoint y: 556, endPoint x: 468, endPoint y: 207, distance: 349.5
click at [468, 207] on div "Overview A password field allows users to enter secure, obfuscated text—typical…" at bounding box center [718, 356] width 773 height 3243
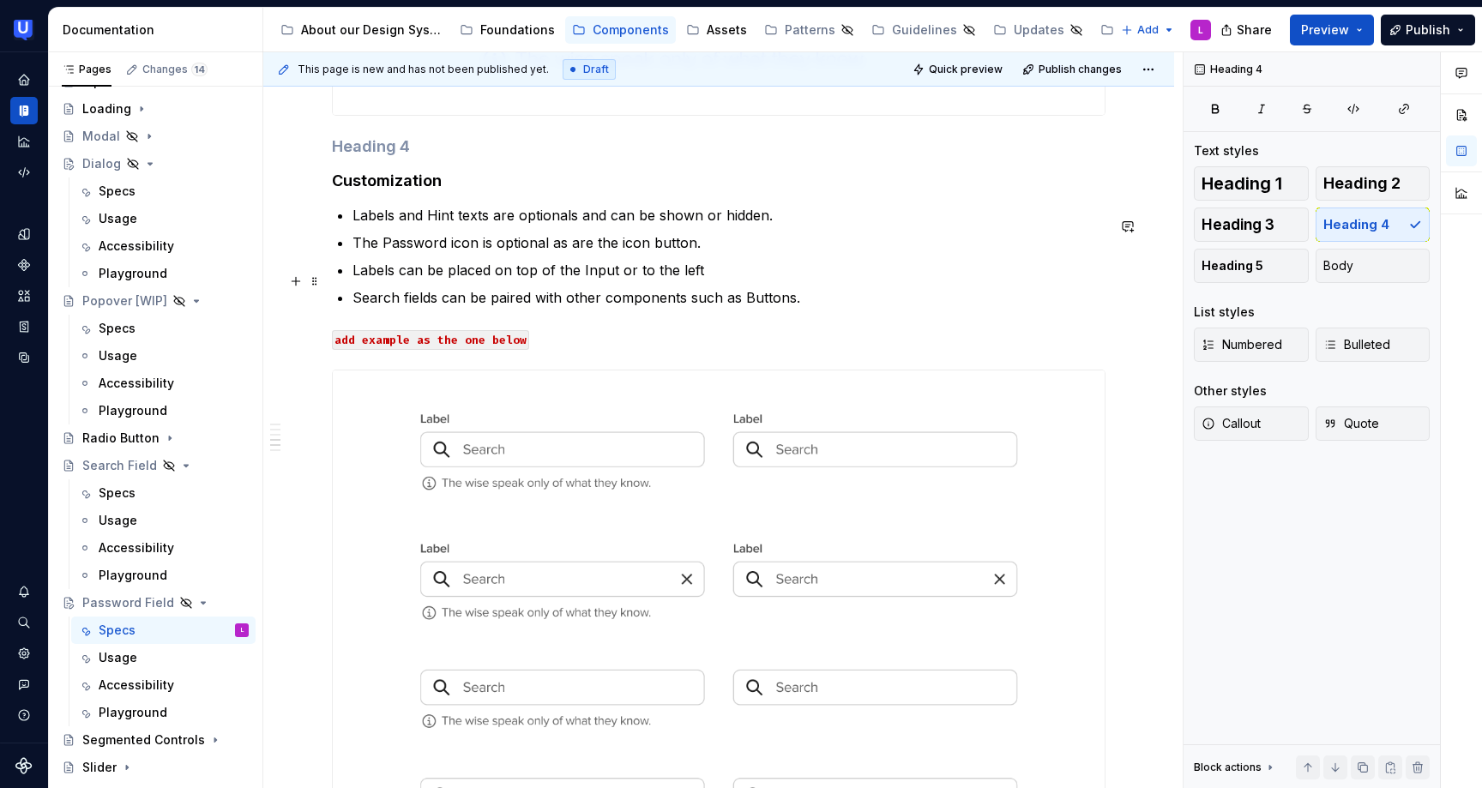
scroll to position [1646, 0]
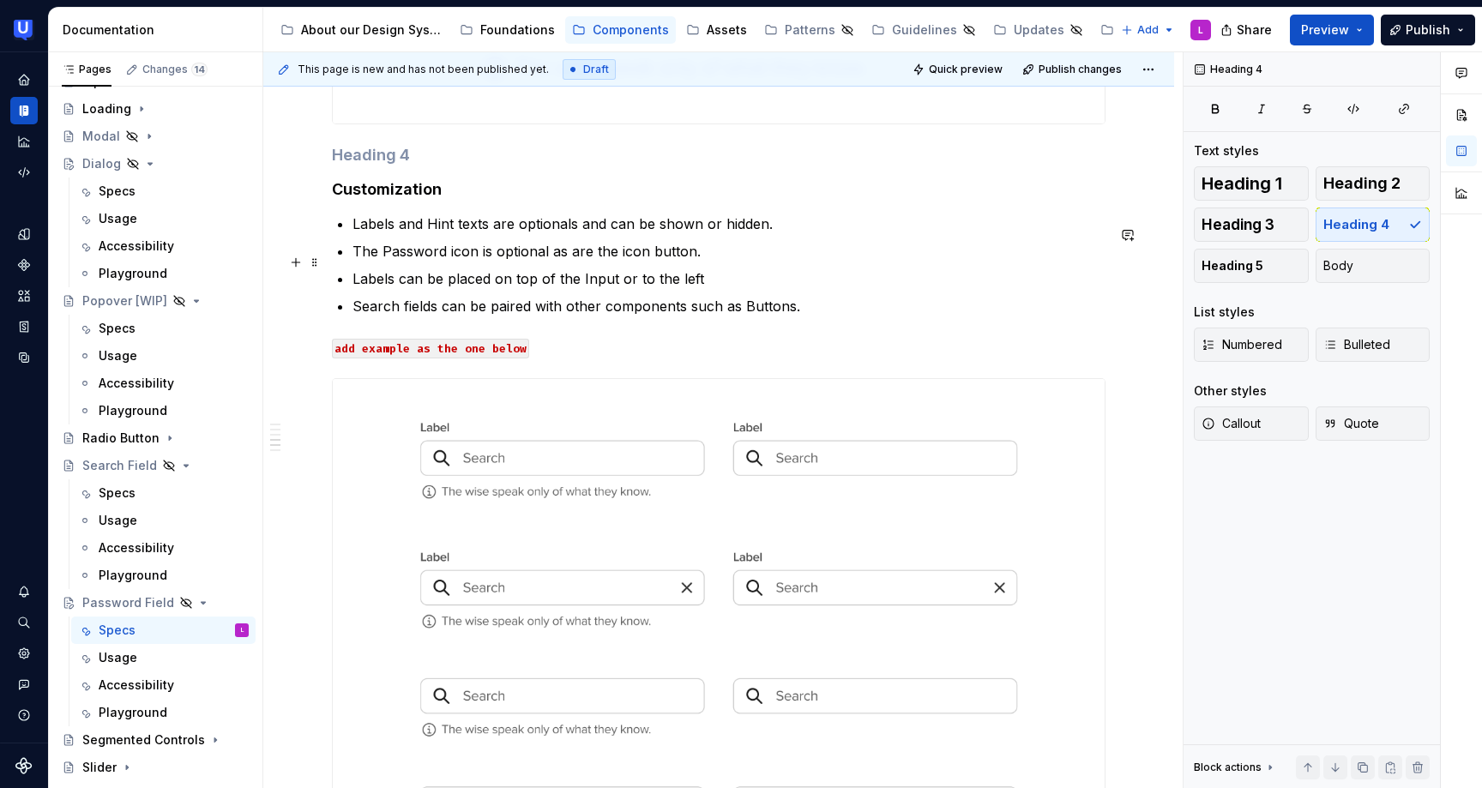
click at [417, 261] on p "The Password icon is optional as are the icon button." at bounding box center [728, 251] width 753 height 21
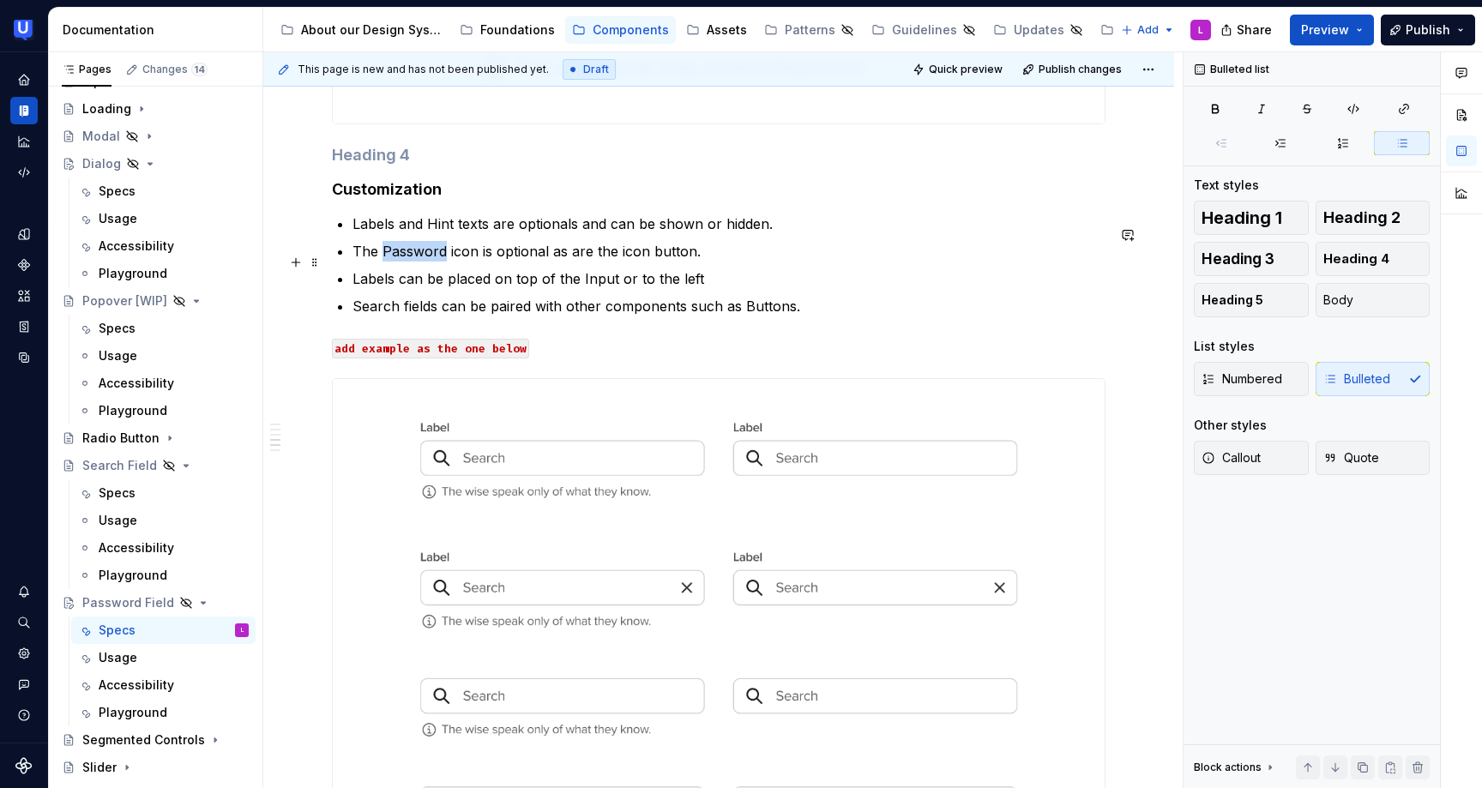
click at [417, 261] on p "The Password icon is optional as are the icon button." at bounding box center [728, 251] width 753 height 21
copy p "Password"
click at [377, 316] on p "Search fields can be paired with other components such as Buttons." at bounding box center [728, 306] width 753 height 21
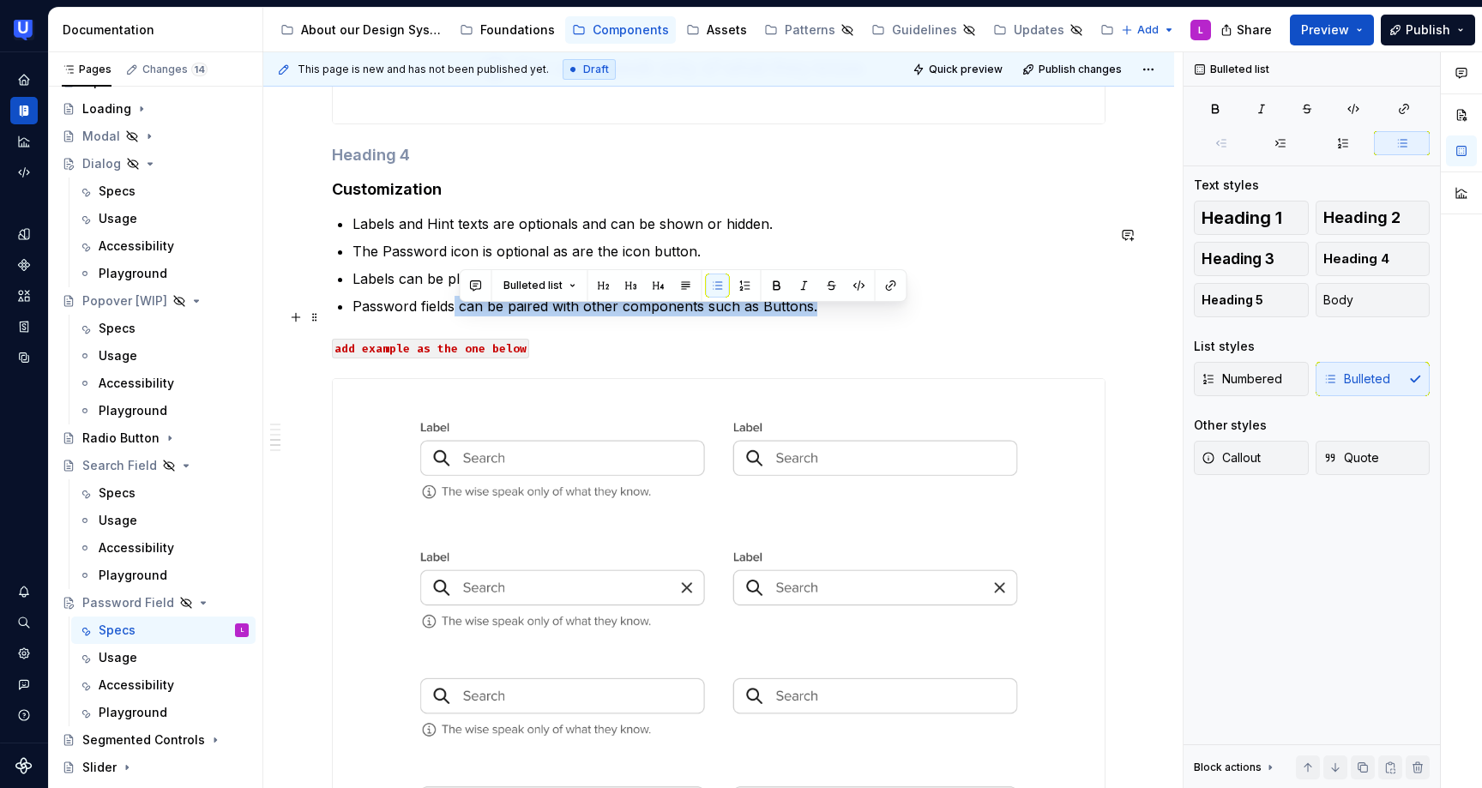
drag, startPoint x: 816, startPoint y: 317, endPoint x: 456, endPoint y: 316, distance: 360.1
click at [456, 316] on p "Password fields can be paired with other components such as Buttons." at bounding box center [728, 306] width 753 height 21
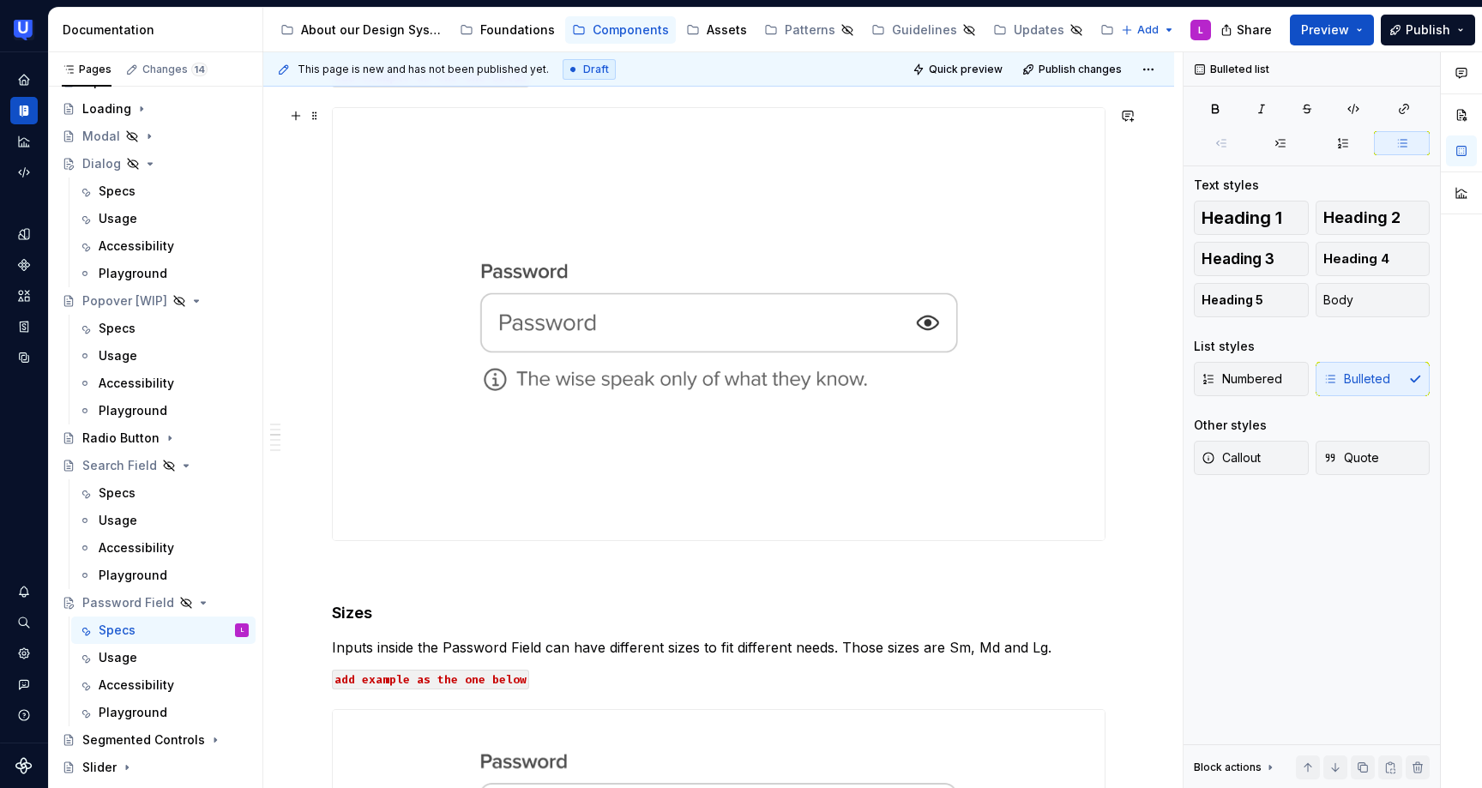
scroll to position [0, 0]
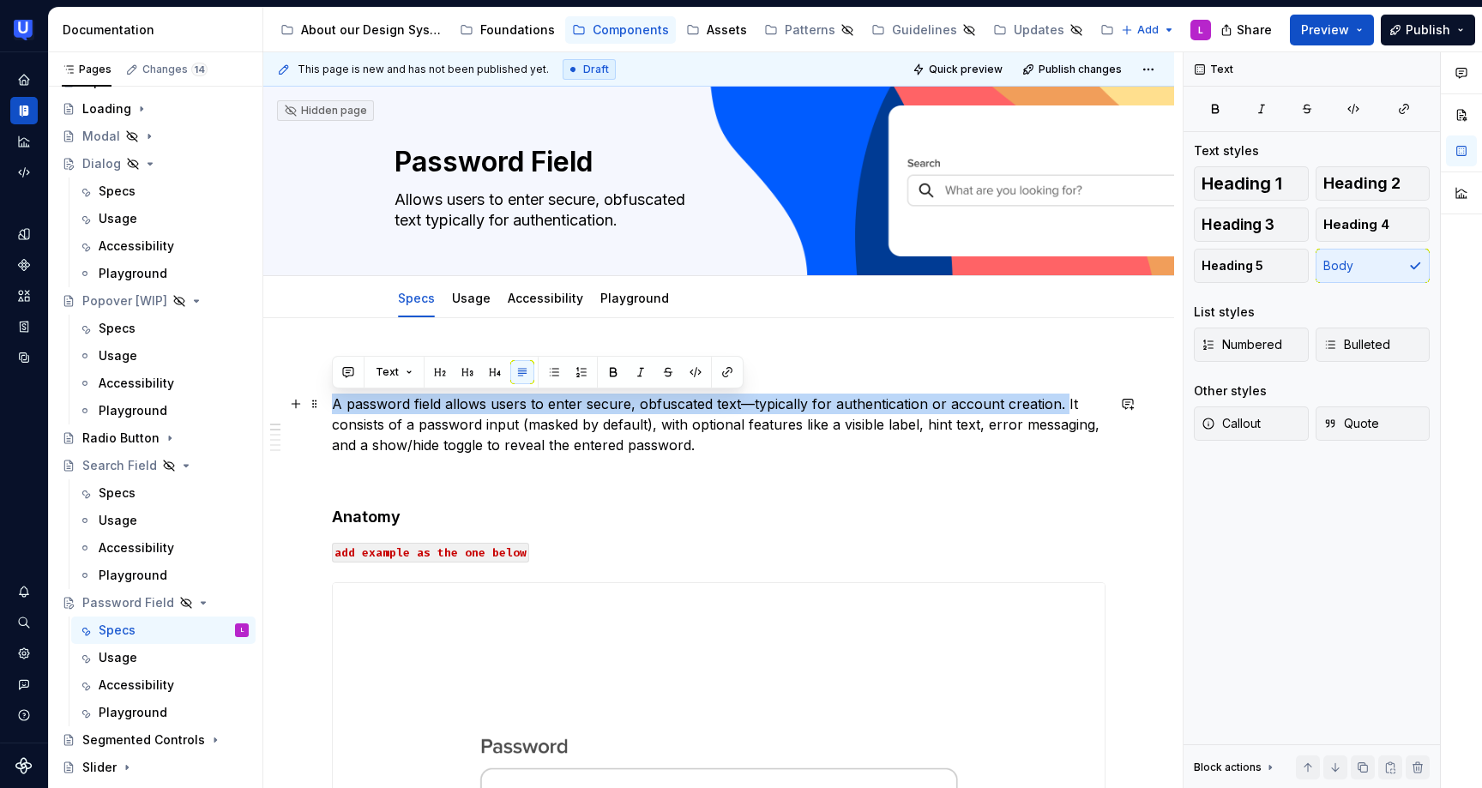
drag, startPoint x: 1059, startPoint y: 404, endPoint x: 336, endPoint y: 405, distance: 722.7
click at [336, 405] on p "A password field allows users to enter secure, obfuscated text—typically for au…" at bounding box center [718, 425] width 773 height 62
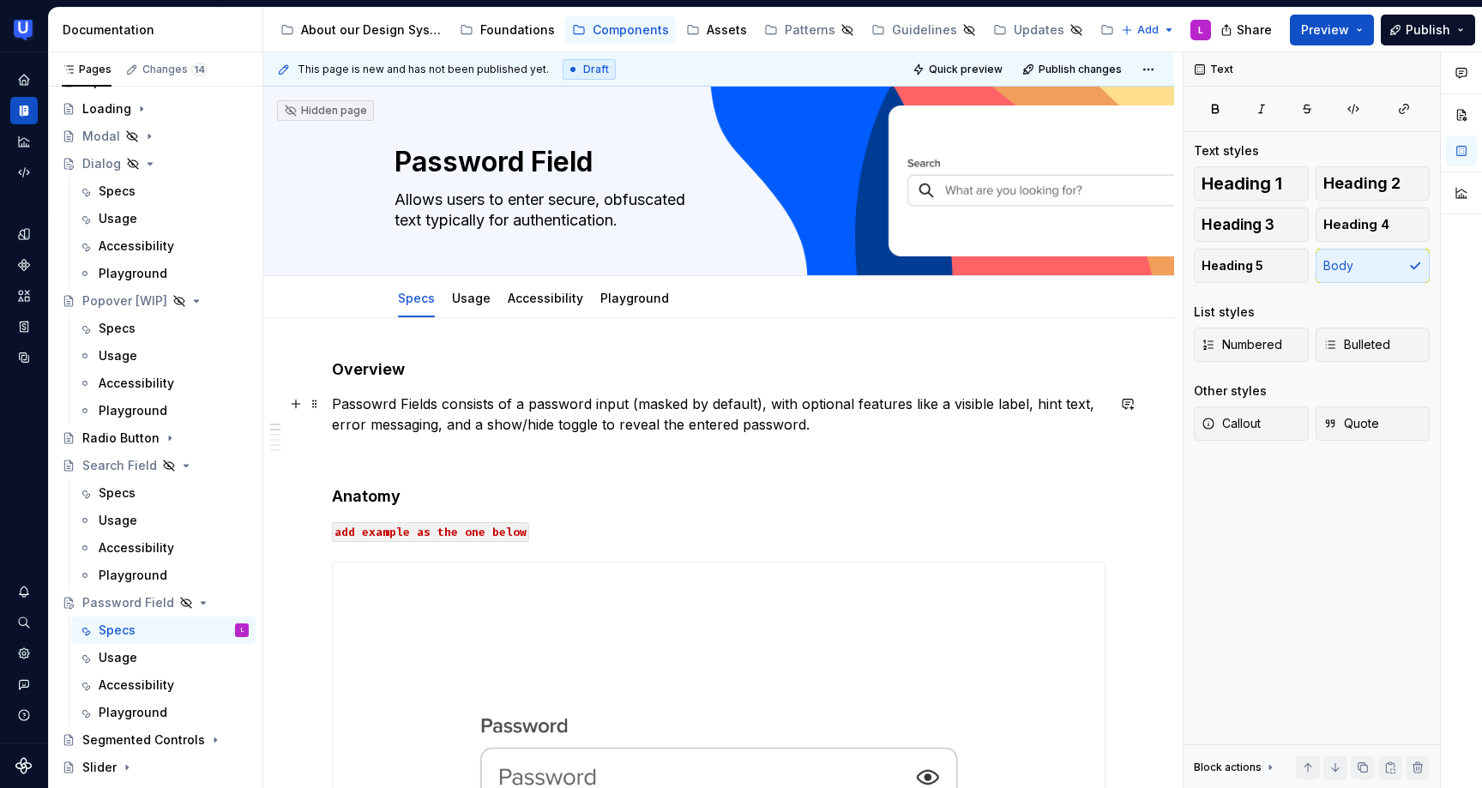
click at [442, 427] on p "Passowrd Fields consists of a password input (masked by default), with optional…" at bounding box center [718, 414] width 773 height 41
click at [967, 425] on p "Passowrd Fields consists of a password input (masked by default), with optional…" at bounding box center [718, 414] width 773 height 41
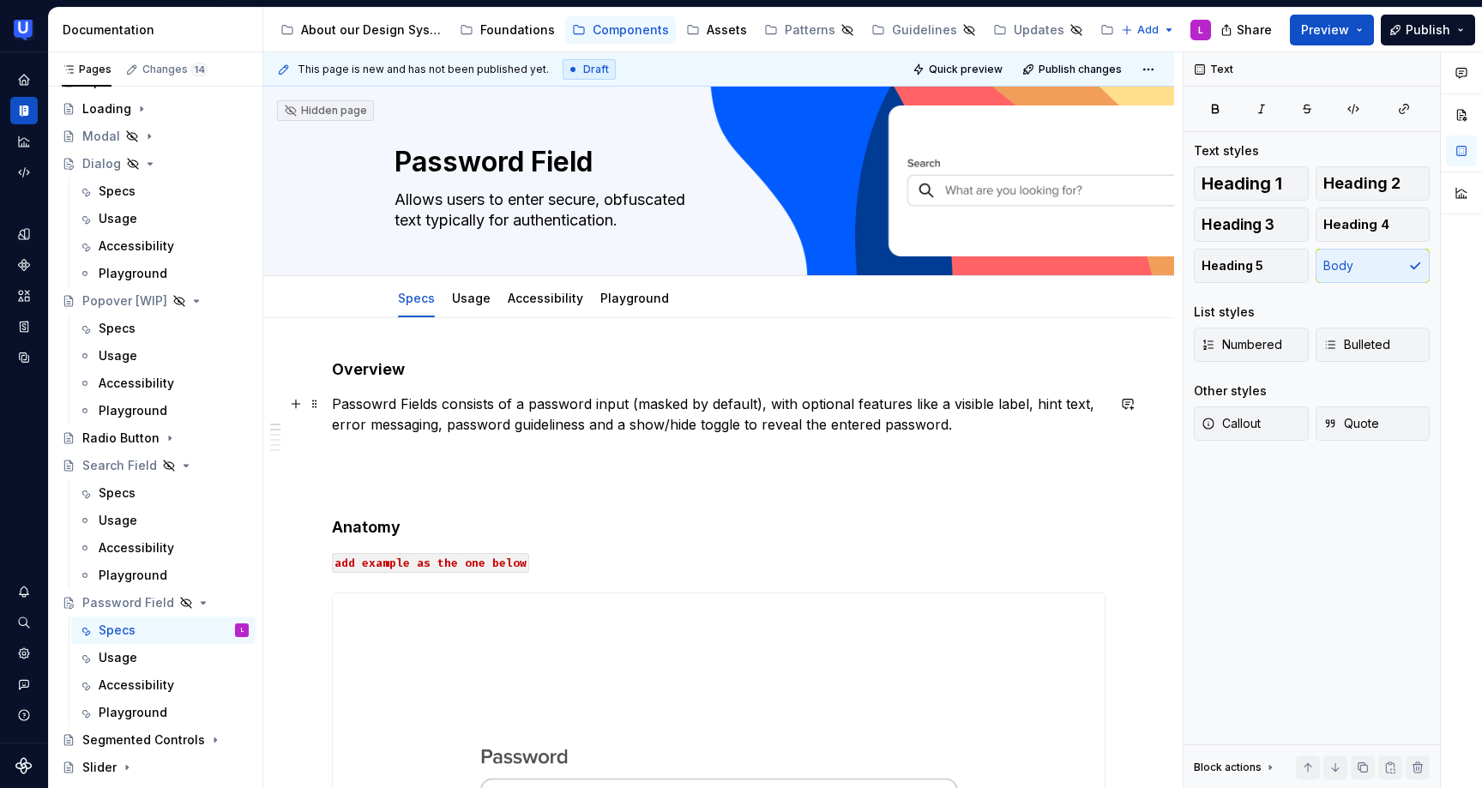
click at [334, 406] on p "Passowrd Fields consists of a password input (masked by default), with optional…" at bounding box center [718, 414] width 773 height 41
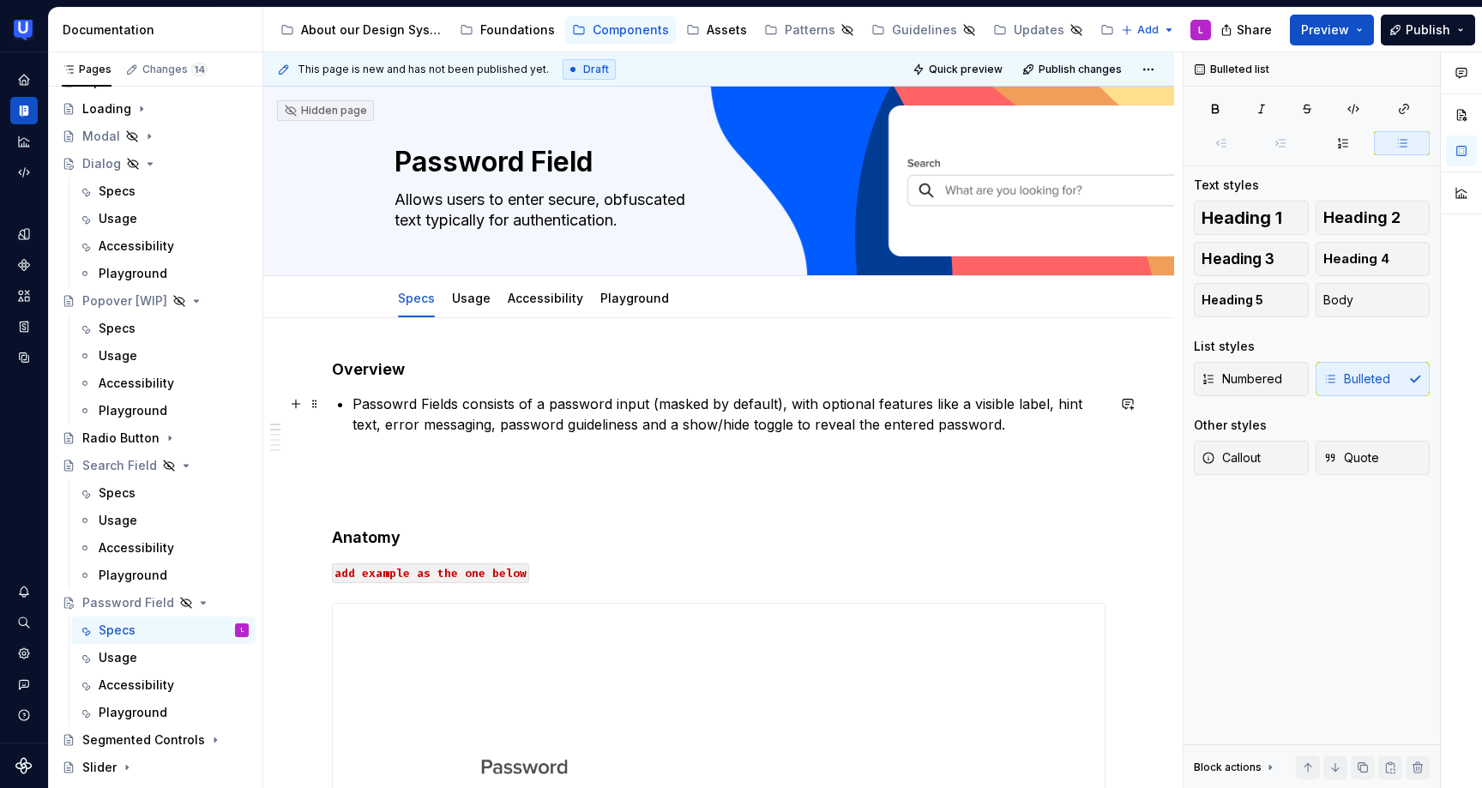
click at [402, 407] on p "Passowrd Fields consists of a password input (masked by default), with optional…" at bounding box center [728, 414] width 753 height 41
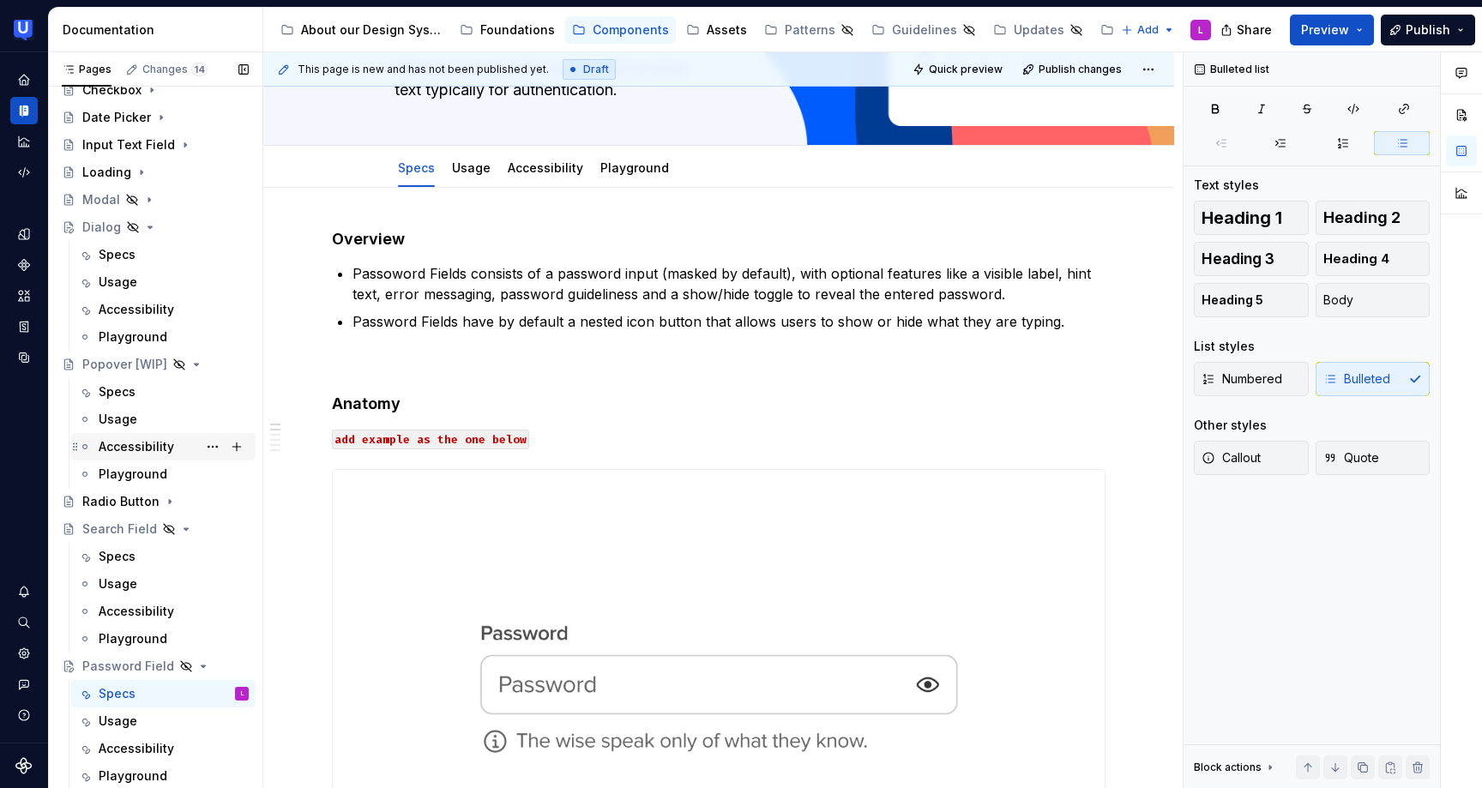
scroll to position [205, 0]
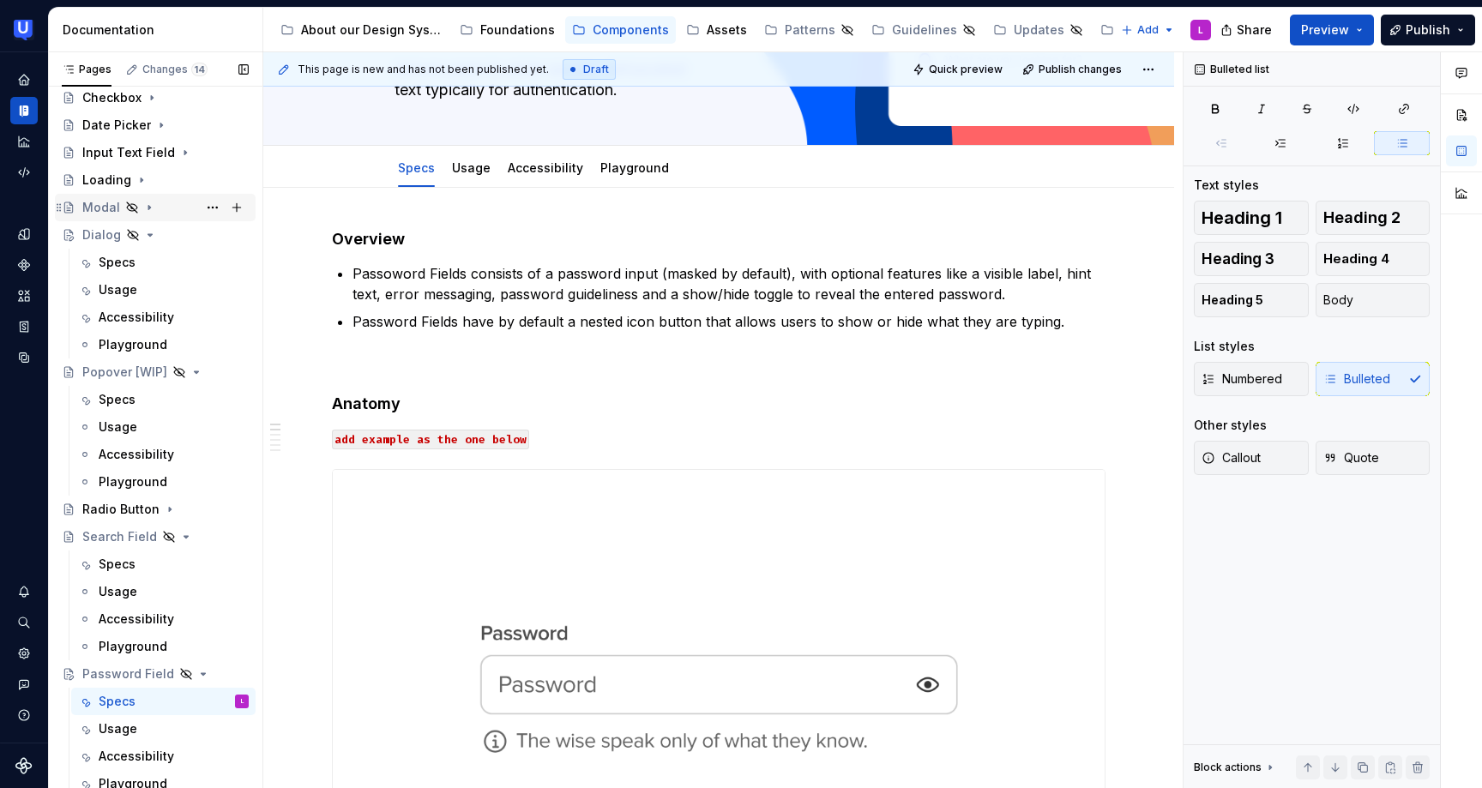
click at [100, 212] on div "Modal" at bounding box center [101, 207] width 38 height 17
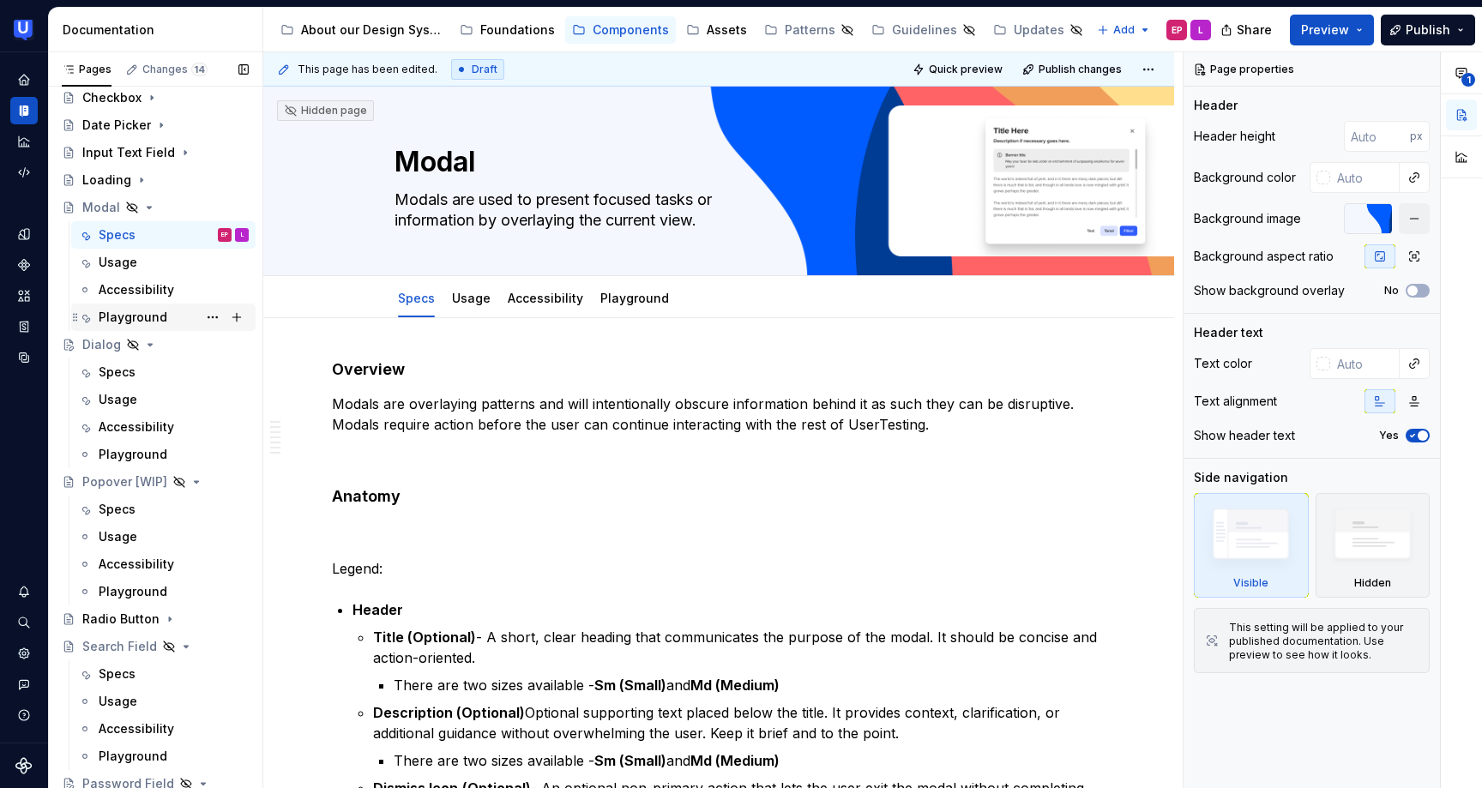
click at [116, 315] on div "Playground" at bounding box center [133, 317] width 69 height 17
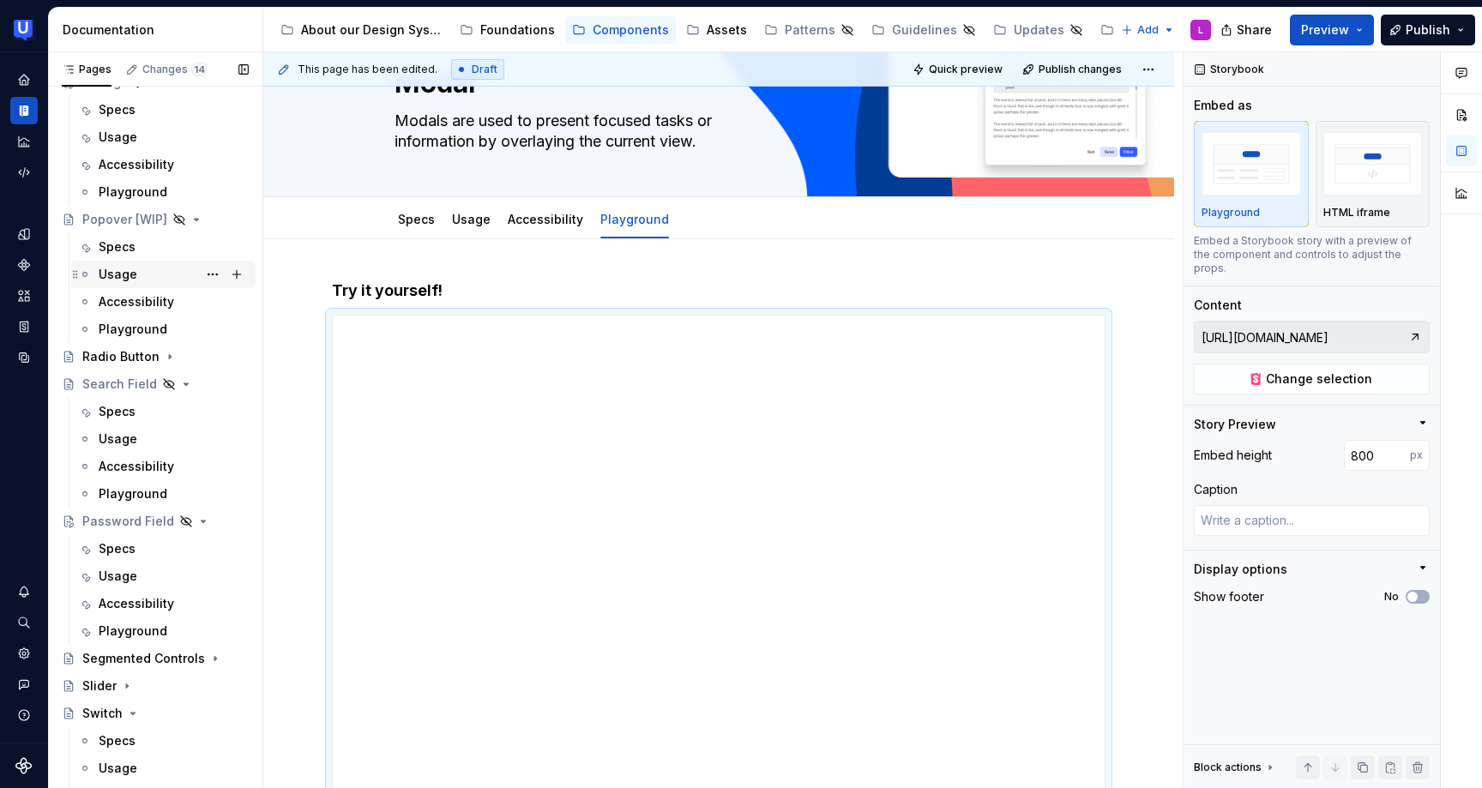
scroll to position [470, 0]
click at [151, 544] on div "Specs" at bounding box center [174, 546] width 150 height 24
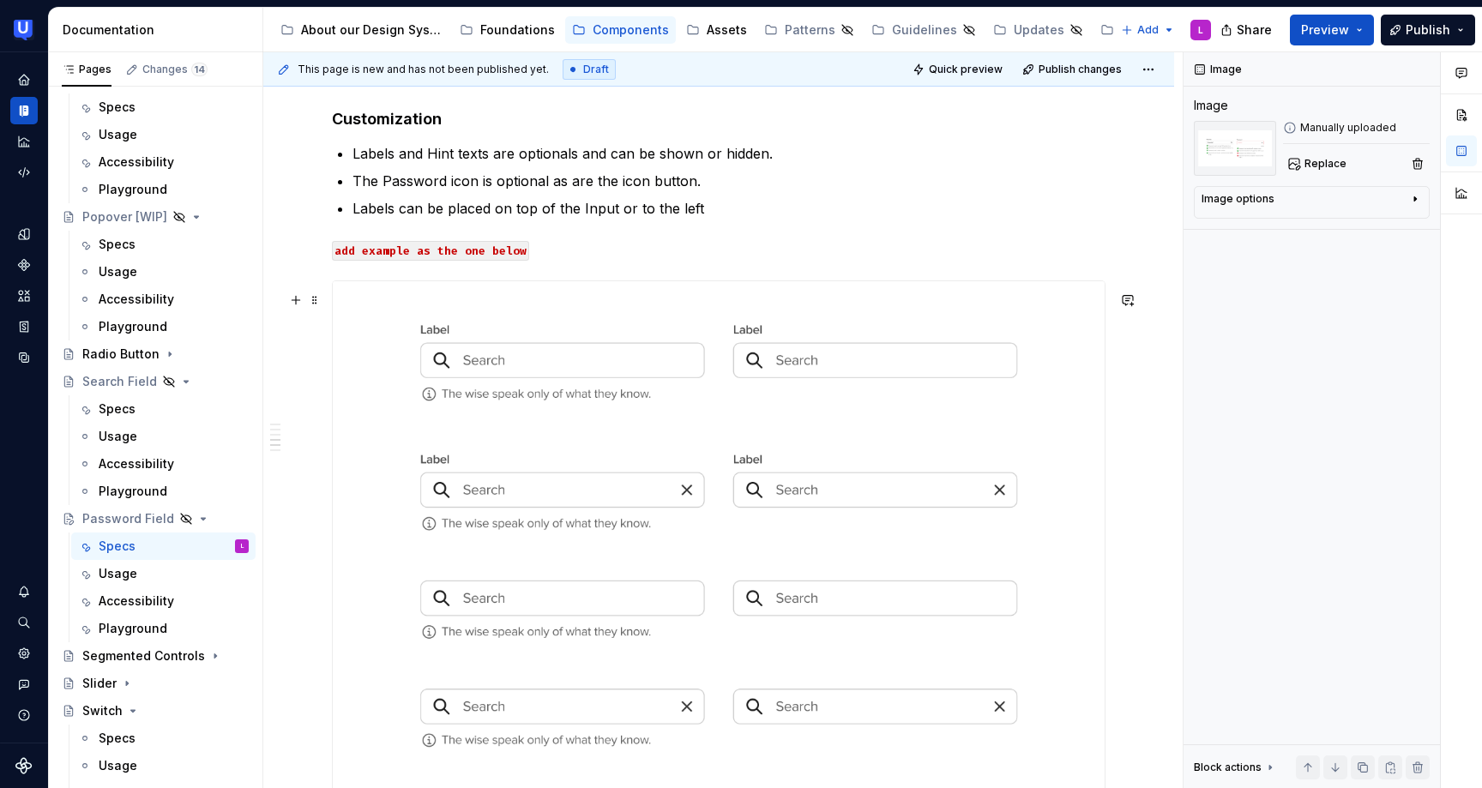
scroll to position [1732, 0]
click at [861, 463] on img at bounding box center [719, 645] width 772 height 725
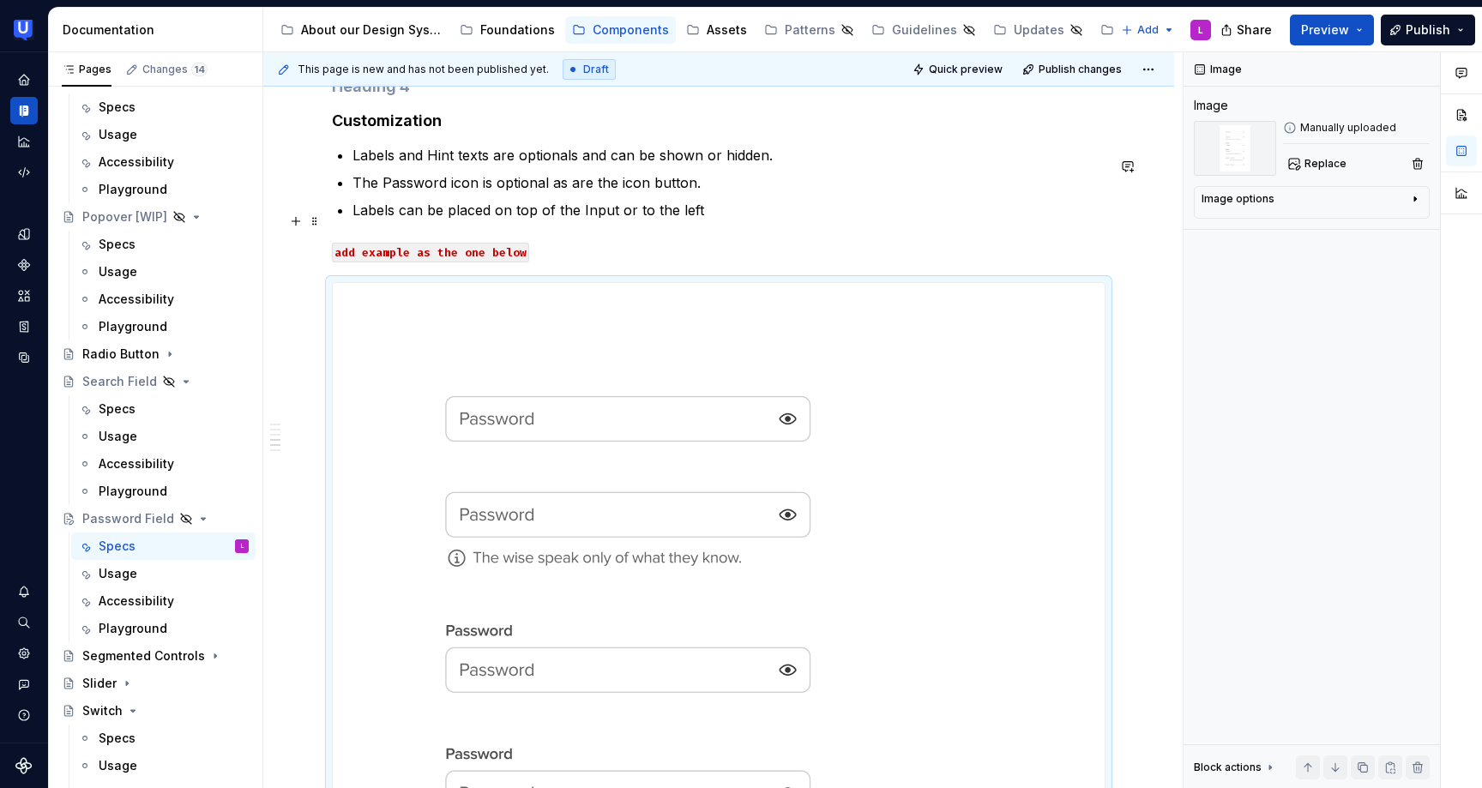
click at [729, 220] on p "Labels can be placed on top of the Input or to the left" at bounding box center [728, 210] width 753 height 21
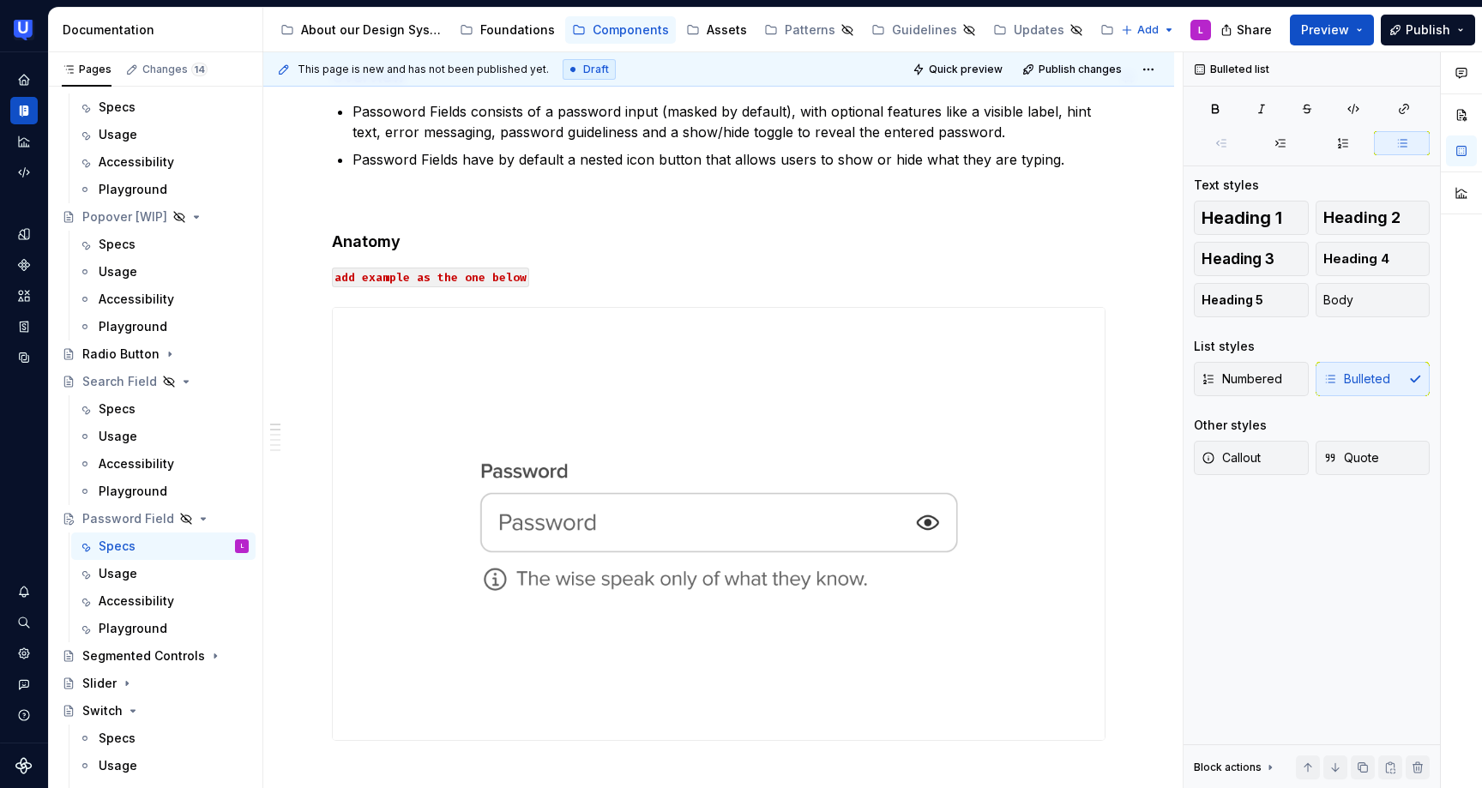
scroll to position [0, 0]
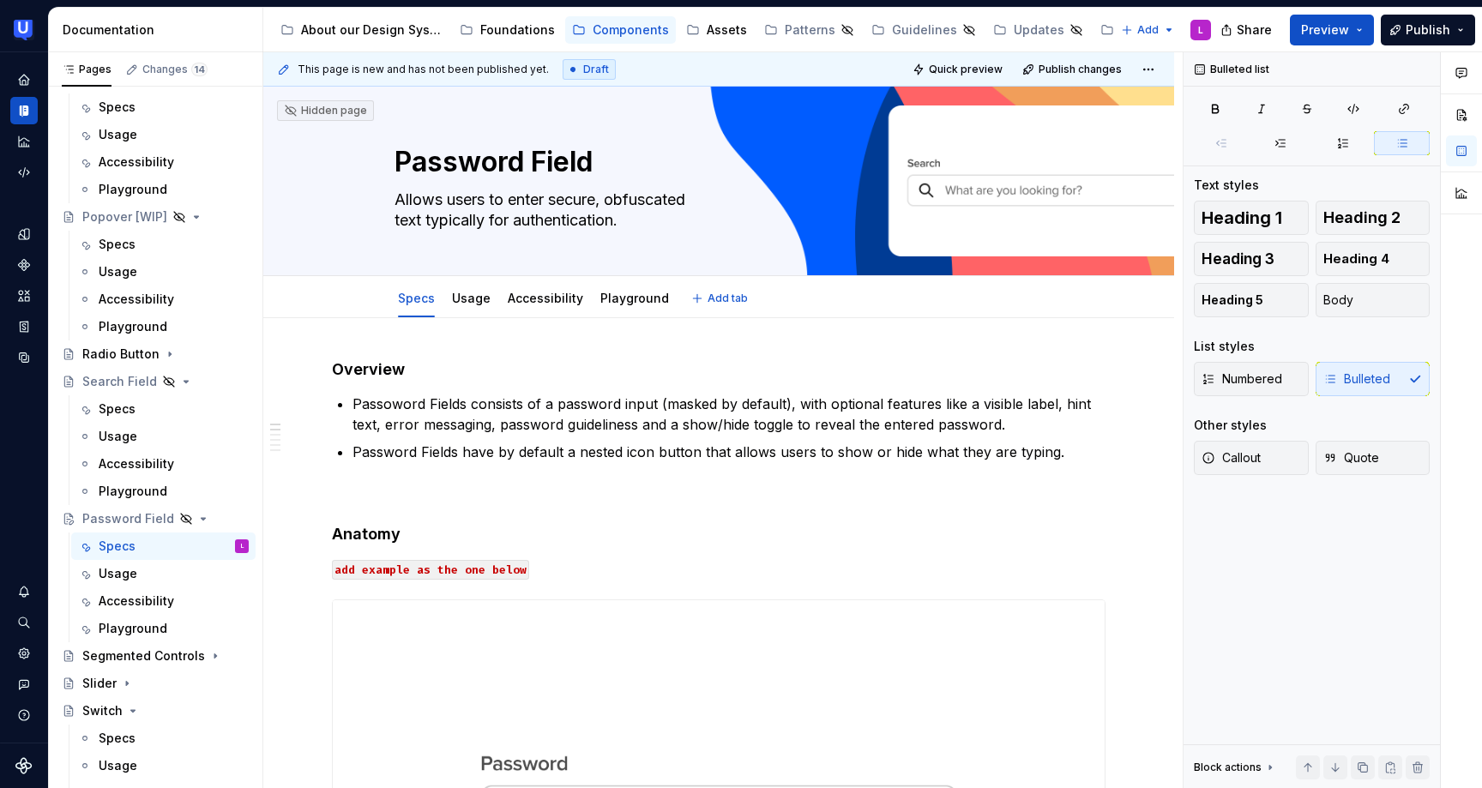
type textarea "*"
click at [1072, 454] on p "Password Fields have by default a nested icon button that allows users to show …" at bounding box center [728, 452] width 753 height 21
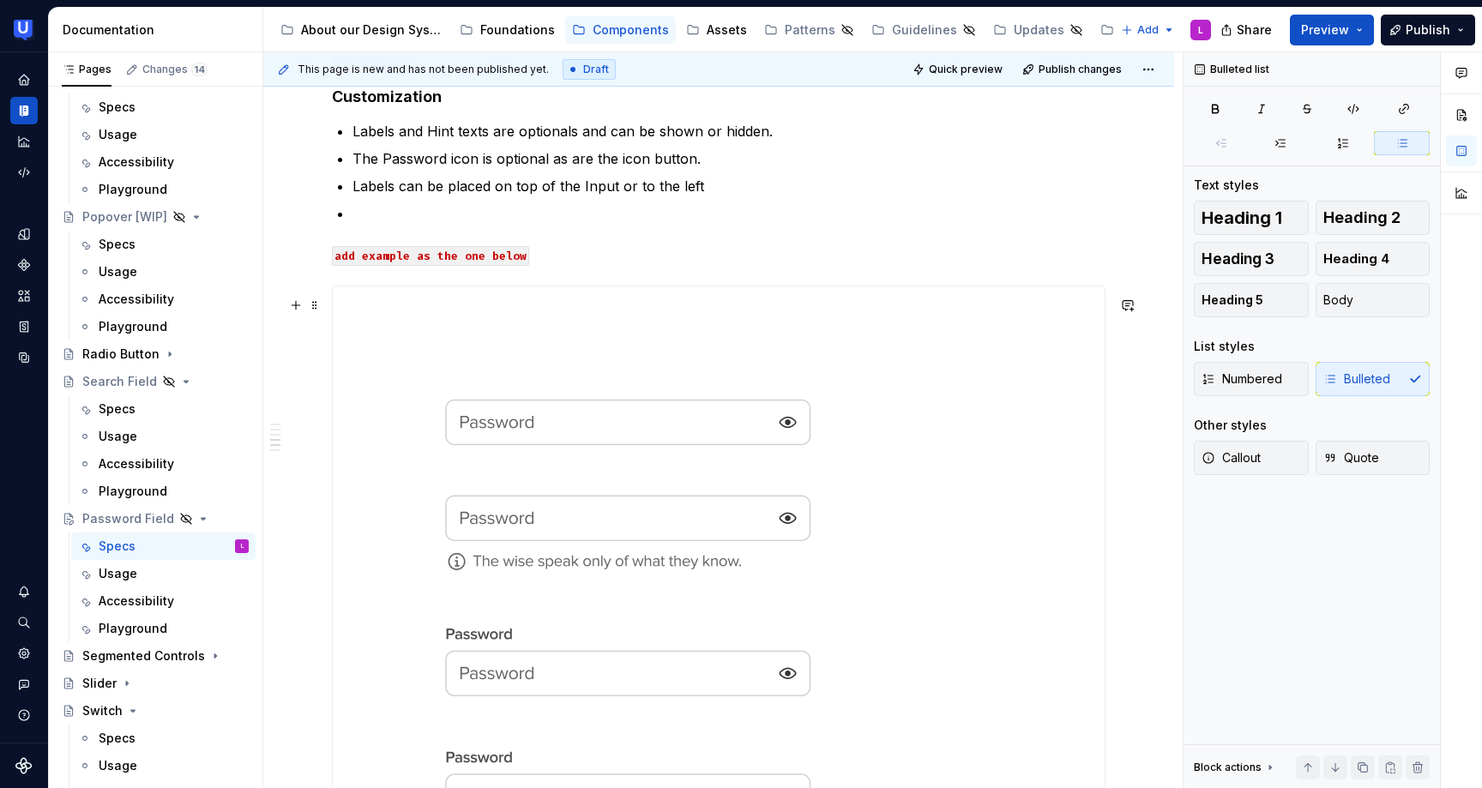
scroll to position [1781, 0]
click at [432, 225] on p at bounding box center [728, 216] width 753 height 21
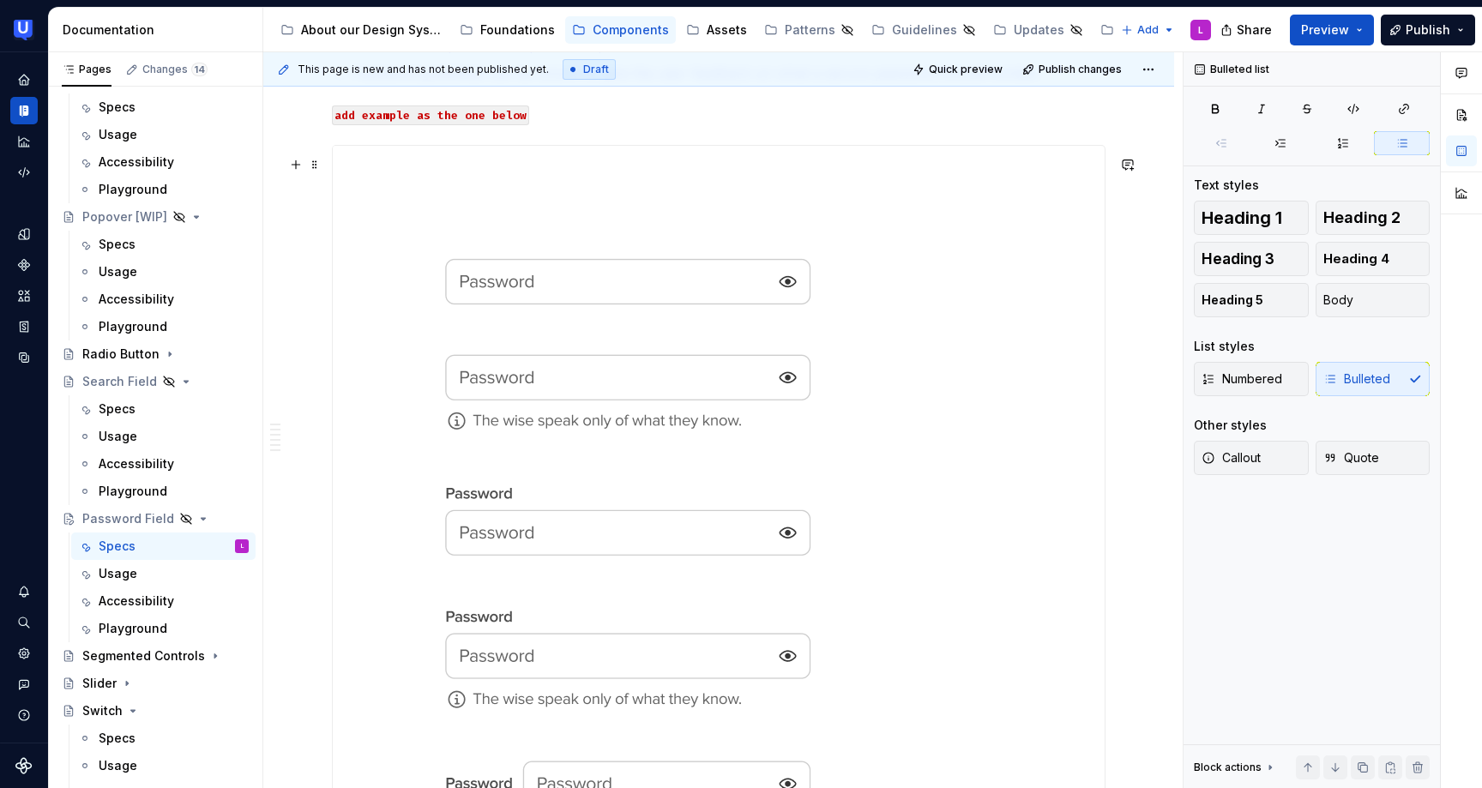
scroll to position [1839, 0]
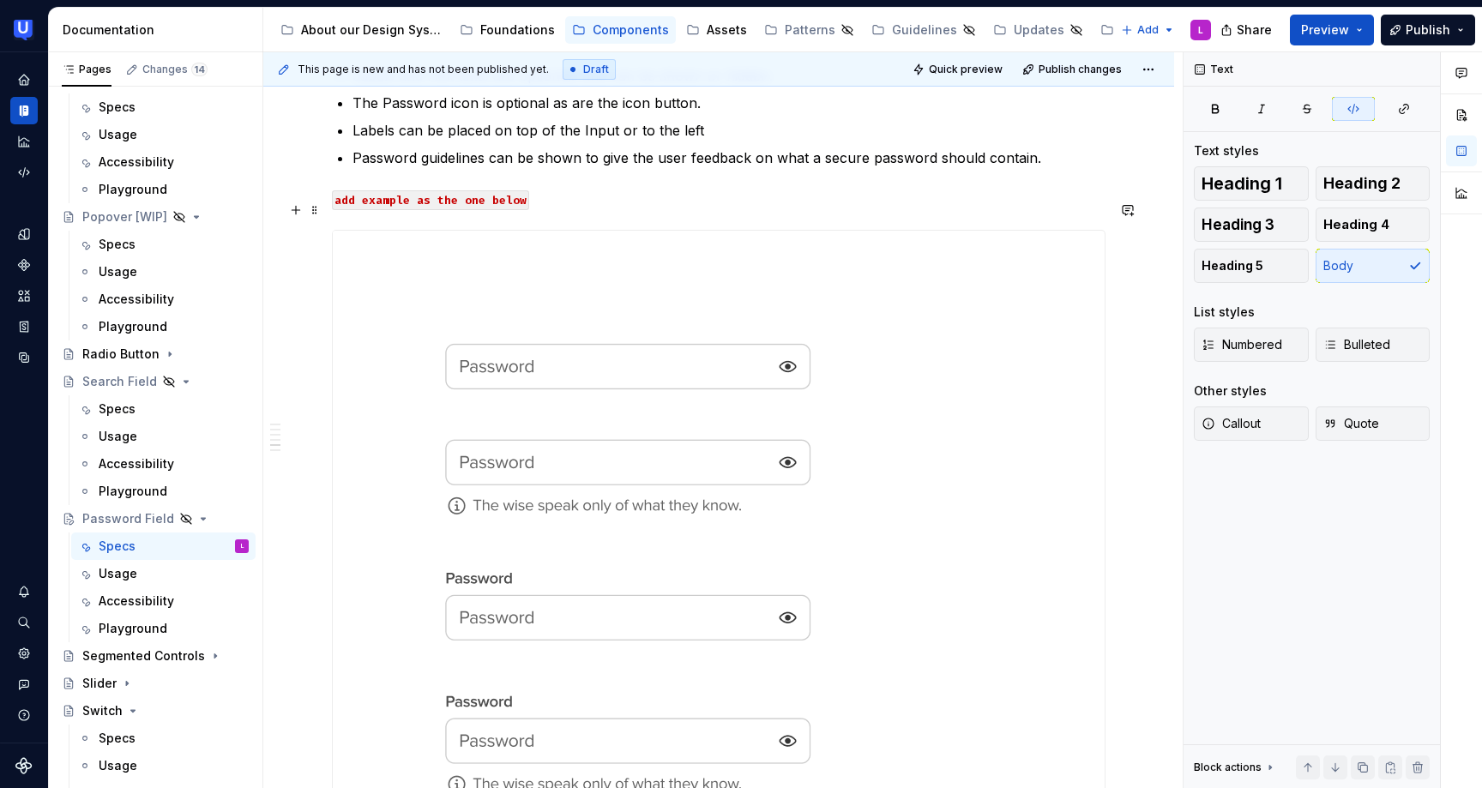
click at [412, 209] on code "add example as the one below" at bounding box center [430, 200] width 197 height 20
click at [493, 210] on code "add examples as the one below" at bounding box center [434, 200] width 204 height 20
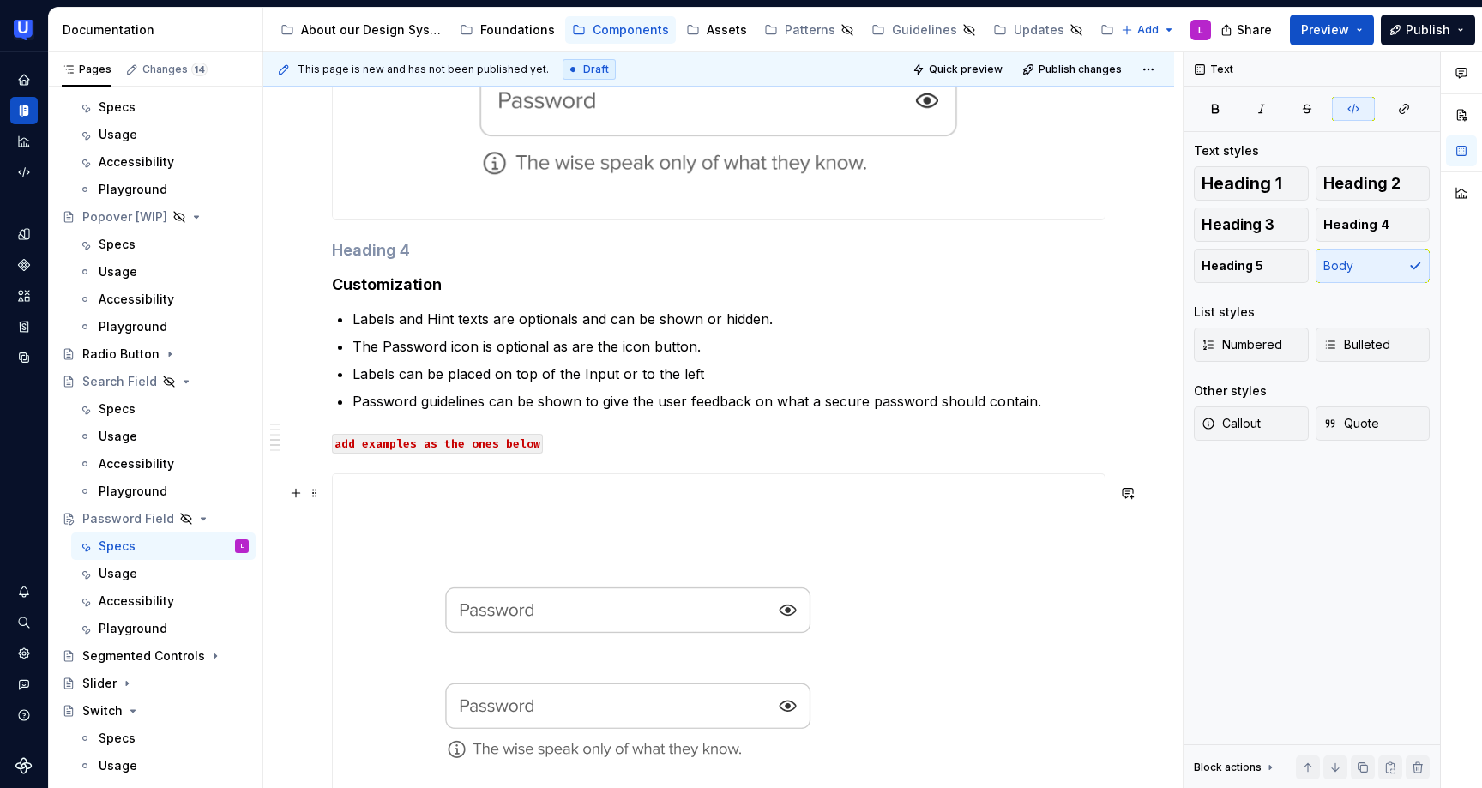
scroll to position [1433, 0]
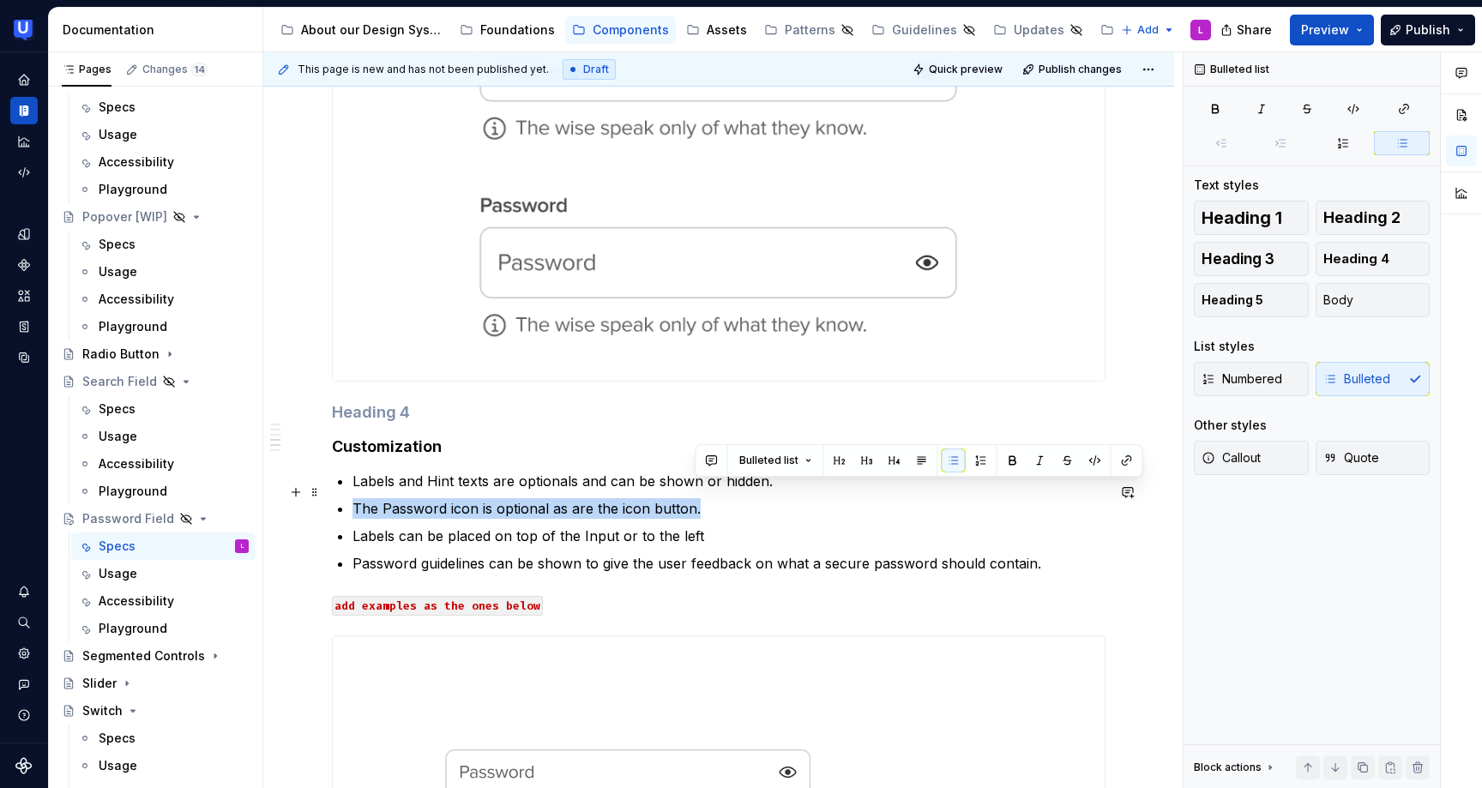
drag, startPoint x: 718, startPoint y: 523, endPoint x: 769, endPoint y: 502, distance: 55.7
click at [769, 502] on ul "Labels and Hint texts are optionals and can be shown or hidden. The Password ic…" at bounding box center [728, 522] width 753 height 103
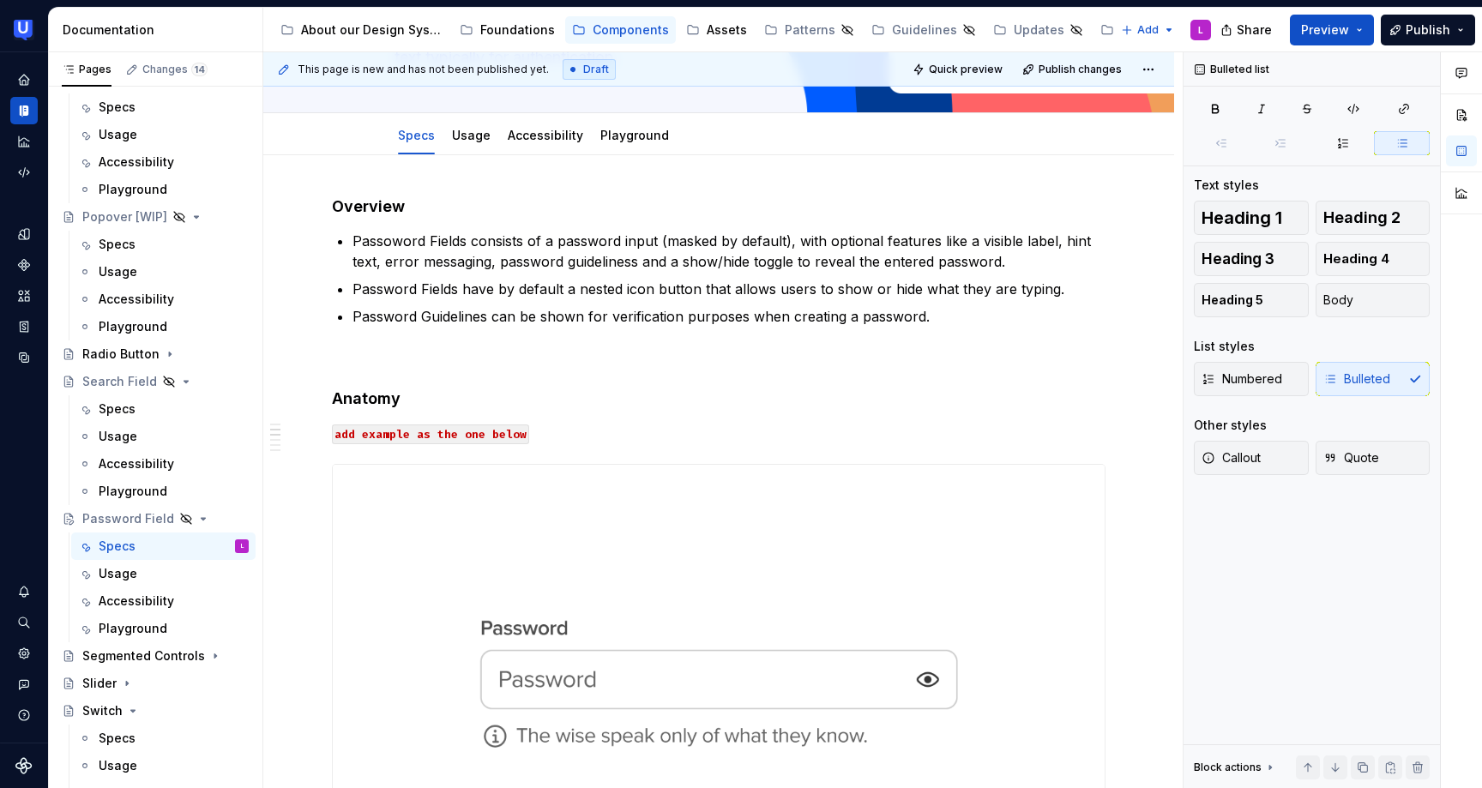
scroll to position [0, 0]
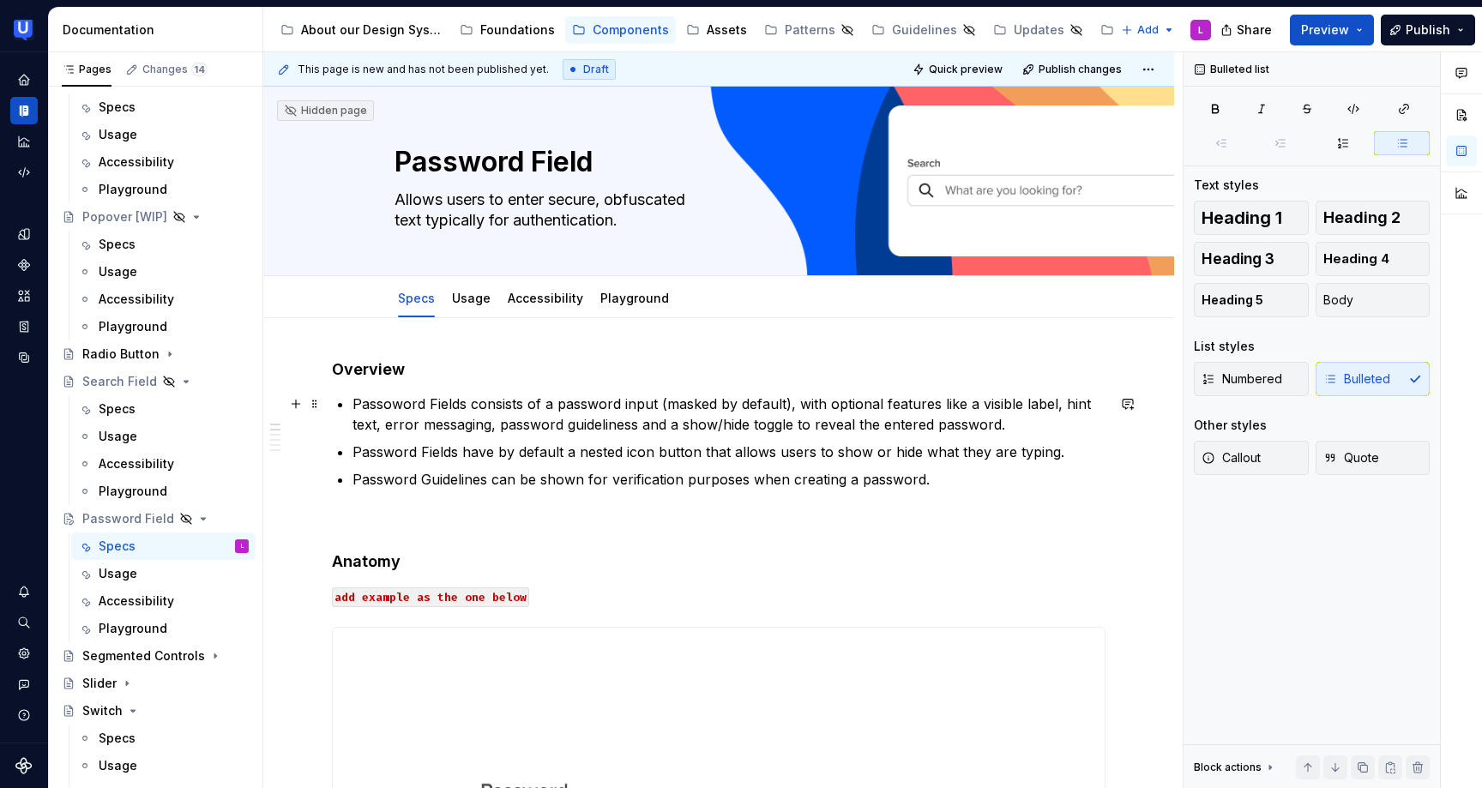
click at [579, 424] on p "Passoword Fields consists of a password input (masked by default), with optiona…" at bounding box center [728, 414] width 753 height 41
click at [379, 408] on p "Passoword Fields consists of a password input (masked by default), with optiona…" at bounding box center [728, 414] width 753 height 41
click at [476, 301] on link "Usage" at bounding box center [471, 298] width 39 height 15
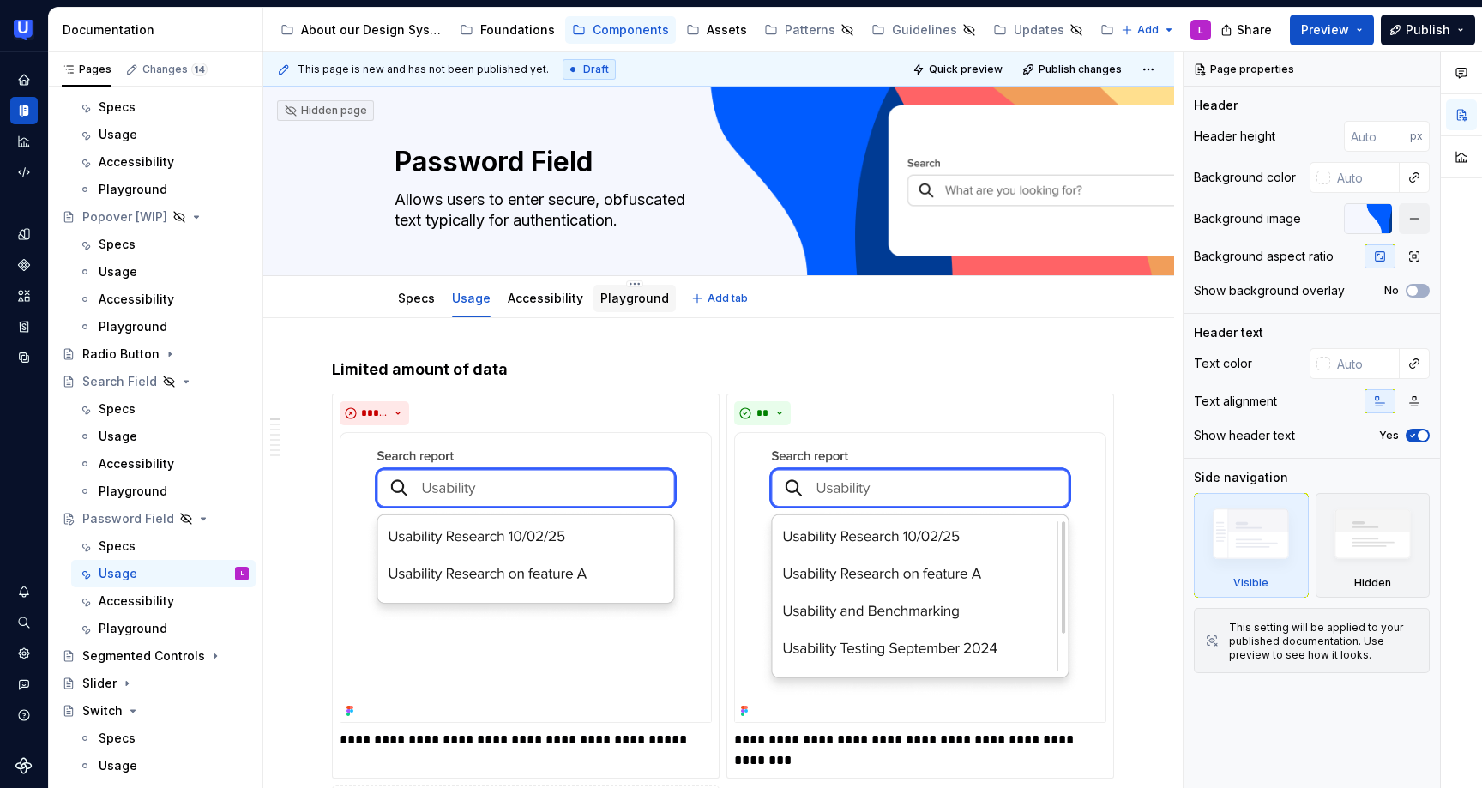
click at [605, 307] on div "Playground" at bounding box center [634, 298] width 69 height 21
click at [613, 301] on link "Playground" at bounding box center [634, 298] width 69 height 15
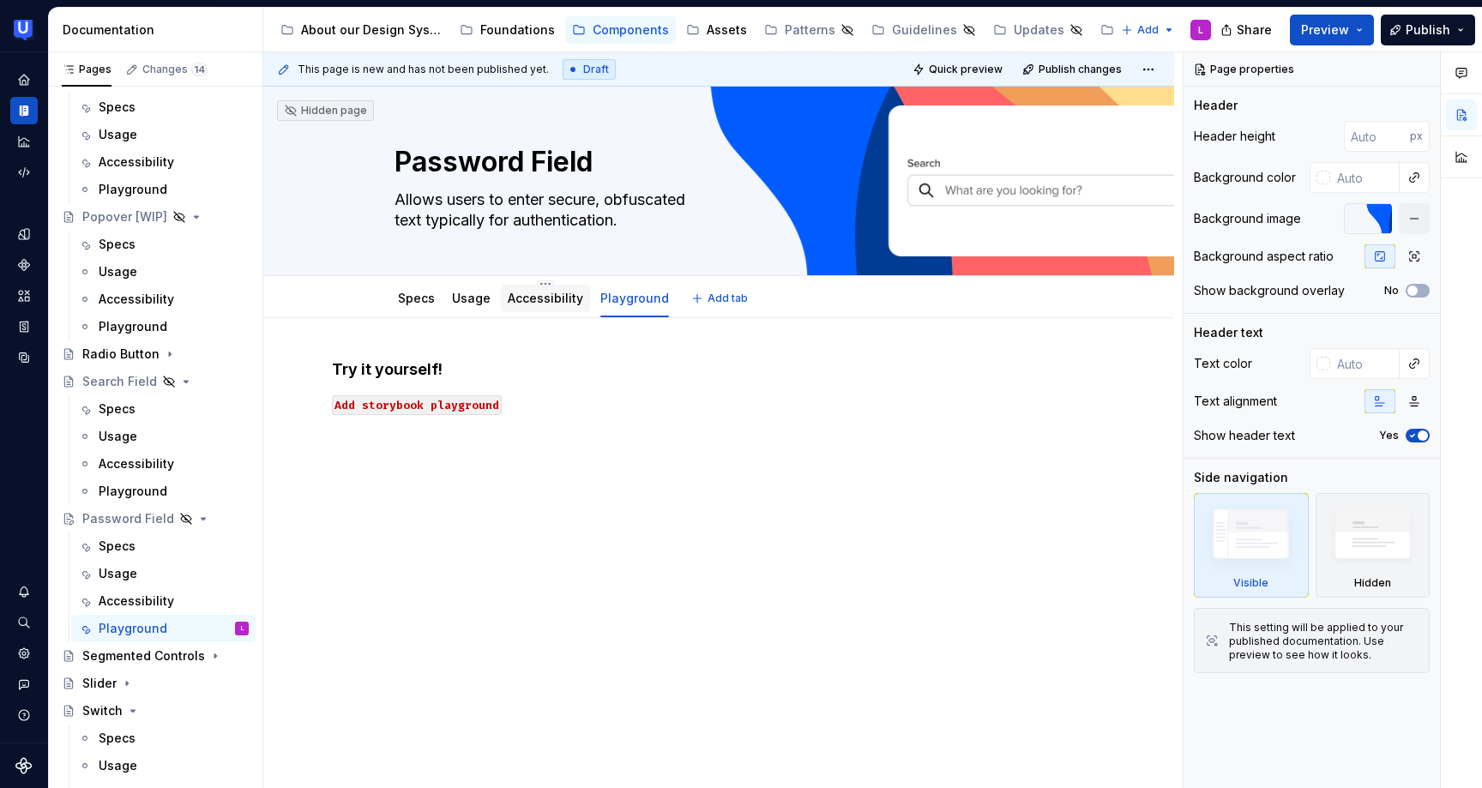
click at [531, 308] on div "Accessibility" at bounding box center [545, 298] width 75 height 21
click at [527, 305] on link "Accessibility" at bounding box center [545, 298] width 75 height 15
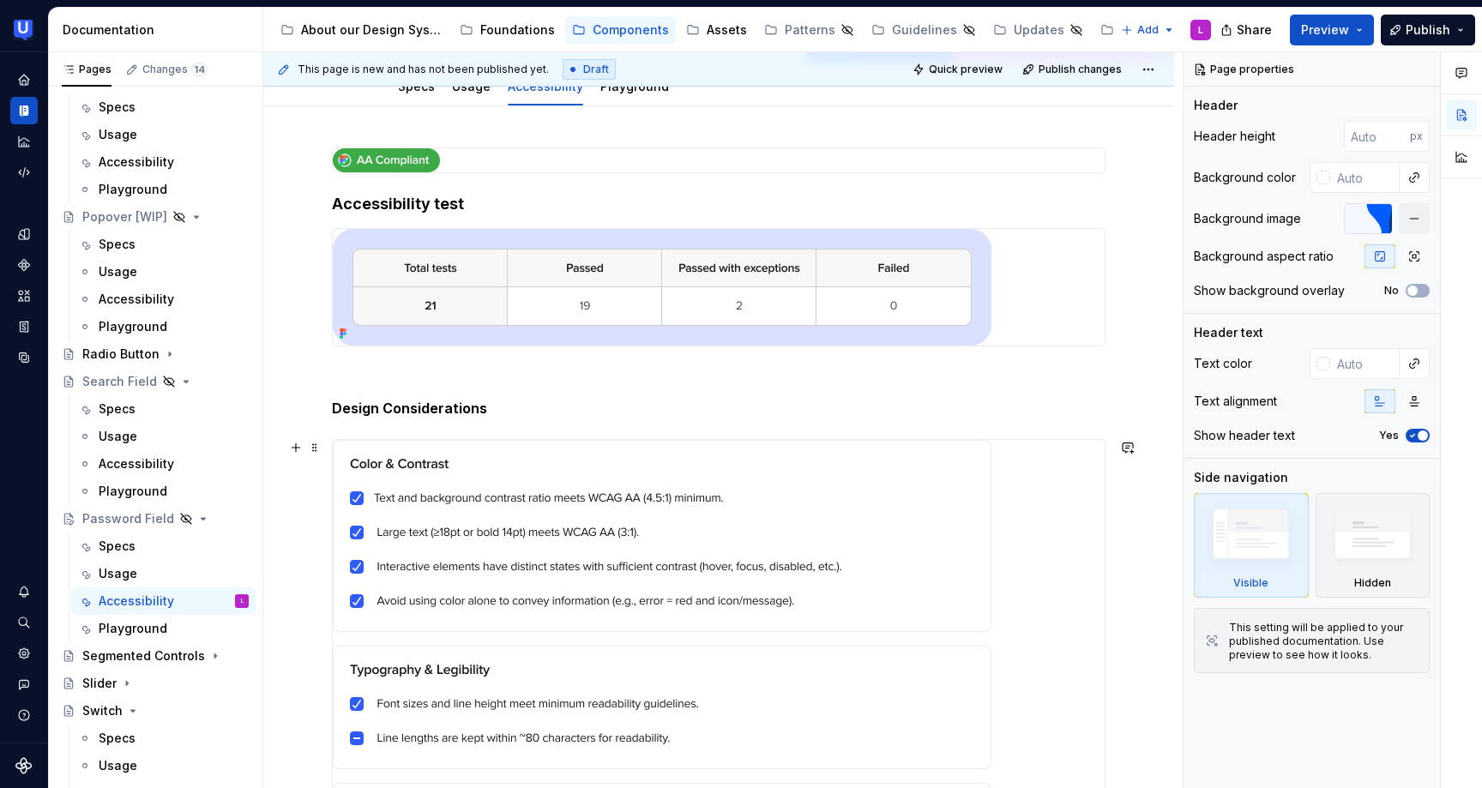
scroll to position [482, 0]
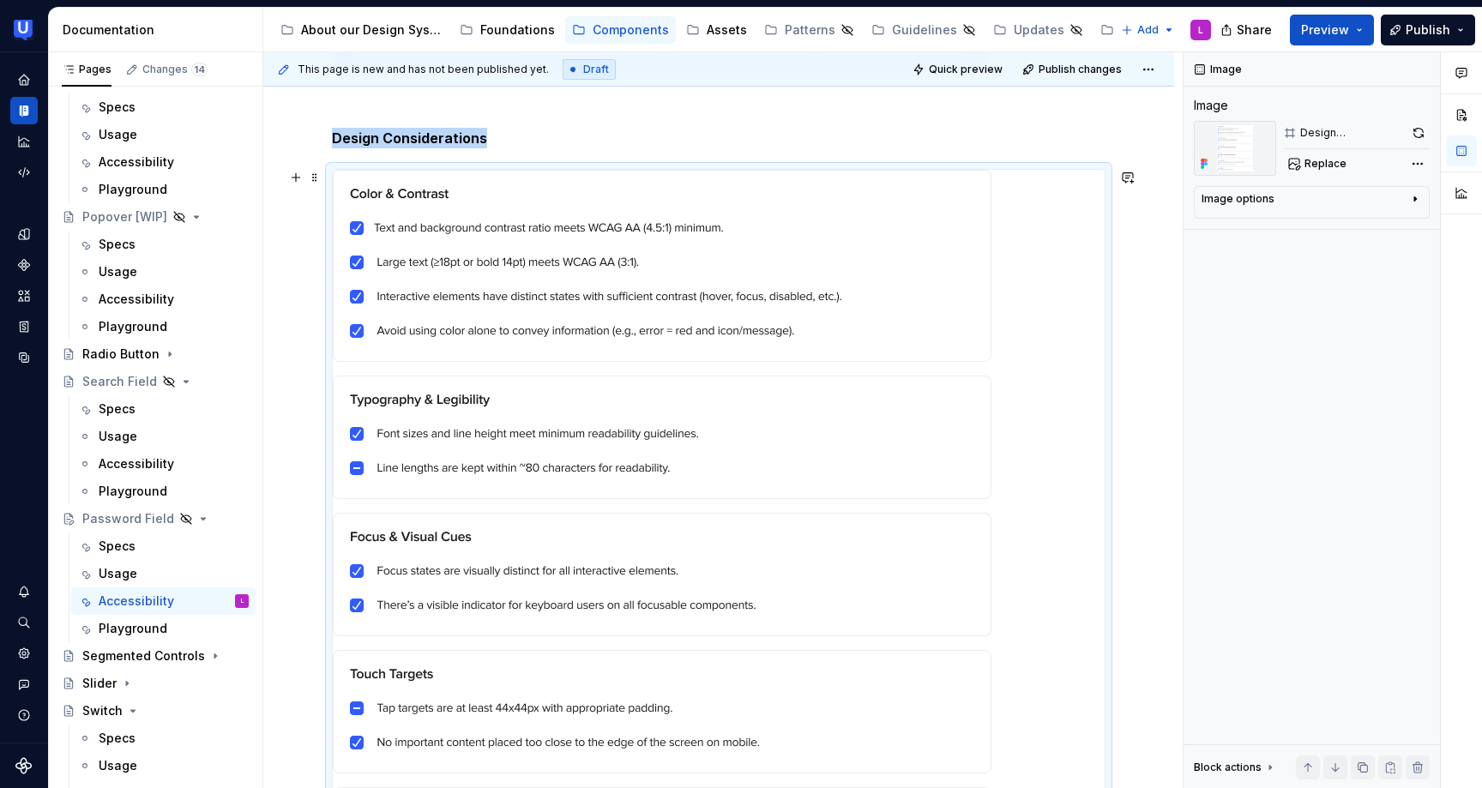
click at [853, 388] on img at bounding box center [662, 592] width 658 height 844
click at [1334, 165] on span "Replace" at bounding box center [1325, 164] width 42 height 14
type textarea "*"
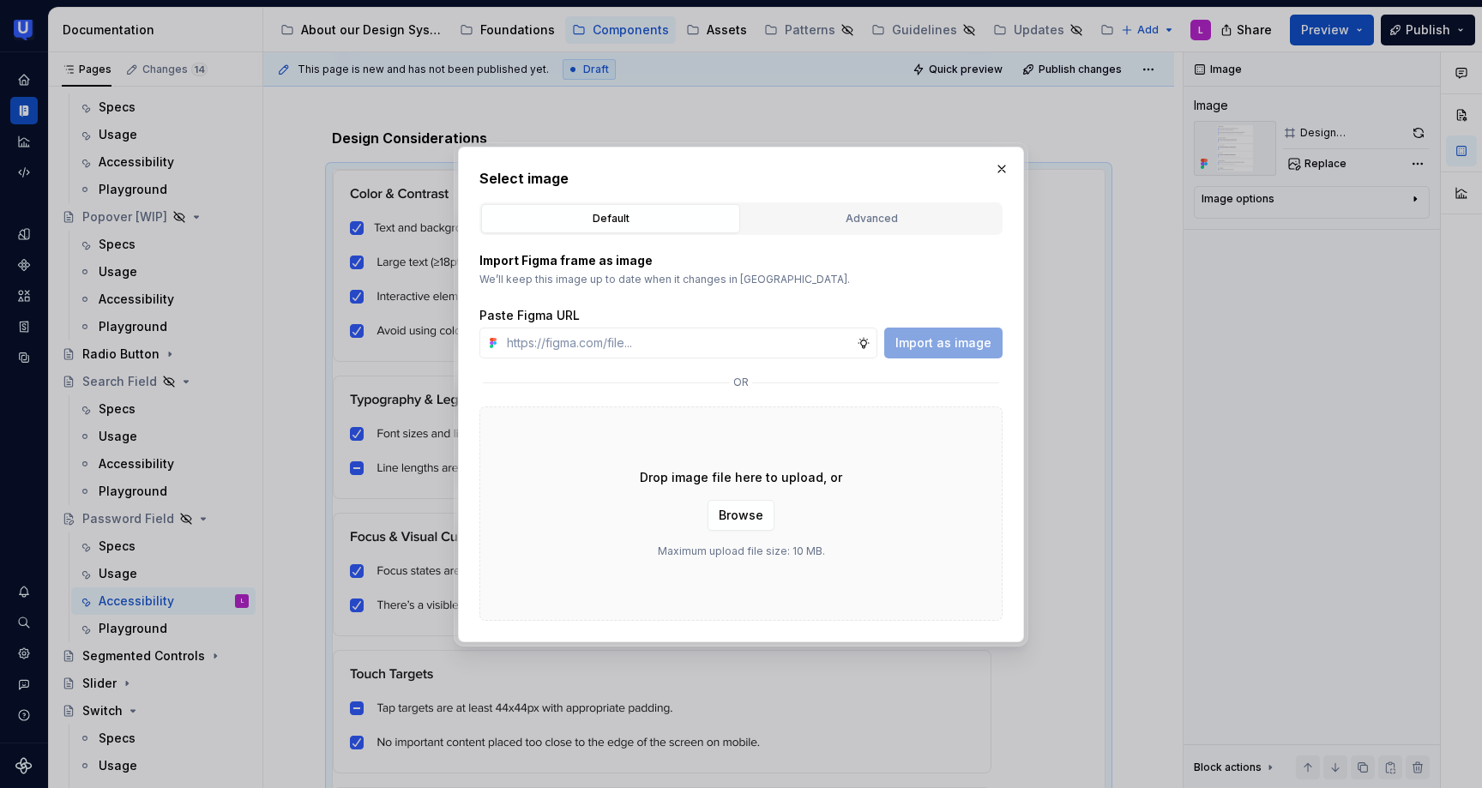
type input "https://www.figma.com/design/6jKGRBHripzqfcMVAnMlal/%F0%9F%A7%A9-Password-Field…"
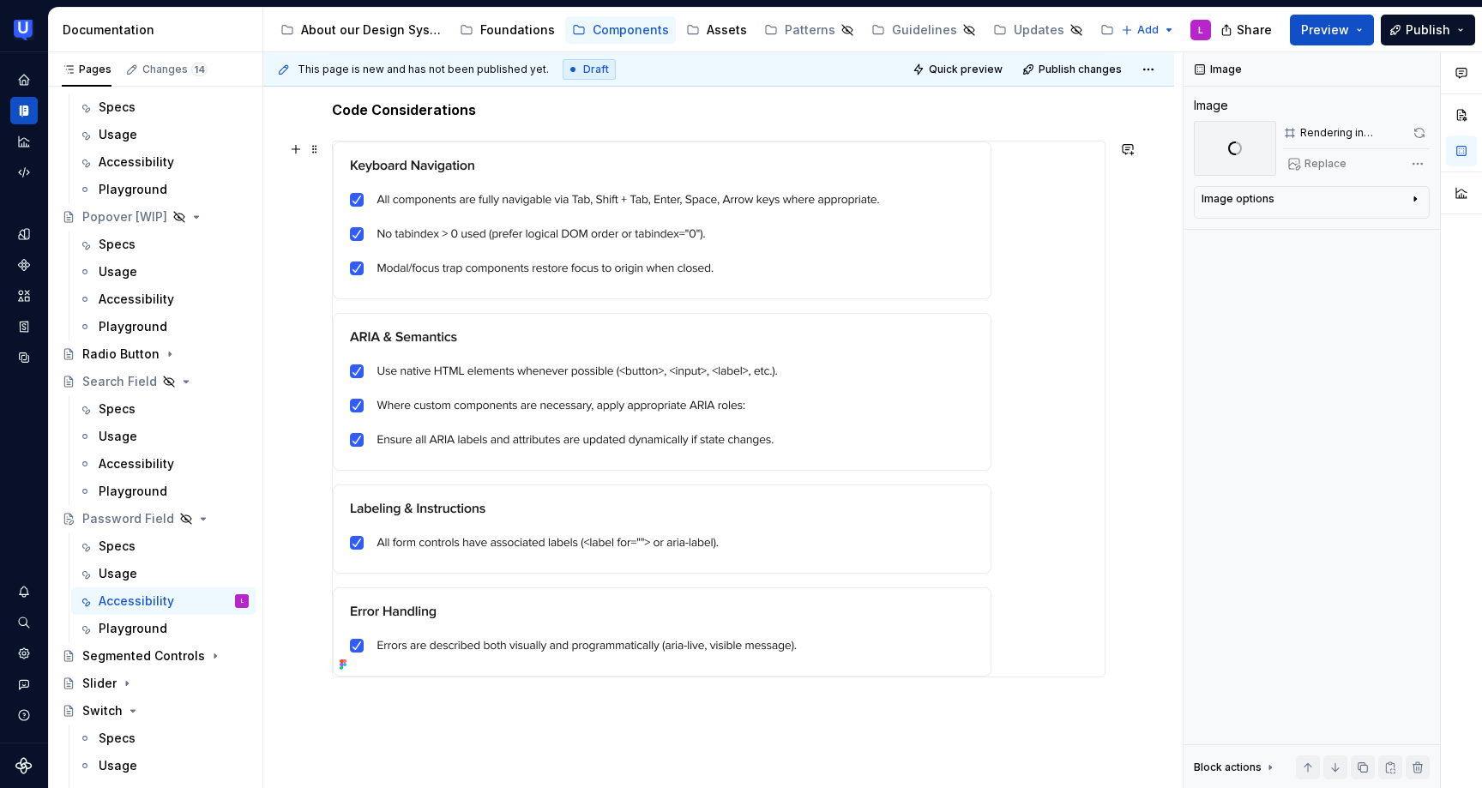
scroll to position [321, 0]
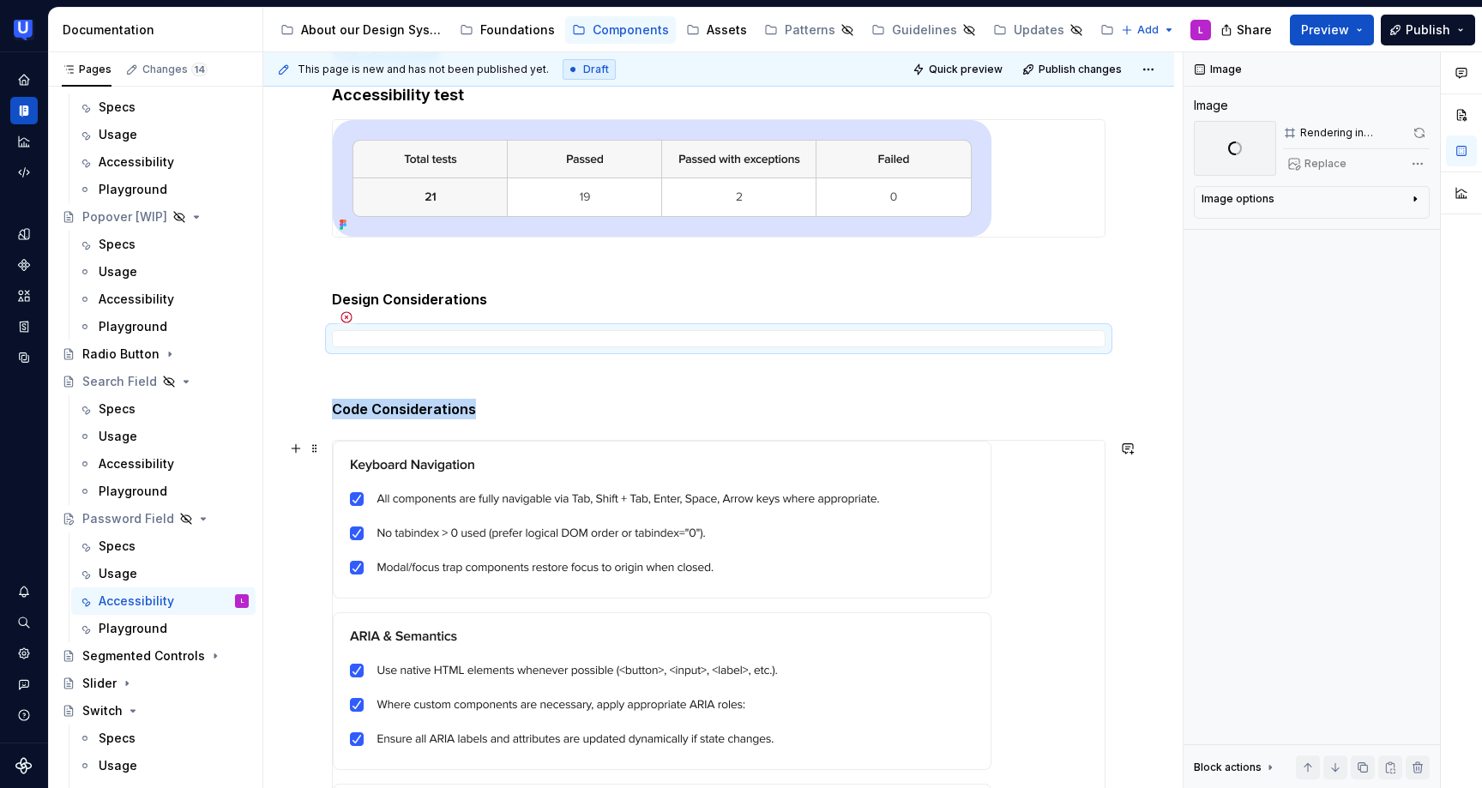
click at [655, 487] on img at bounding box center [662, 708] width 658 height 535
click at [1305, 164] on span "Replace" at bounding box center [1325, 164] width 42 height 14
type textarea "*"
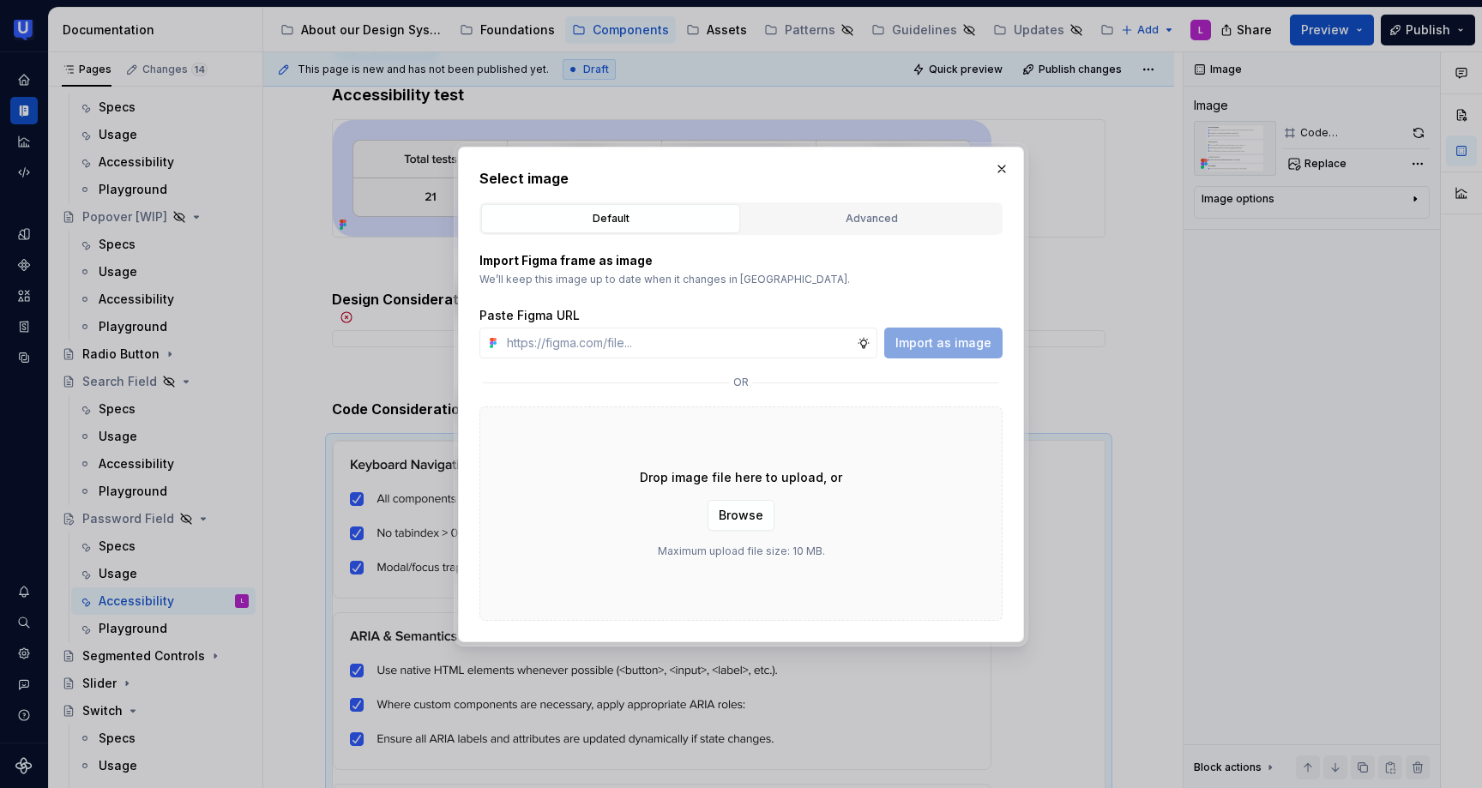
type input "https://www.figma.com/design/6jKGRBHripzqfcMVAnMlal/%F0%9F%A7%A9-Password-Field…"
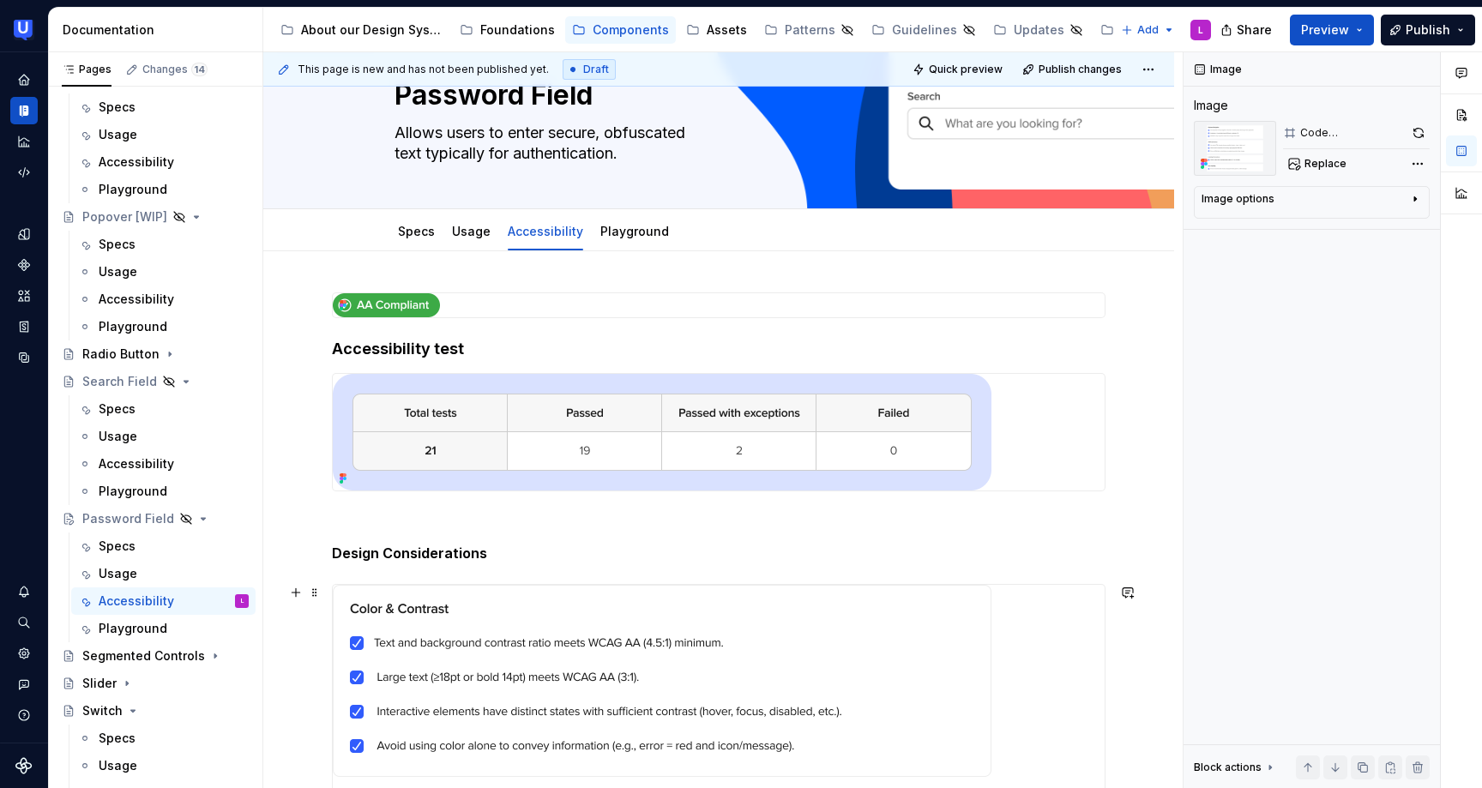
scroll to position [0, 0]
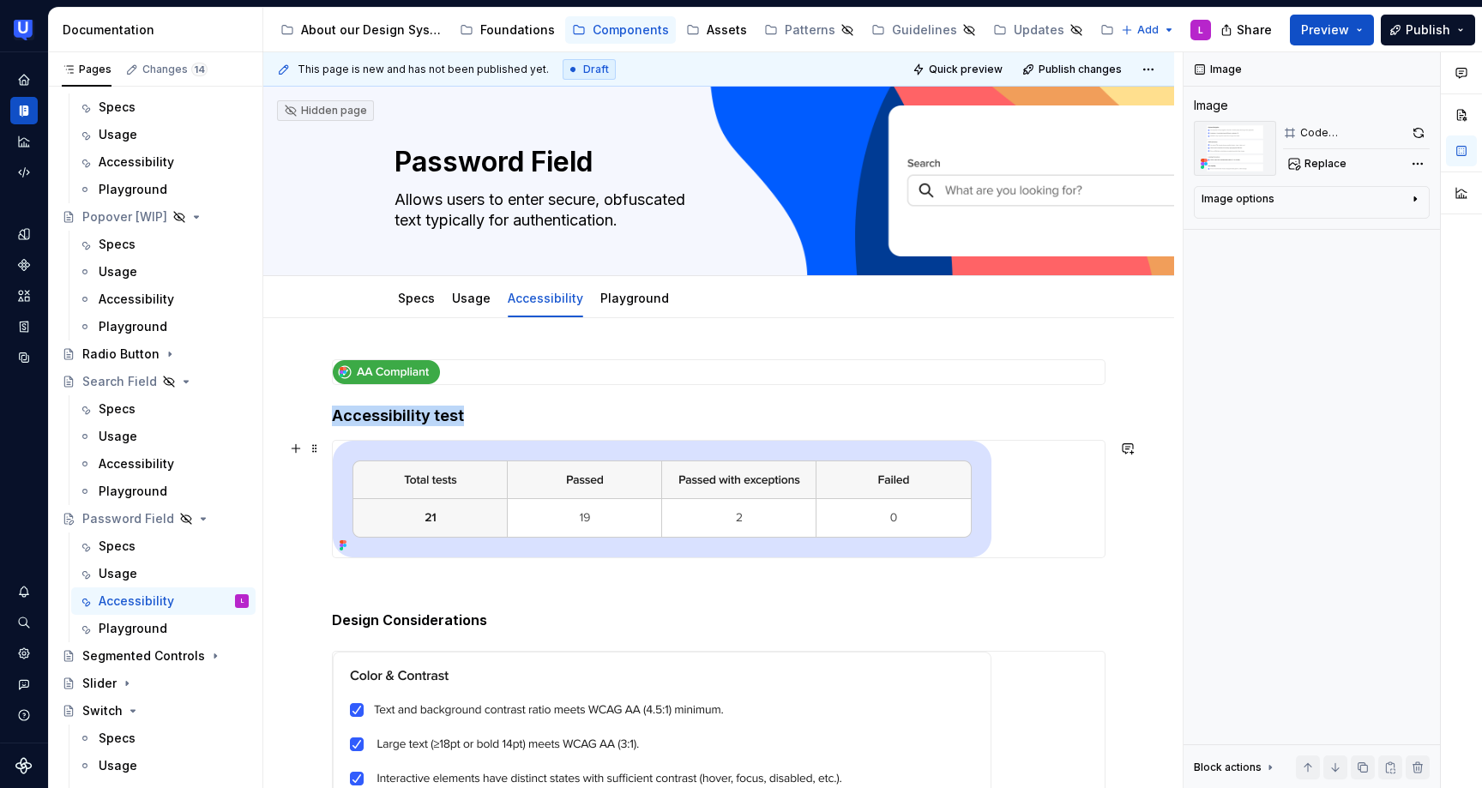
click at [796, 456] on img at bounding box center [662, 499] width 658 height 117
click at [1332, 163] on span "Replace" at bounding box center [1325, 164] width 42 height 14
type textarea "*"
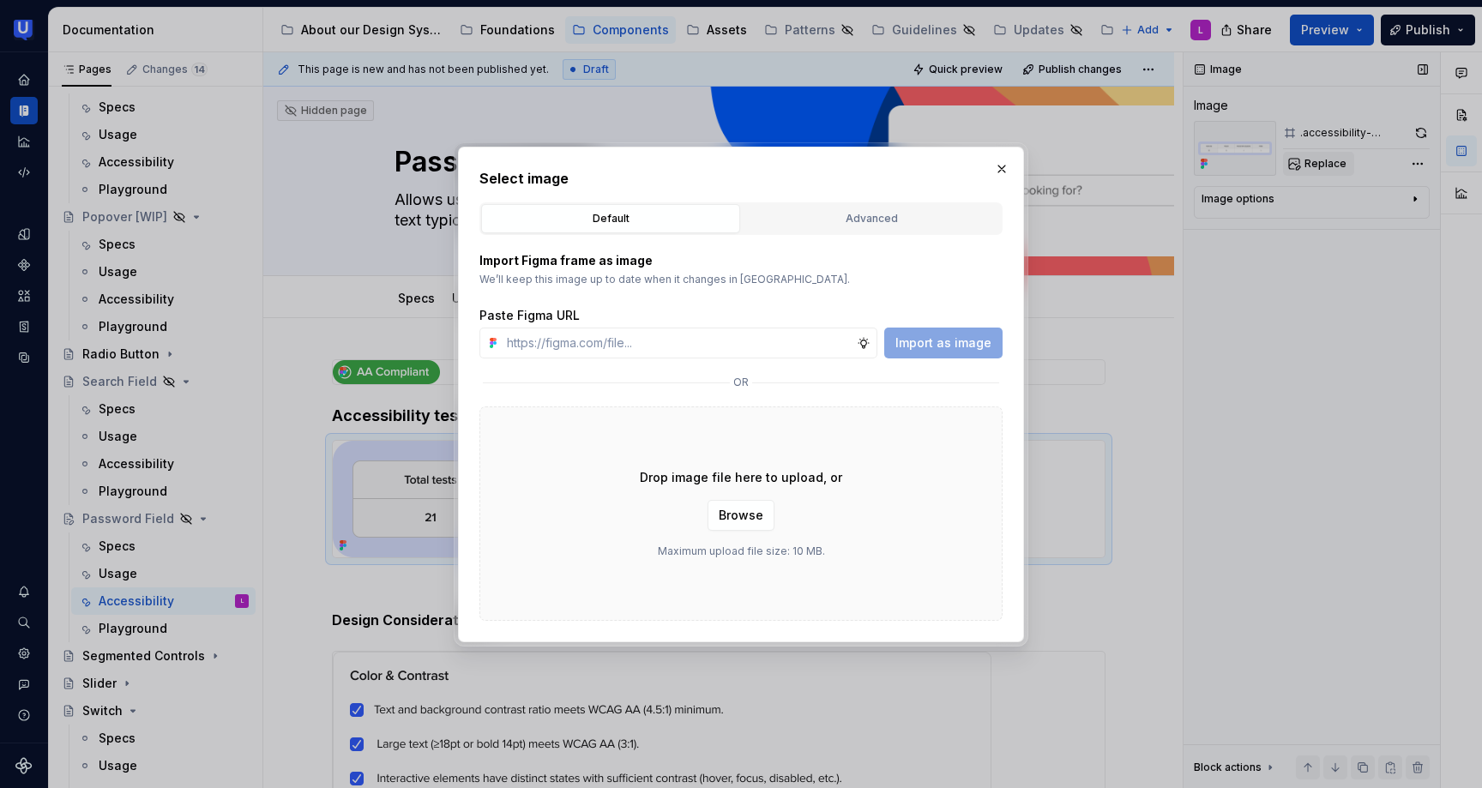
type input "https://www.figma.com/design/6jKGRBHripzqfcMVAnMlal/%F0%9F%A7%A9-Password-Field…"
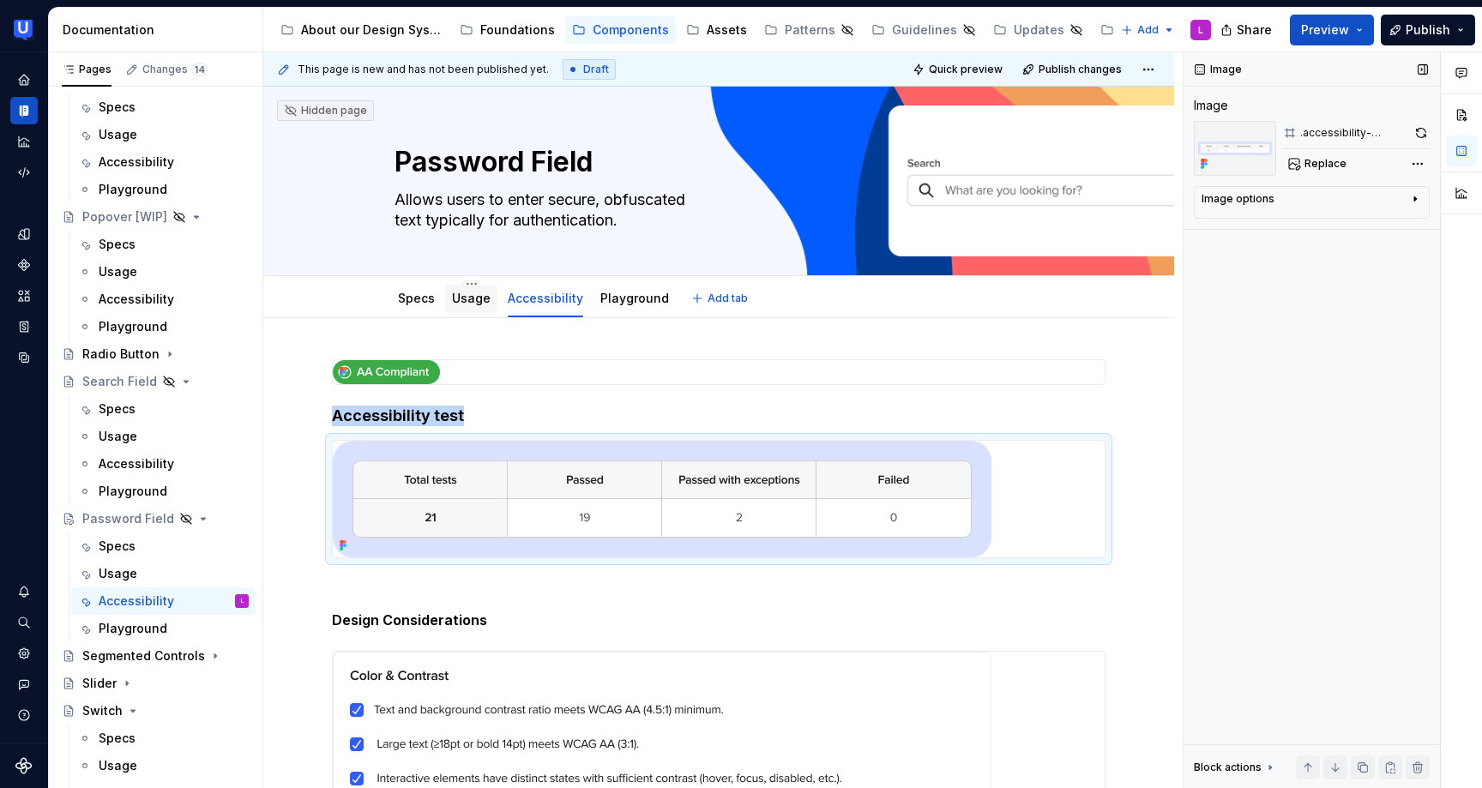
click at [465, 304] on link "Usage" at bounding box center [471, 298] width 39 height 15
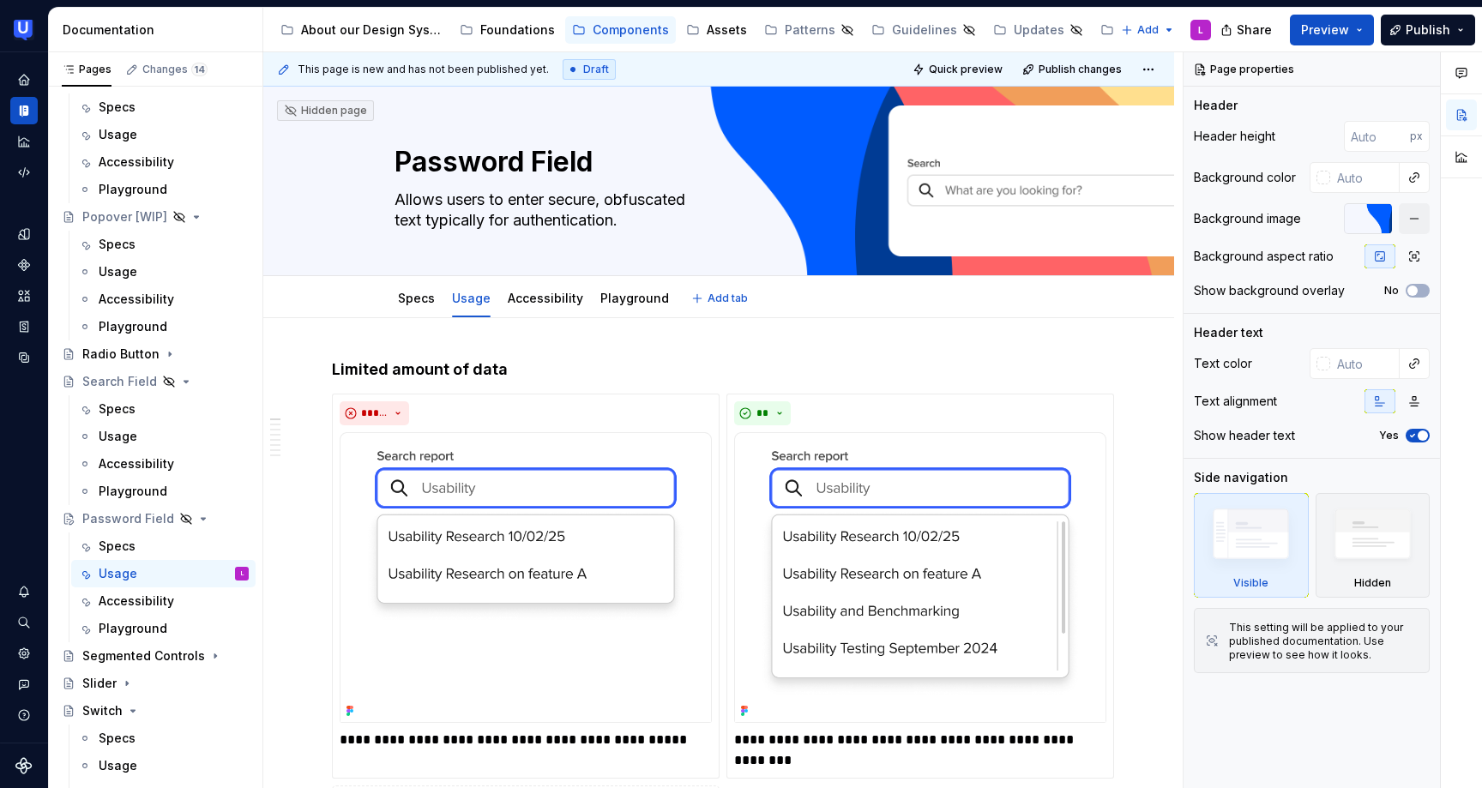
type textarea "*"
